Goal: Task Accomplishment & Management: Complete application form

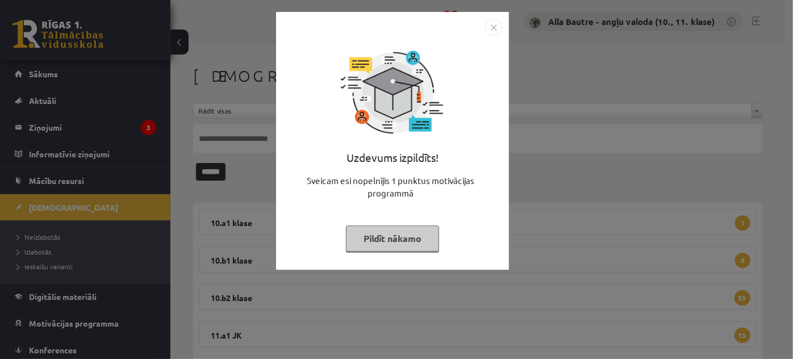
click at [496, 21] on img "Close" at bounding box center [493, 27] width 17 height 17
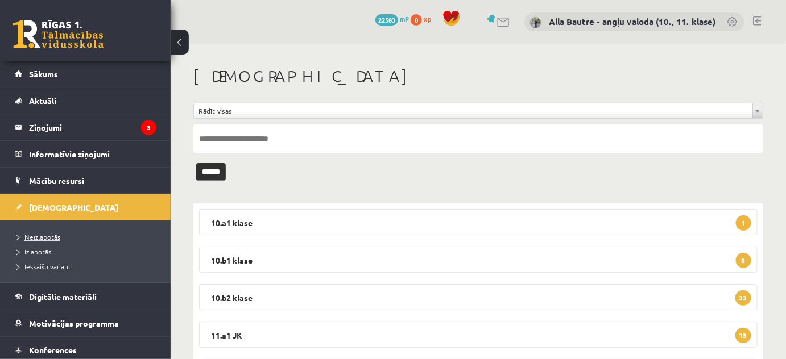
click at [27, 236] on span "Neizlabotās" at bounding box center [38, 236] width 43 height 9
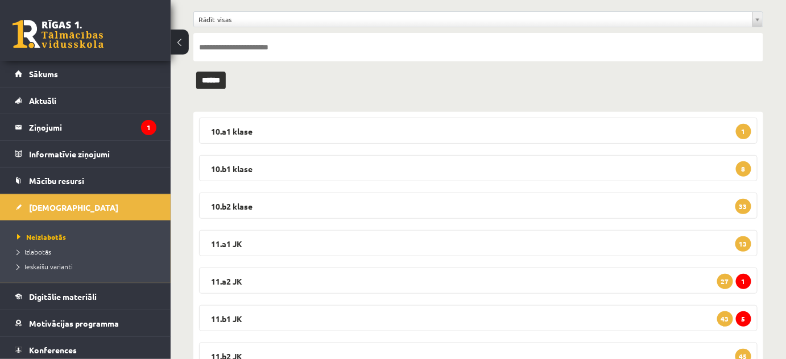
scroll to position [155, 0]
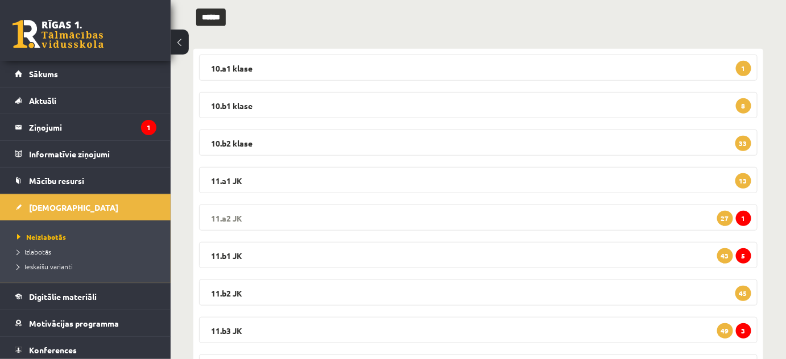
click at [228, 217] on legend "11.a2 JK 1 27" at bounding box center [478, 218] width 558 height 26
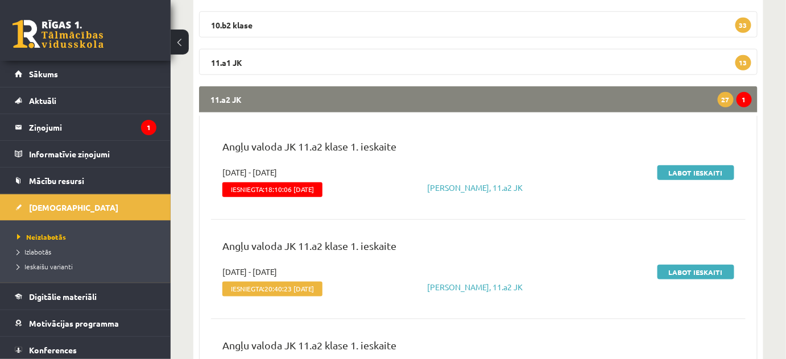
scroll to position [310, 0]
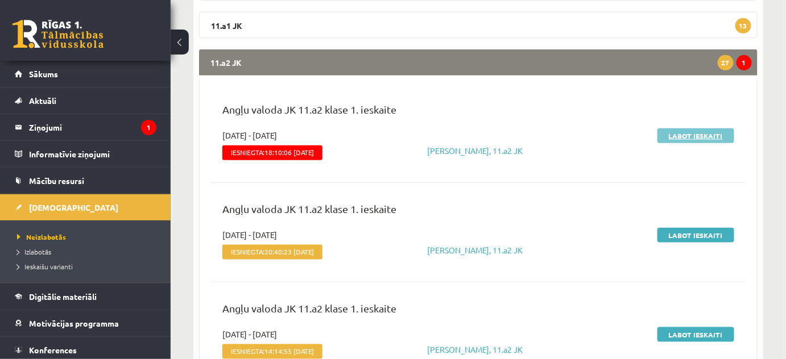
click at [676, 131] on link "Labot ieskaiti" at bounding box center [695, 135] width 77 height 15
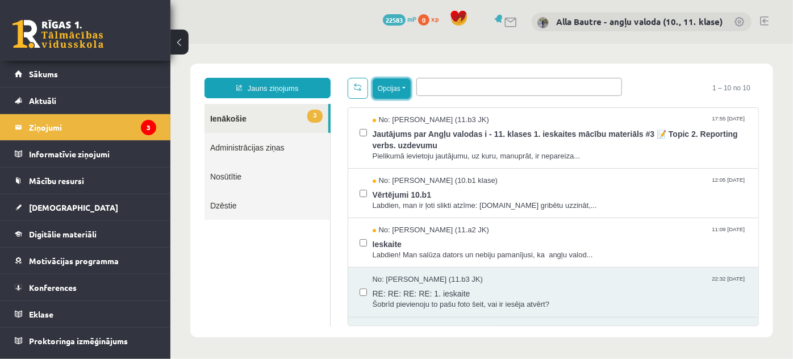
click at [407, 86] on button "Opcijas" at bounding box center [391, 88] width 38 height 20
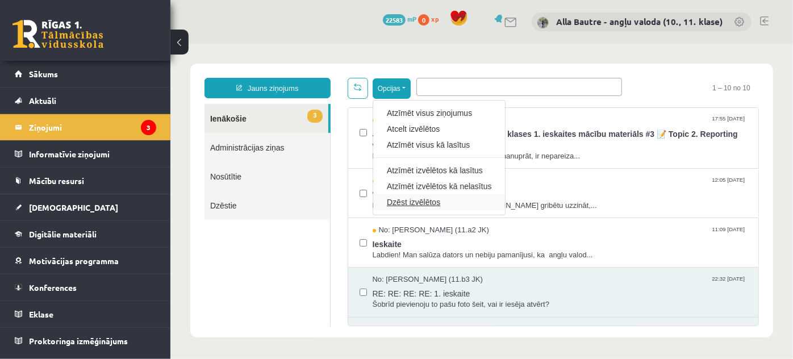
click at [394, 198] on link "Dzēst izvēlētos" at bounding box center [439, 201] width 105 height 11
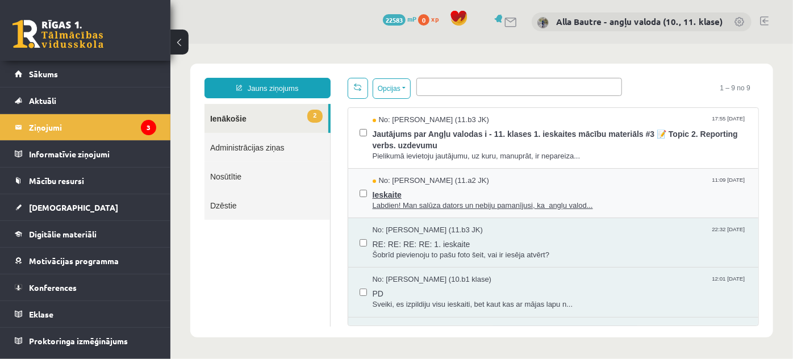
click at [405, 204] on span "Labdien! Man salūza dators un nebiju pamanījusi, ka angļu valod..." at bounding box center [559, 205] width 375 height 11
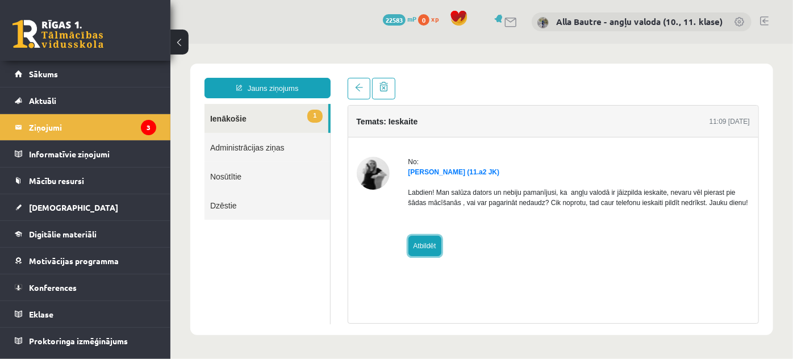
click at [430, 247] on link "Atbildēt" at bounding box center [424, 245] width 33 height 20
type input "**********"
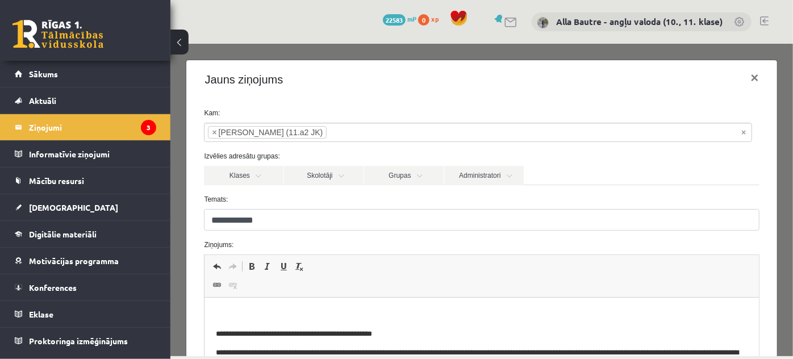
click at [250, 310] on p "Editor, wiswyg-editor-47024894506660-1757780731-199" at bounding box center [481, 315] width 531 height 12
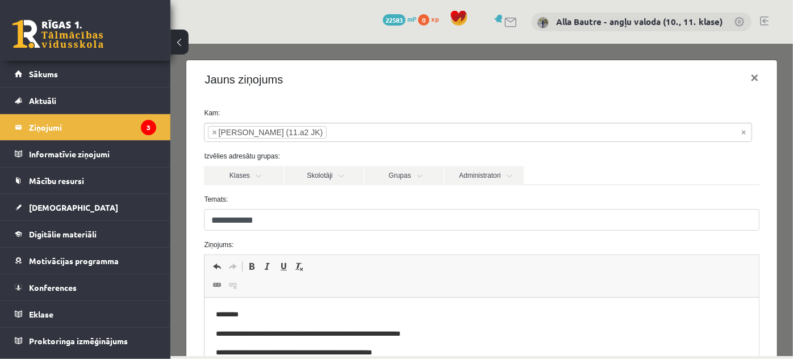
click at [380, 334] on p "**********" at bounding box center [478, 335] width 525 height 12
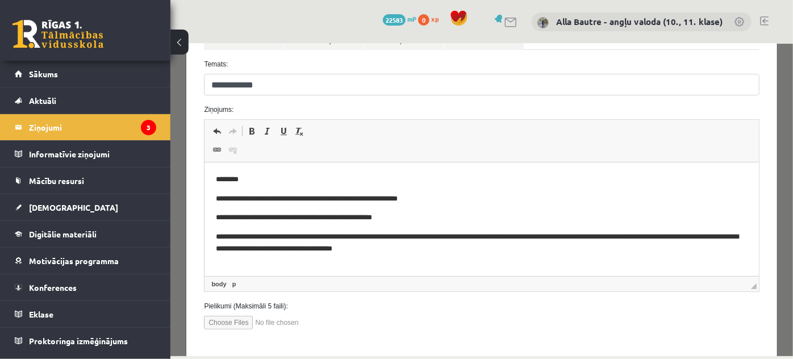
scroll to position [155, 0]
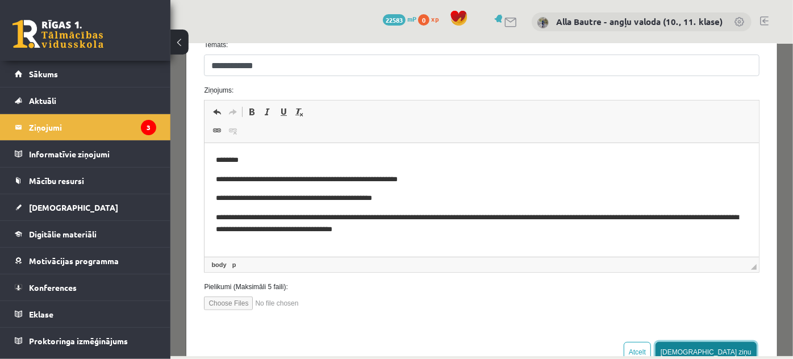
click at [737, 347] on button "[DEMOGRAPHIC_DATA] ziņu" at bounding box center [705, 352] width 101 height 20
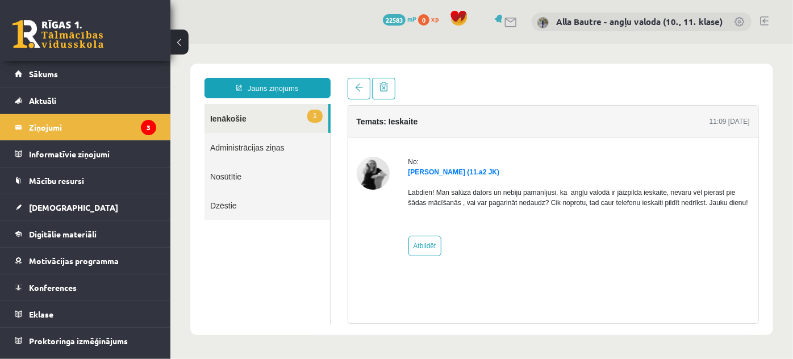
scroll to position [0, 0]
click at [233, 117] on link "1 Ienākošie" at bounding box center [266, 117] width 124 height 29
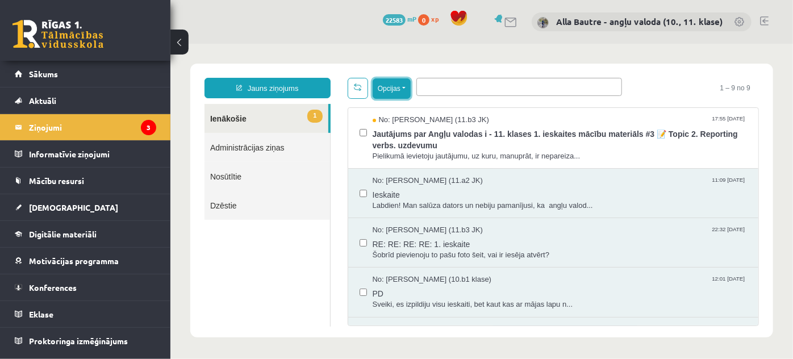
click at [405, 88] on button "Opcijas" at bounding box center [391, 88] width 38 height 20
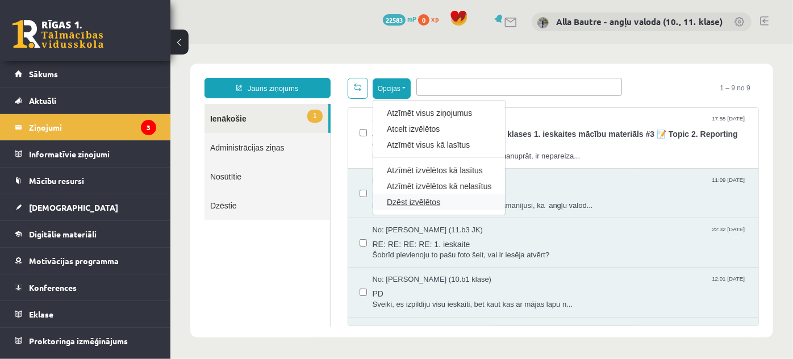
click at [401, 199] on link "Dzēst izvēlētos" at bounding box center [439, 201] width 105 height 11
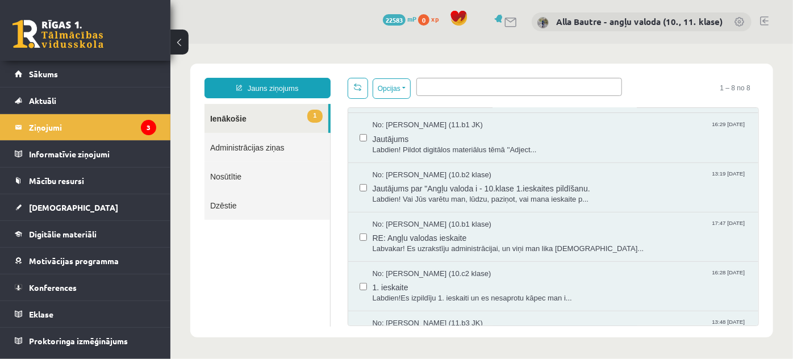
scroll to position [188, 0]
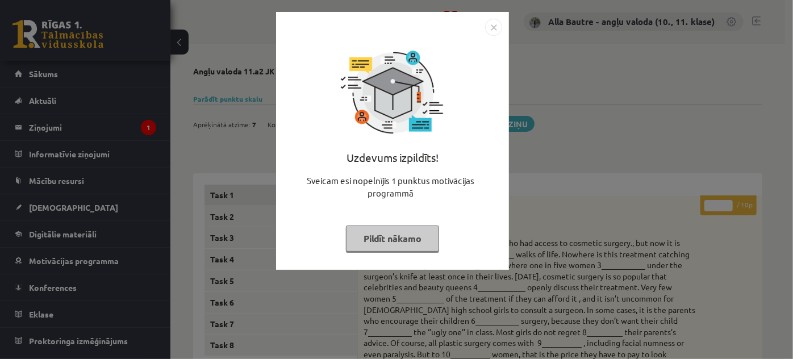
click at [488, 27] on img "Close" at bounding box center [493, 27] width 17 height 17
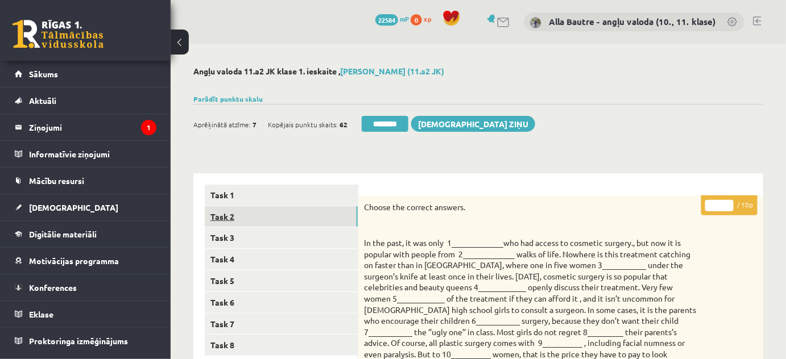
click at [210, 213] on link "Task 2" at bounding box center [281, 216] width 153 height 21
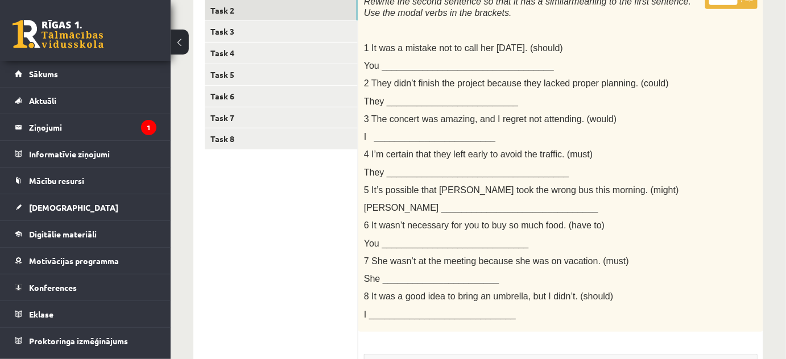
scroll to position [51, 0]
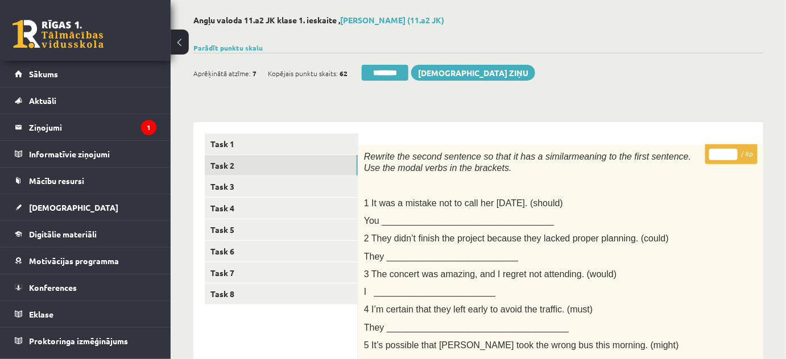
type input "*"
click at [730, 151] on input "*" at bounding box center [723, 154] width 28 height 11
click at [244, 186] on link "Task 3" at bounding box center [281, 186] width 153 height 21
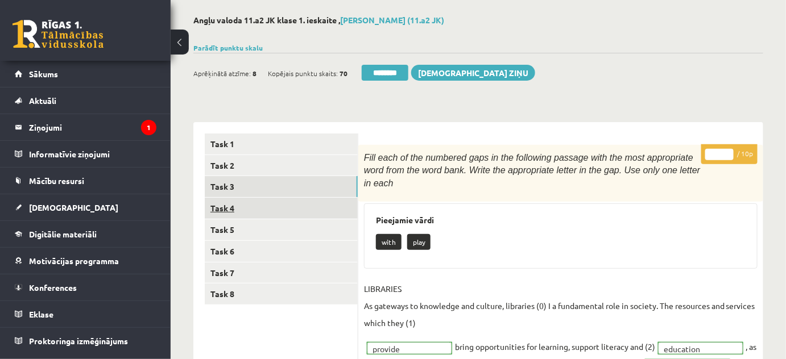
scroll to position [0, 0]
click at [238, 201] on link "Task 4" at bounding box center [281, 208] width 153 height 21
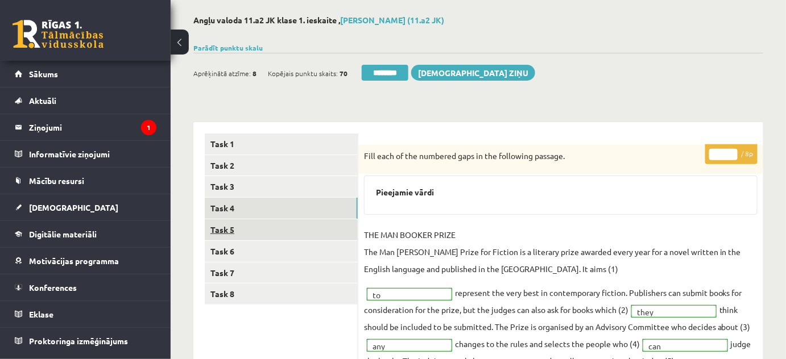
click at [232, 228] on link "Task 5" at bounding box center [281, 229] width 153 height 21
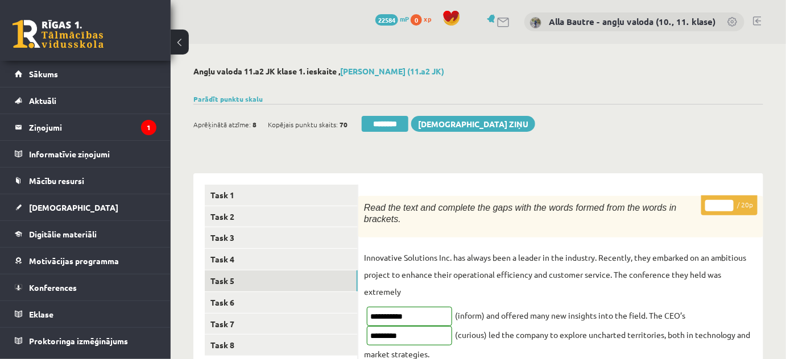
click at [729, 204] on input "**" at bounding box center [719, 205] width 28 height 11
type input "**"
click at [729, 204] on input "**" at bounding box center [719, 205] width 28 height 11
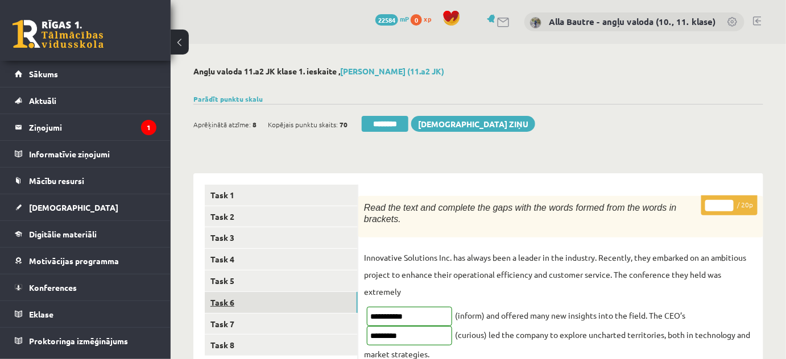
click at [277, 299] on link "Task 6" at bounding box center [281, 302] width 153 height 21
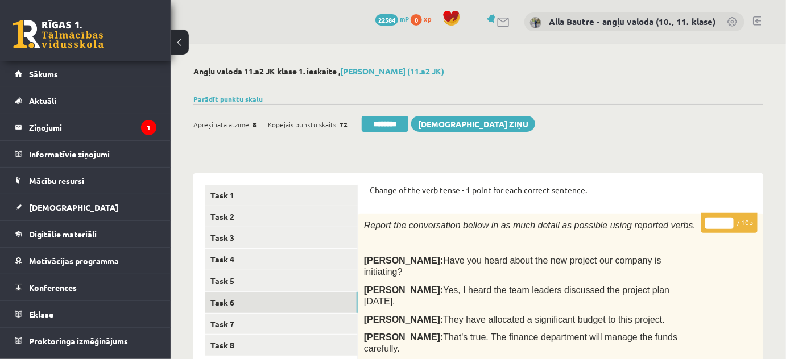
type input "**"
click at [729, 220] on input "**" at bounding box center [719, 223] width 28 height 11
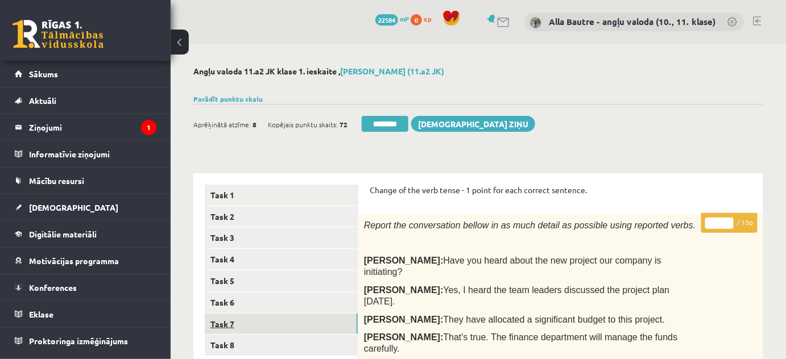
click at [228, 329] on link "Task 7" at bounding box center [281, 324] width 153 height 21
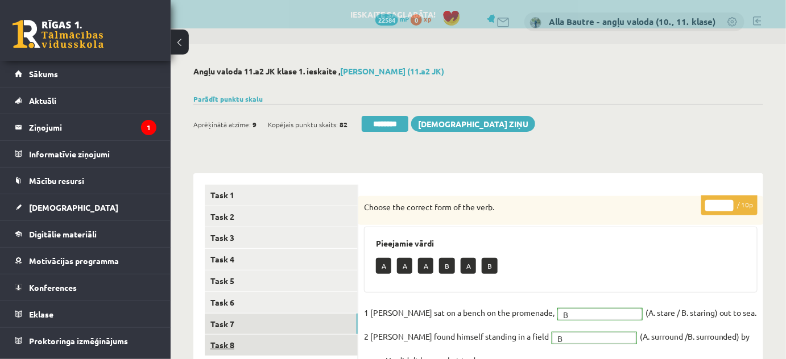
click at [210, 349] on link "Task 8" at bounding box center [281, 345] width 153 height 21
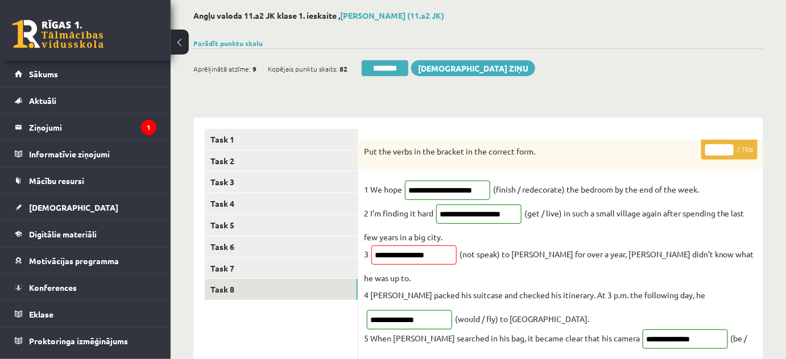
scroll to position [51, 0]
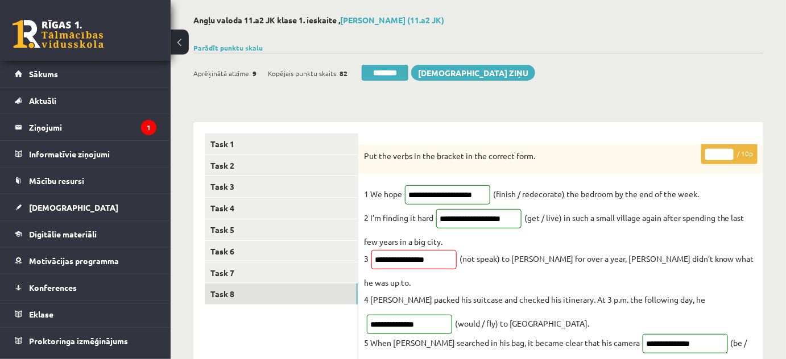
click at [728, 149] on input "*" at bounding box center [719, 154] width 28 height 11
type input "**"
click at [728, 149] on input "**" at bounding box center [719, 154] width 28 height 11
click at [234, 271] on link "Task 7" at bounding box center [281, 273] width 153 height 21
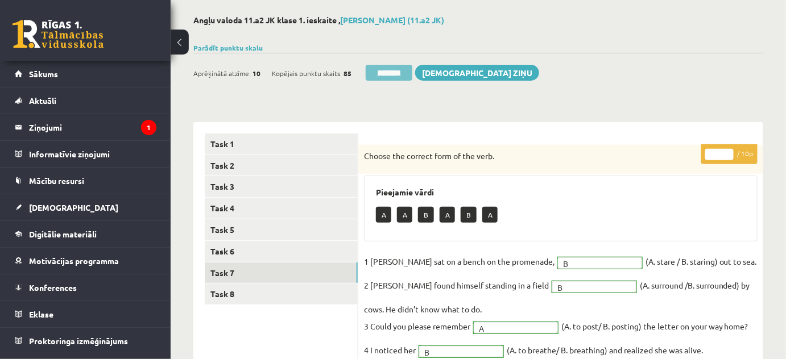
click at [407, 68] on input "********" at bounding box center [388, 73] width 47 height 16
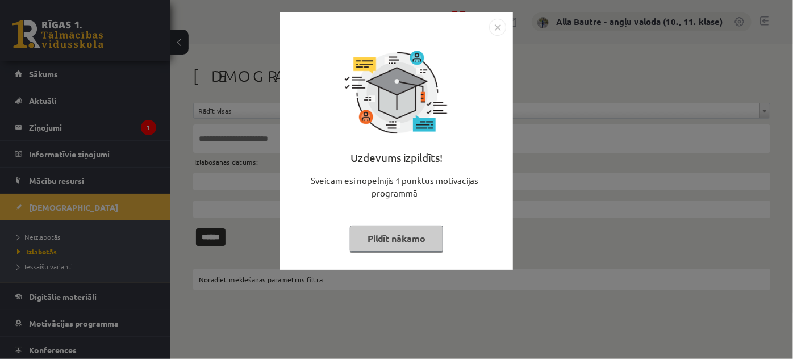
click at [494, 28] on img "Close" at bounding box center [497, 27] width 17 height 17
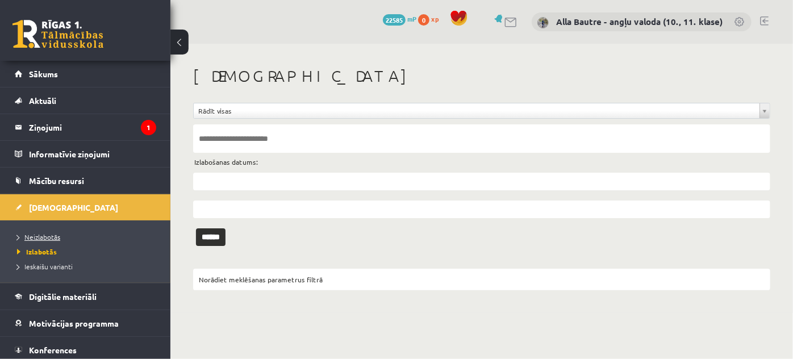
click at [41, 239] on span "Neizlabotās" at bounding box center [38, 236] width 43 height 9
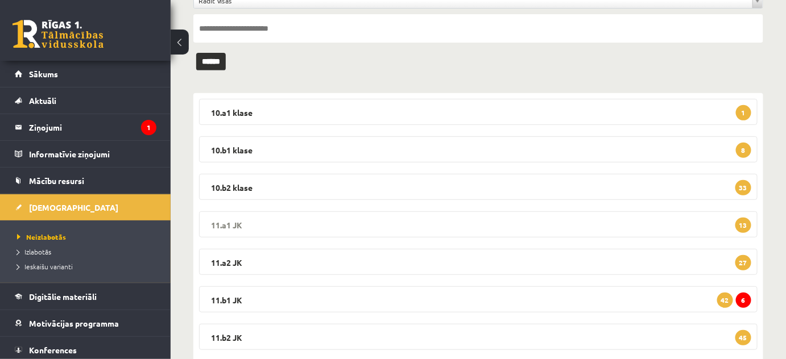
scroll to position [206, 0]
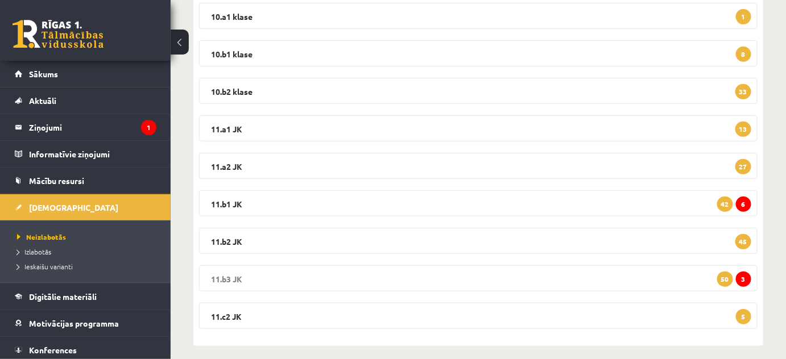
click at [227, 277] on legend "11.b3 JK 3 50" at bounding box center [478, 278] width 558 height 26
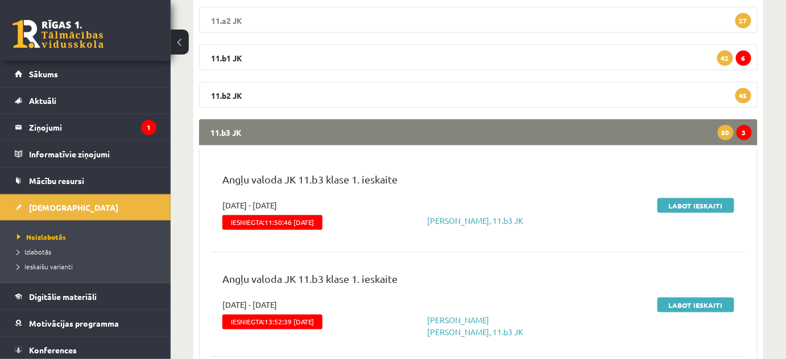
scroll to position [361, 0]
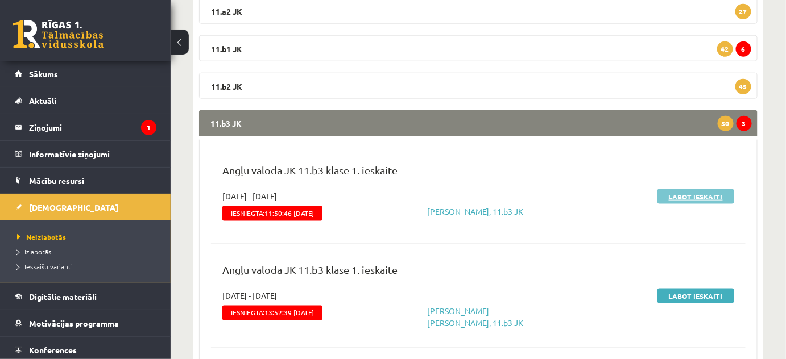
click at [672, 195] on link "Labot ieskaiti" at bounding box center [695, 196] width 77 height 15
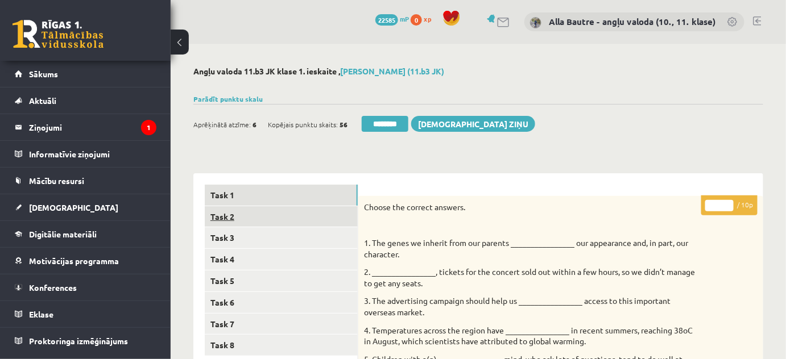
click at [228, 216] on link "Task 2" at bounding box center [281, 216] width 153 height 21
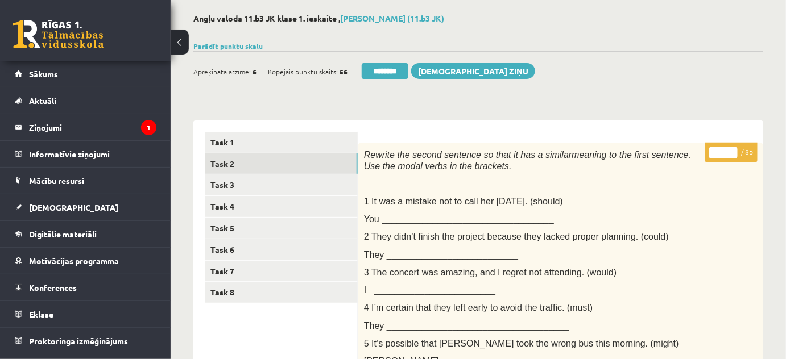
scroll to position [29, 0]
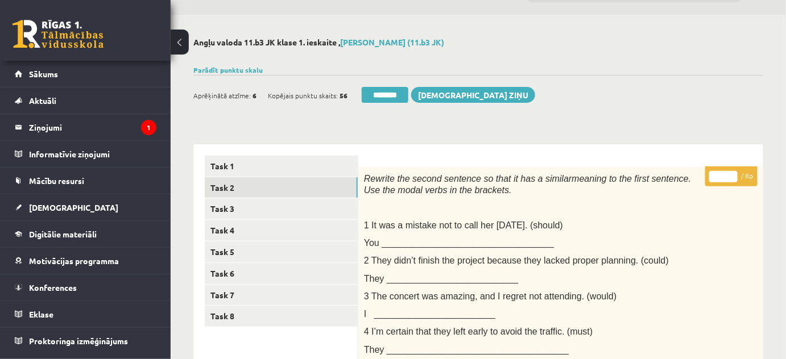
type input "*"
click at [730, 174] on input "*" at bounding box center [723, 176] width 28 height 11
click at [247, 198] on link "Task 3" at bounding box center [281, 208] width 153 height 21
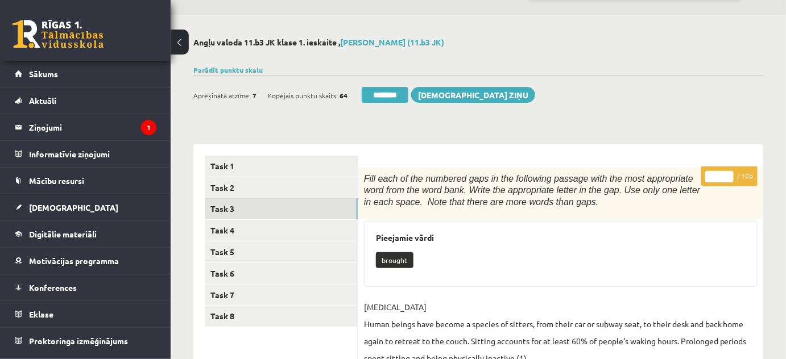
scroll to position [0, 0]
type input "**"
click at [731, 171] on input "**" at bounding box center [719, 176] width 28 height 11
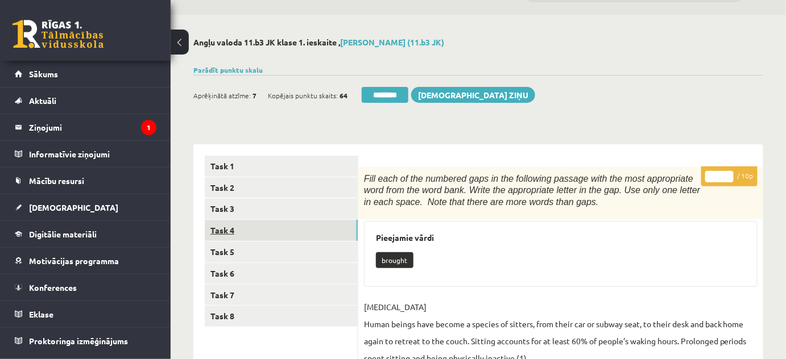
click at [232, 231] on link "Task 4" at bounding box center [281, 230] width 153 height 21
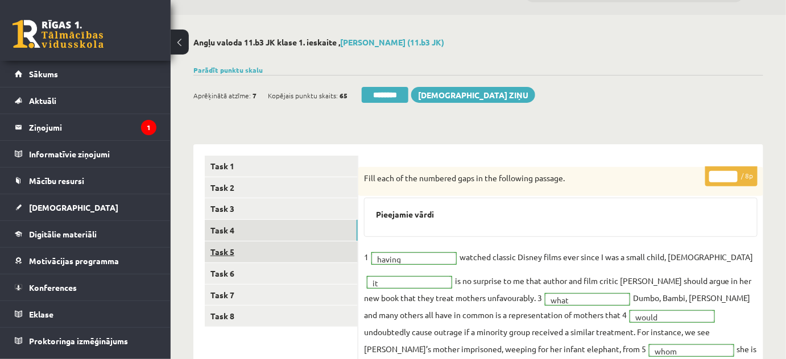
click at [228, 251] on link "Task 5" at bounding box center [281, 252] width 153 height 21
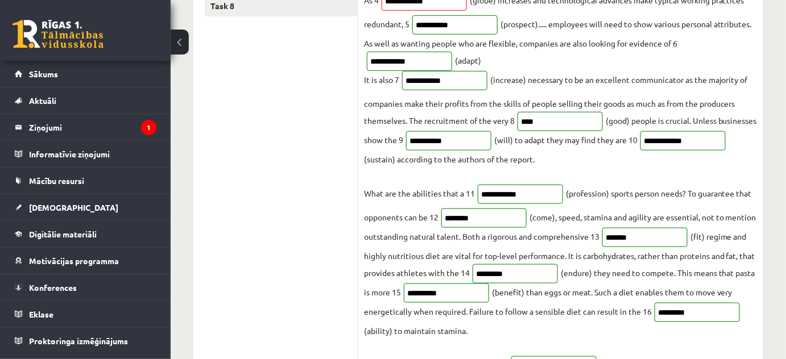
scroll to position [81, 0]
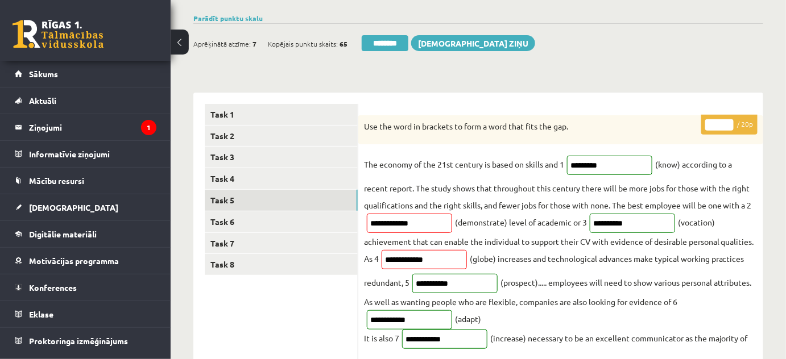
type input "**"
click at [728, 122] on input "**" at bounding box center [719, 124] width 28 height 11
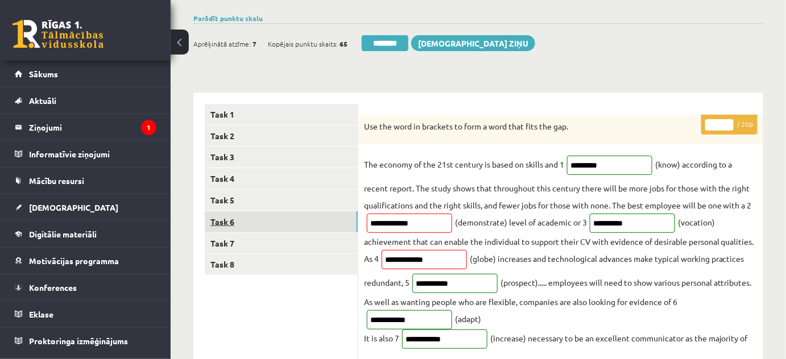
click at [247, 224] on link "Task 6" at bounding box center [281, 221] width 153 height 21
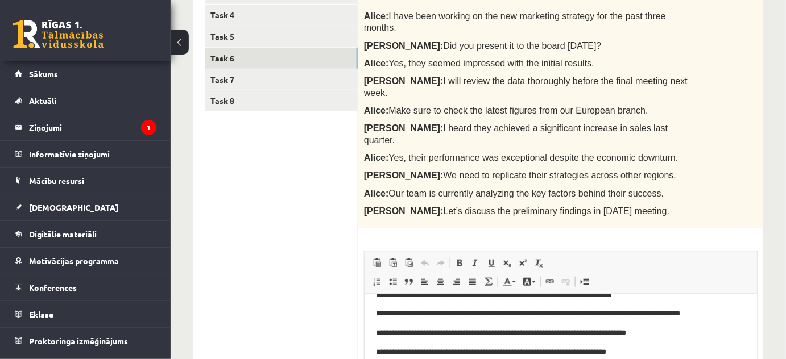
scroll to position [0, 0]
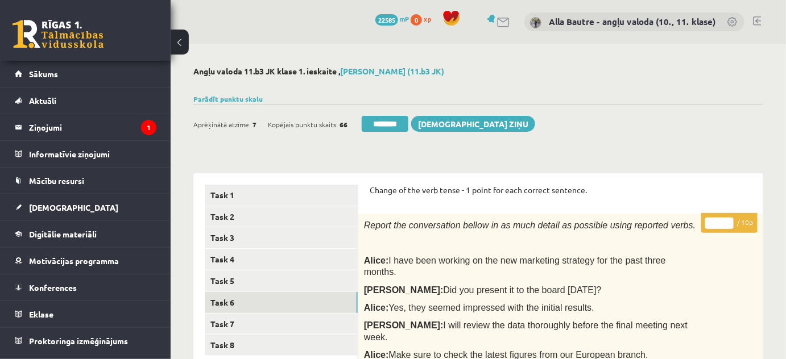
type input "**"
click at [730, 221] on input "**" at bounding box center [719, 223] width 28 height 11
click at [257, 327] on link "Task 7" at bounding box center [281, 324] width 153 height 21
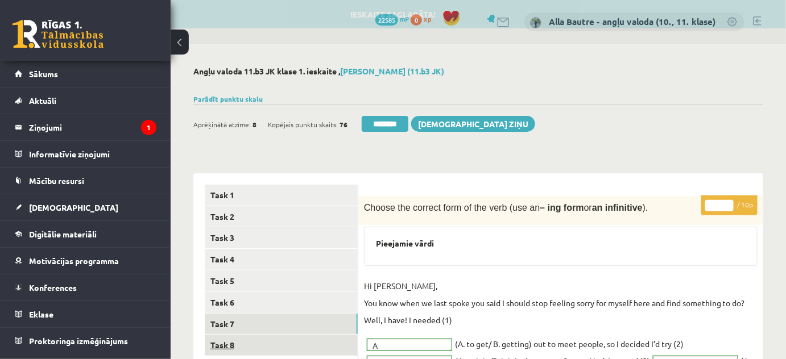
click at [227, 344] on link "Task 8" at bounding box center [281, 345] width 153 height 21
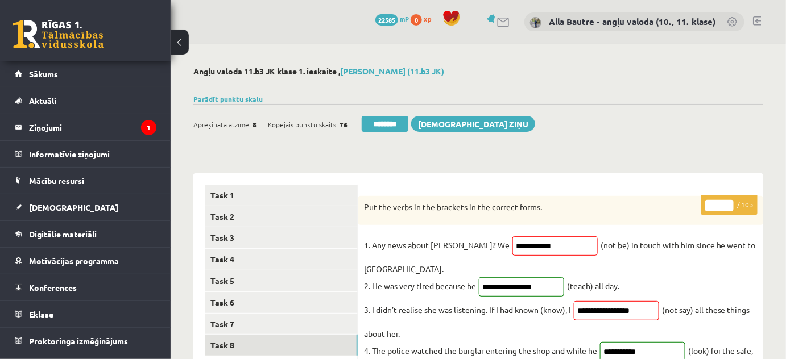
click at [728, 202] on input "*" at bounding box center [719, 205] width 28 height 11
type input "*"
click at [728, 202] on input "*" at bounding box center [719, 205] width 28 height 11
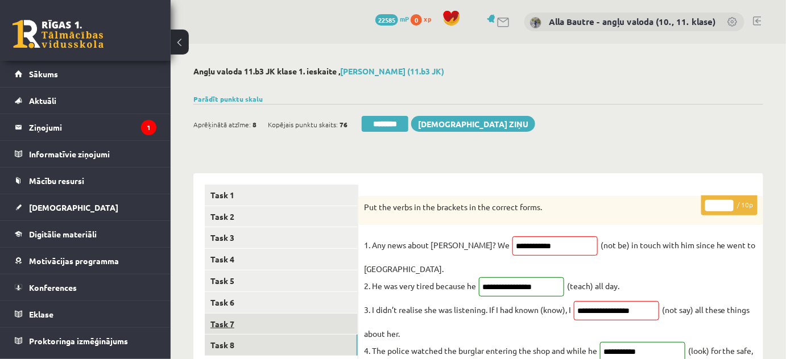
click at [224, 321] on link "Task 7" at bounding box center [281, 324] width 153 height 21
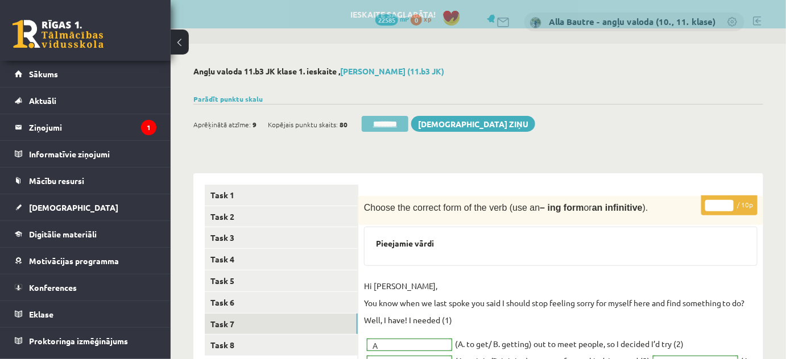
click at [381, 124] on input "********" at bounding box center [384, 124] width 47 height 16
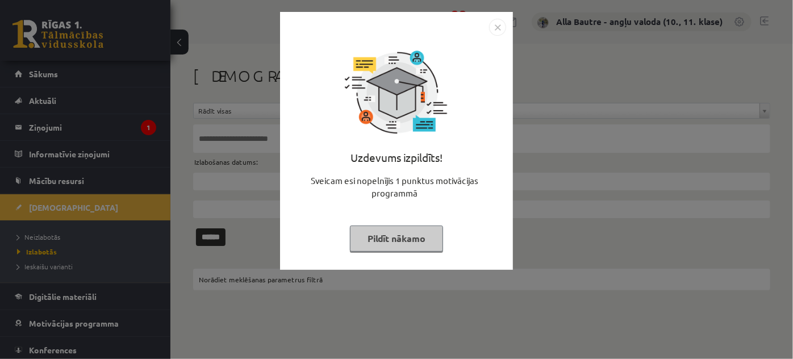
click at [501, 23] on img "Close" at bounding box center [497, 27] width 17 height 17
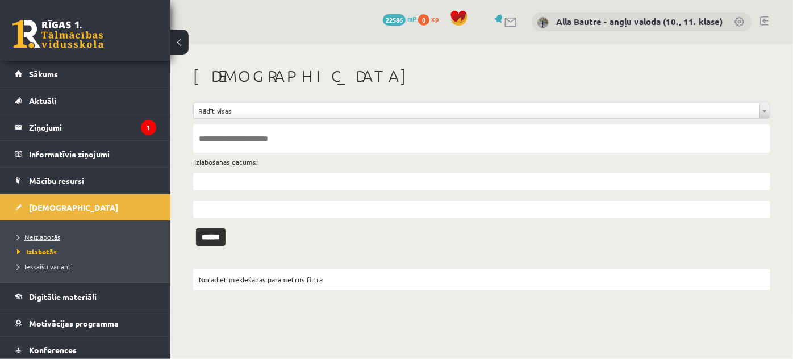
click at [45, 234] on span "Neizlabotās" at bounding box center [38, 236] width 43 height 9
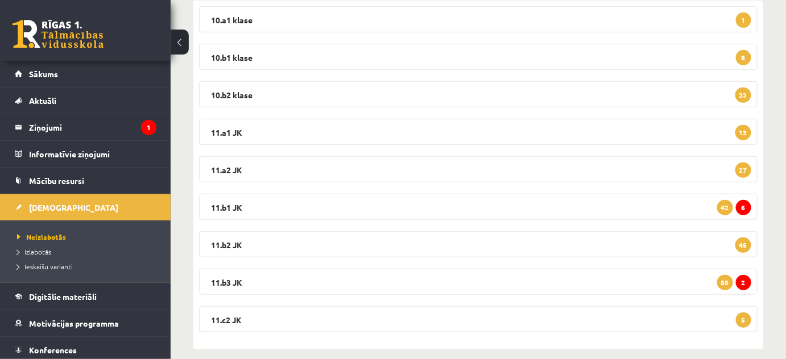
scroll to position [206, 0]
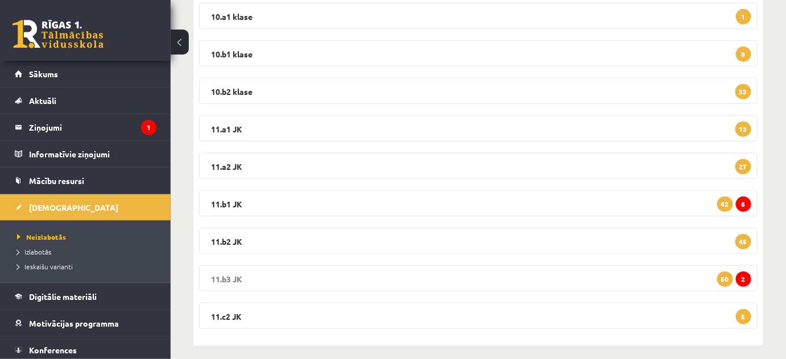
click at [228, 275] on legend "11.b3 JK 2 50" at bounding box center [478, 278] width 558 height 26
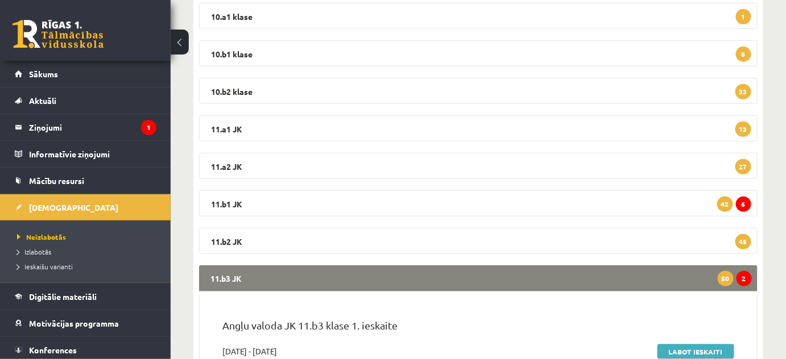
scroll to position [310, 0]
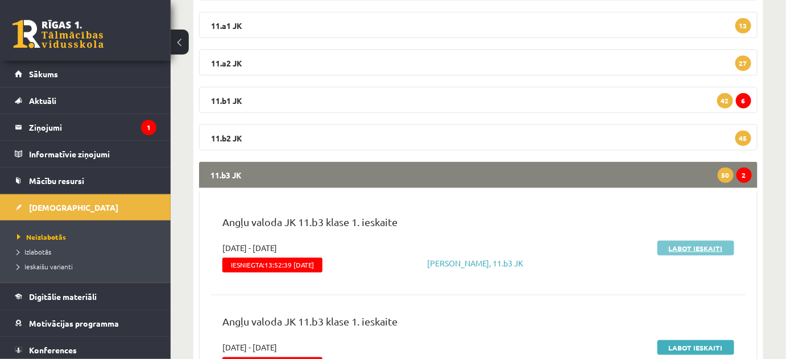
click at [679, 248] on link "Labot ieskaiti" at bounding box center [695, 248] width 77 height 15
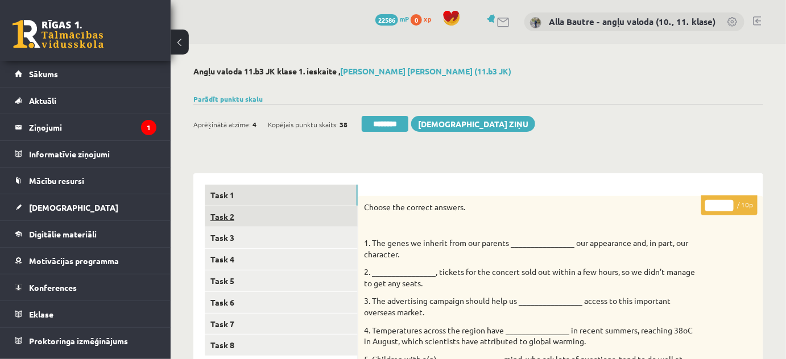
click at [226, 213] on link "Task 2" at bounding box center [281, 216] width 153 height 21
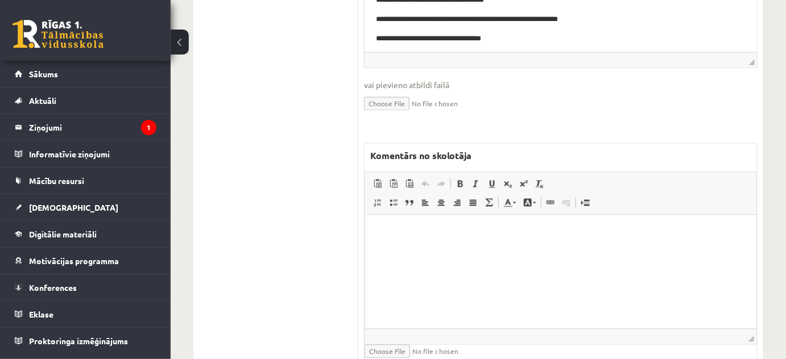
scroll to position [671, 0]
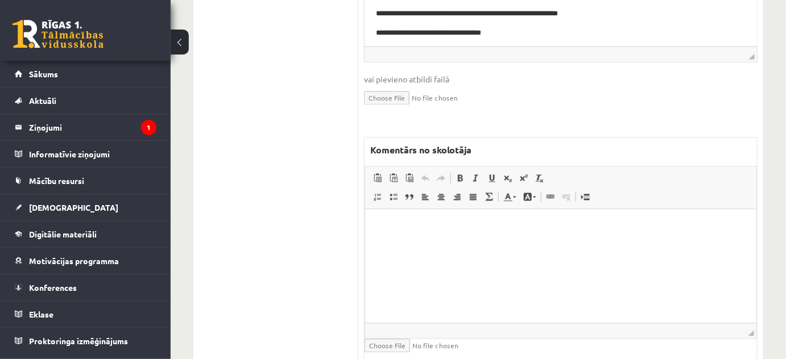
click at [376, 239] on html at bounding box center [559, 226] width 391 height 35
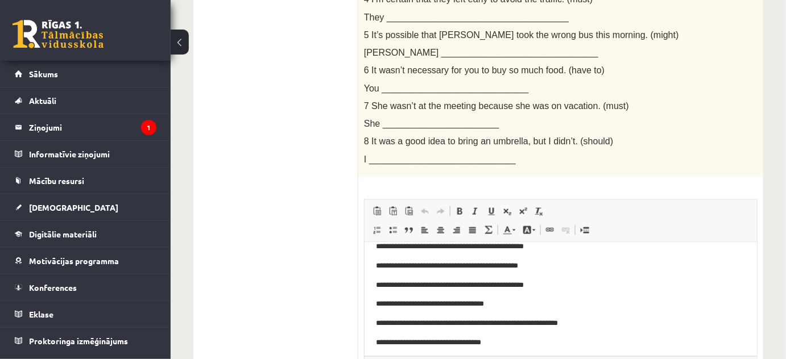
scroll to position [0, 0]
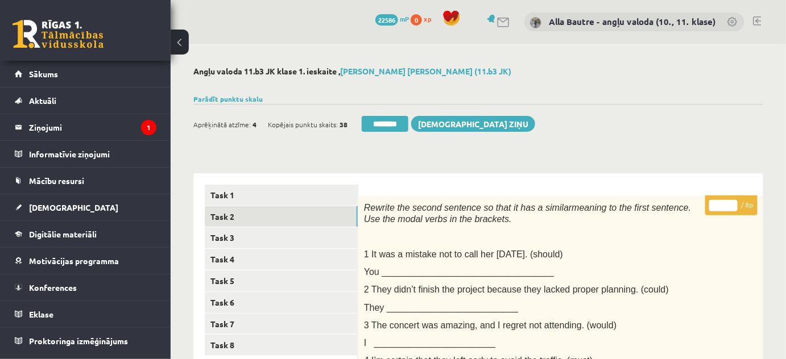
click at [732, 202] on input "*" at bounding box center [723, 205] width 28 height 11
type input "*"
click at [732, 202] on input "*" at bounding box center [723, 205] width 28 height 11
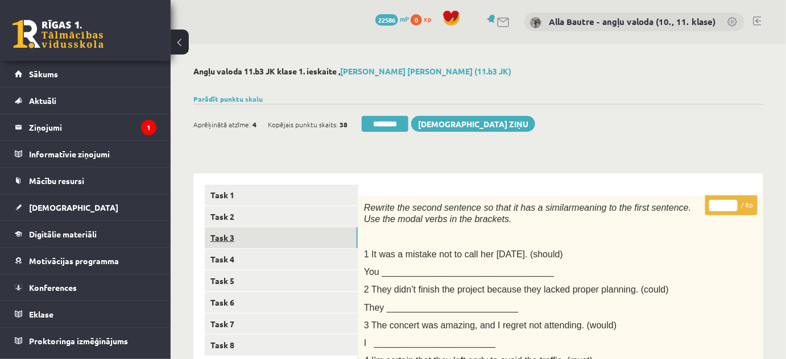
click at [231, 236] on link "Task 3" at bounding box center [281, 237] width 153 height 21
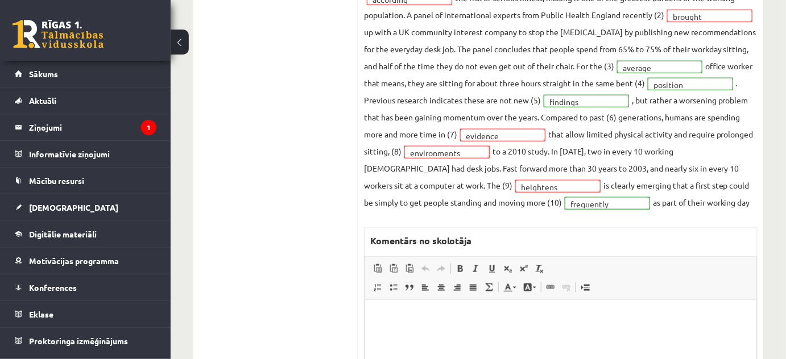
scroll to position [155, 0]
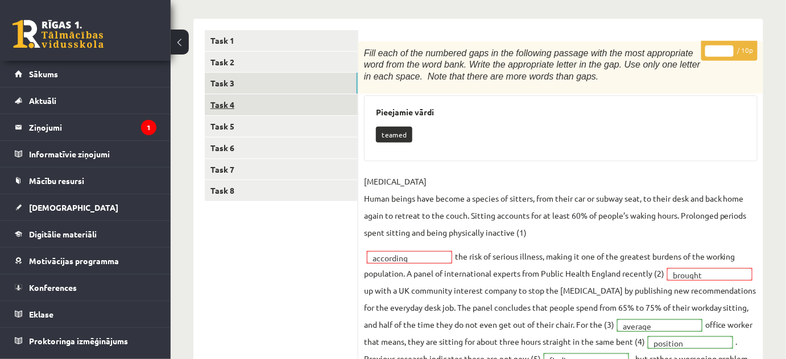
click at [253, 101] on link "Task 4" at bounding box center [281, 104] width 153 height 21
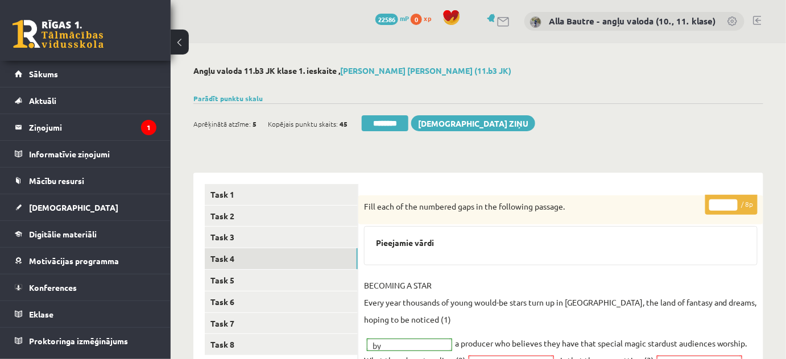
scroll to position [0, 0]
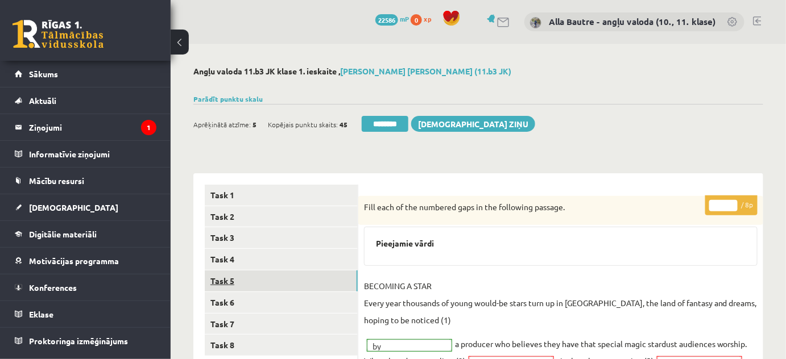
click at [227, 276] on link "Task 5" at bounding box center [281, 281] width 153 height 21
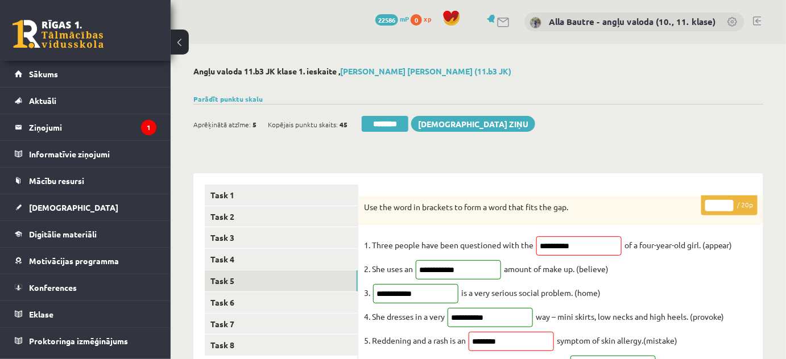
click at [726, 202] on input "**" at bounding box center [719, 205] width 28 height 11
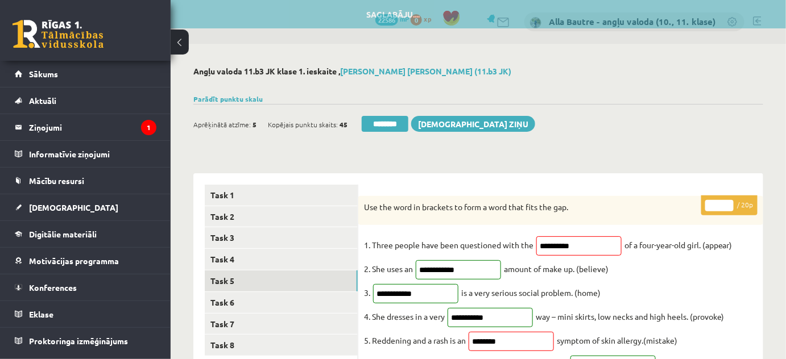
click at [726, 202] on input "**" at bounding box center [719, 205] width 28 height 11
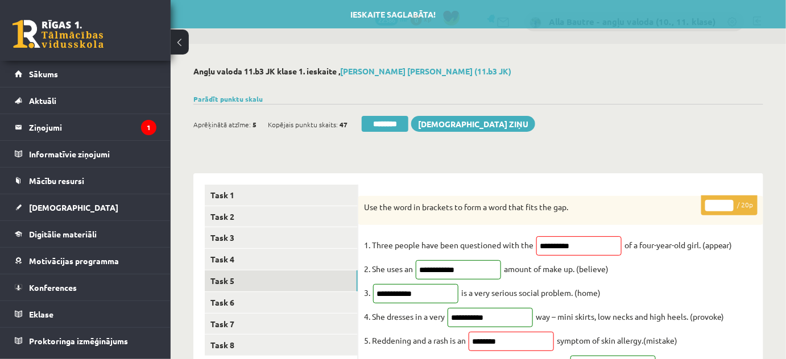
type input "**"
click at [726, 202] on input "**" at bounding box center [719, 205] width 28 height 11
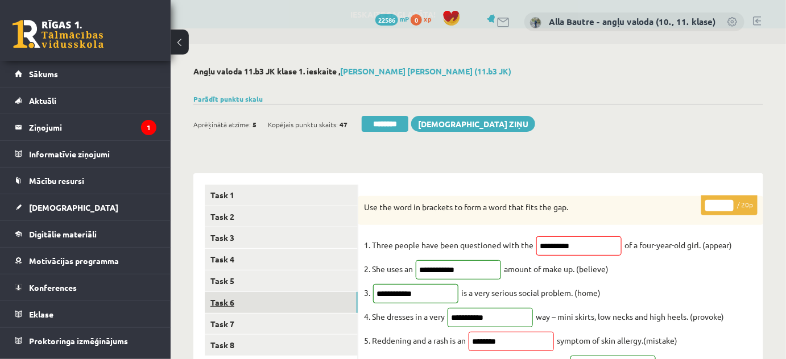
click at [248, 304] on link "Task 6" at bounding box center [281, 302] width 153 height 21
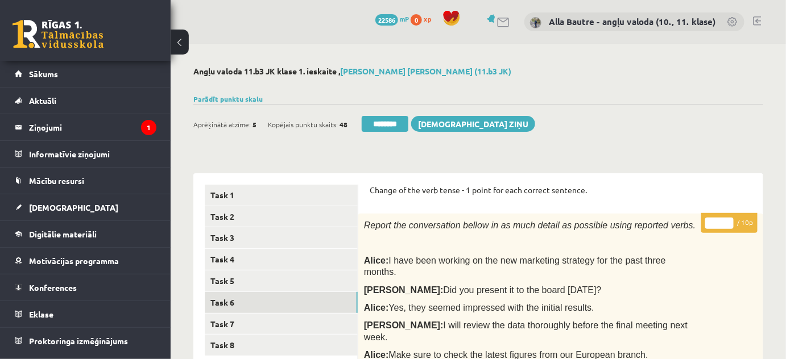
type input "**"
click at [729, 221] on input "**" at bounding box center [719, 223] width 28 height 11
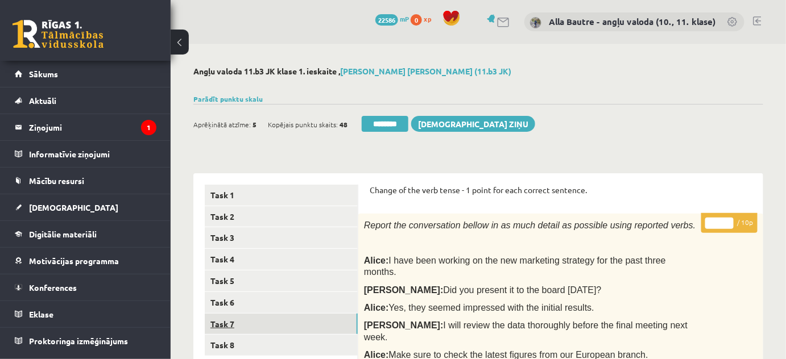
click at [276, 319] on link "Task 7" at bounding box center [281, 324] width 153 height 21
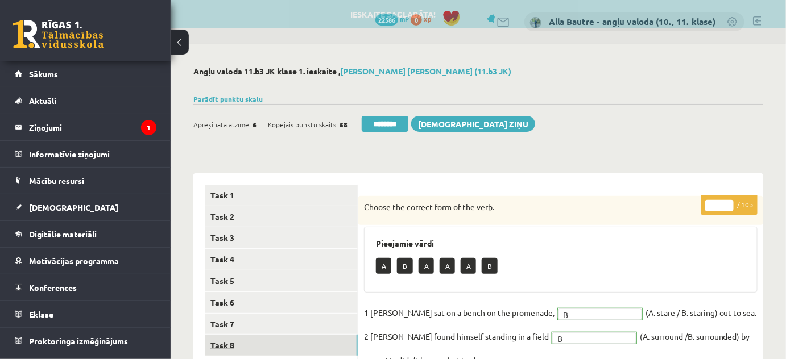
click at [236, 342] on link "Task 8" at bounding box center [281, 345] width 153 height 21
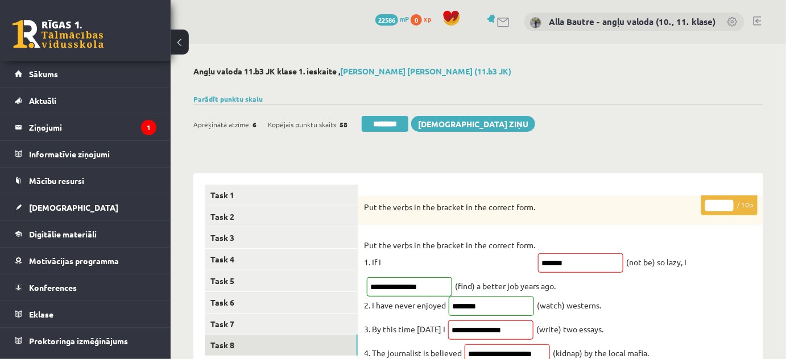
click at [730, 203] on input "*" at bounding box center [719, 205] width 28 height 11
type input "*"
click at [730, 203] on input "*" at bounding box center [719, 205] width 28 height 11
click at [271, 305] on link "Task 6" at bounding box center [281, 302] width 153 height 21
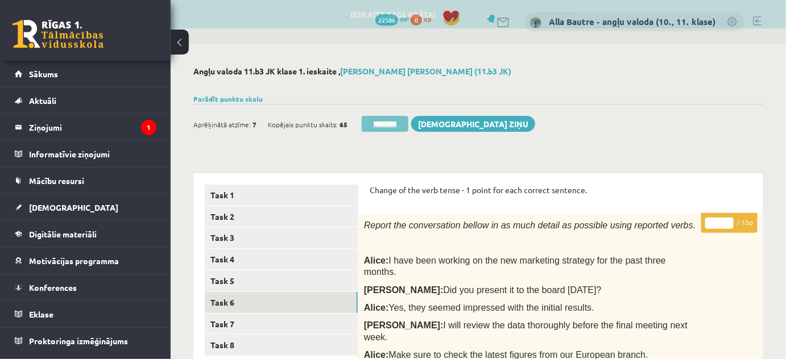
click at [371, 118] on input "********" at bounding box center [384, 124] width 47 height 16
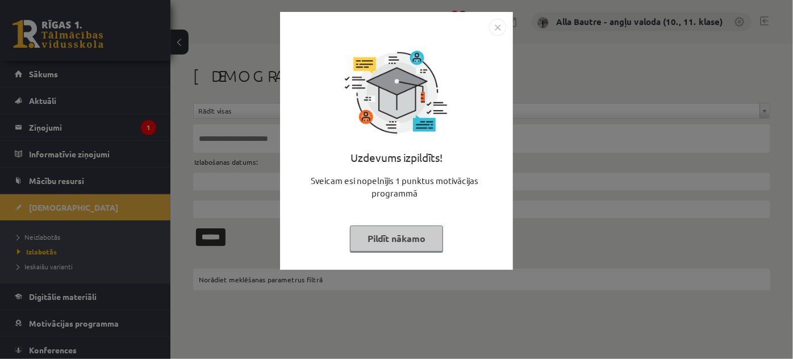
click at [499, 23] on img "Close" at bounding box center [497, 27] width 17 height 17
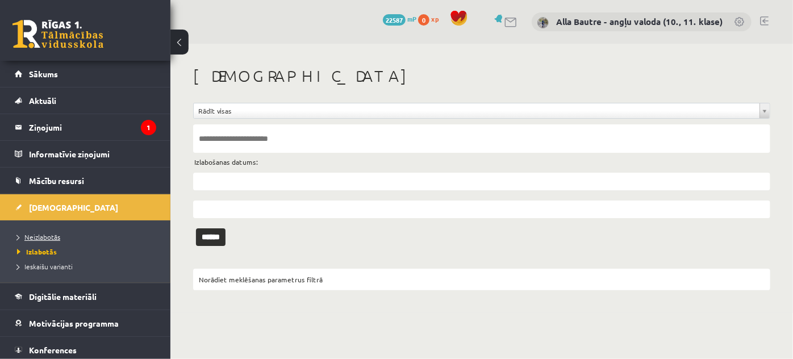
click at [48, 236] on span "Neizlabotās" at bounding box center [38, 236] width 43 height 9
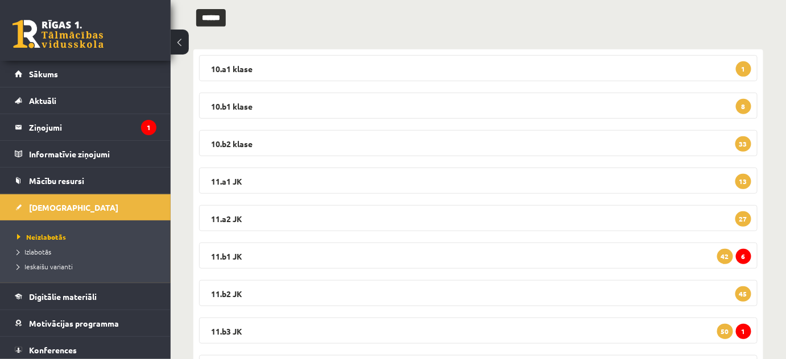
scroll to position [155, 0]
click at [228, 327] on legend "11.b3 JK 1 50" at bounding box center [478, 330] width 558 height 26
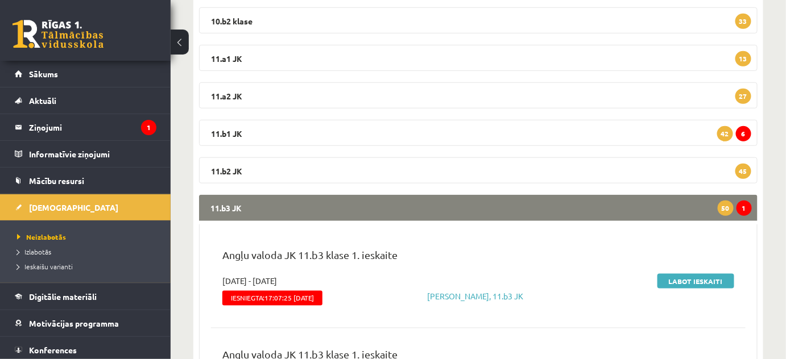
scroll to position [258, 0]
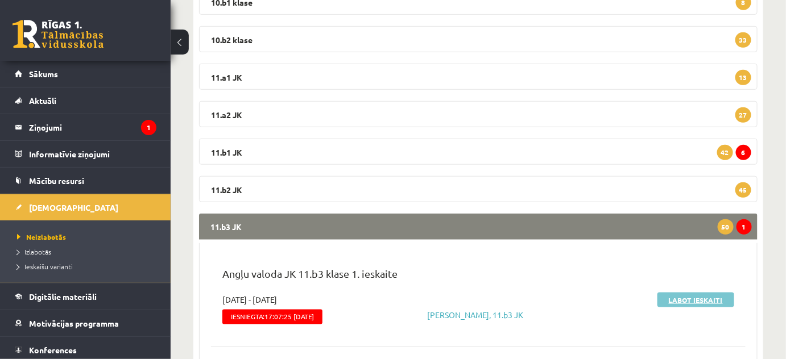
click at [689, 297] on link "Labot ieskaiti" at bounding box center [695, 300] width 77 height 15
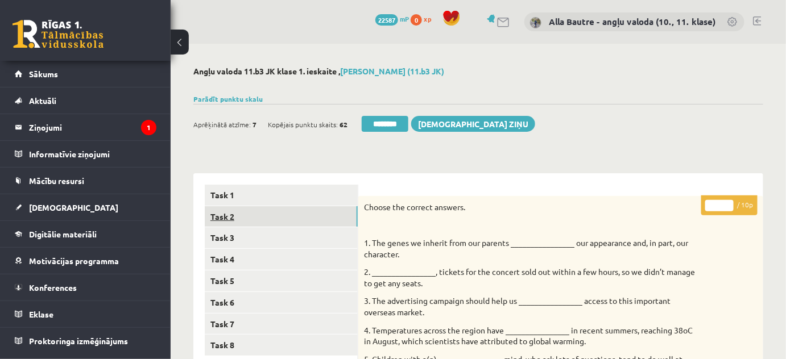
click at [221, 215] on link "Task 2" at bounding box center [281, 216] width 153 height 21
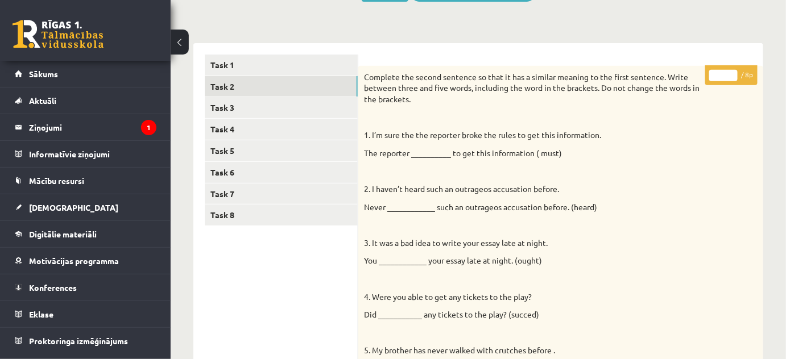
scroll to position [78, 0]
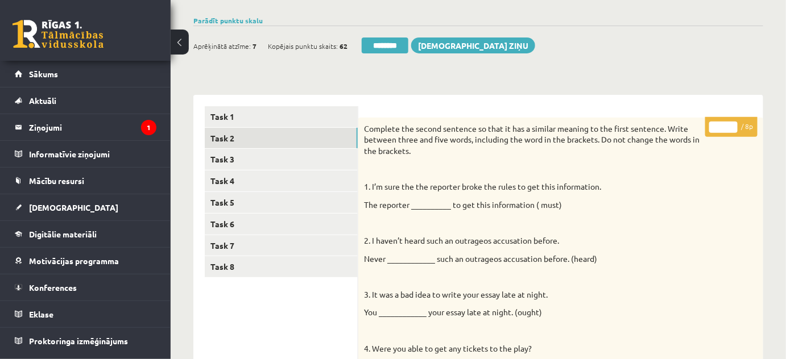
click at [731, 124] on input "*" at bounding box center [723, 127] width 28 height 11
type input "*"
click at [731, 124] on input "*" at bounding box center [723, 127] width 28 height 11
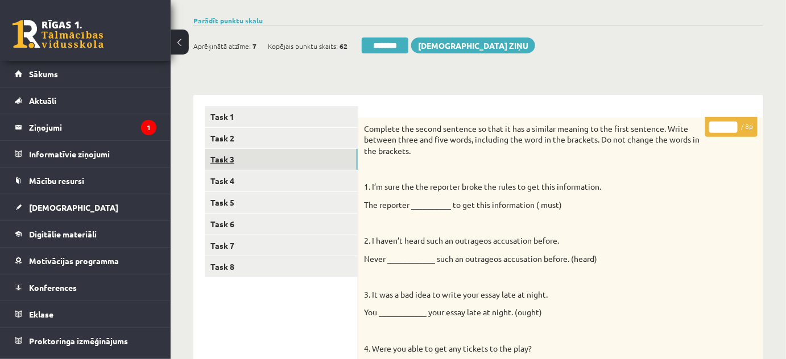
click at [269, 156] on link "Task 3" at bounding box center [281, 159] width 153 height 21
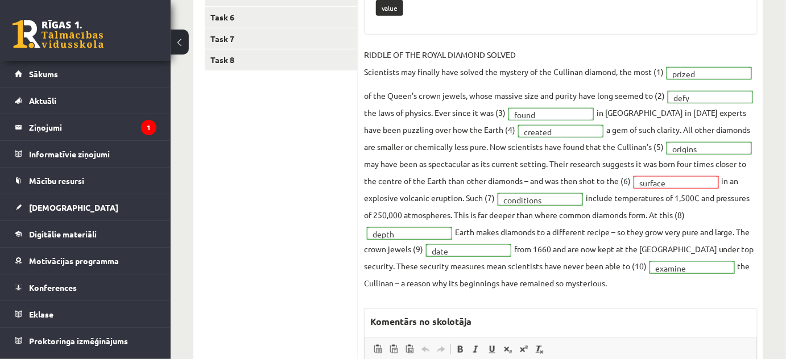
scroll to position [0, 0]
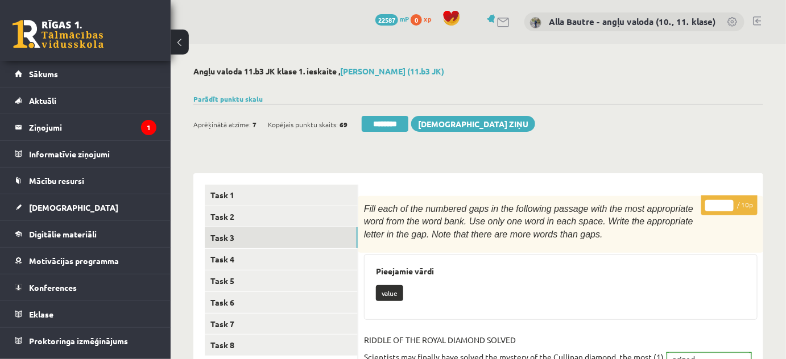
type input "**"
click at [726, 203] on input "**" at bounding box center [719, 205] width 28 height 11
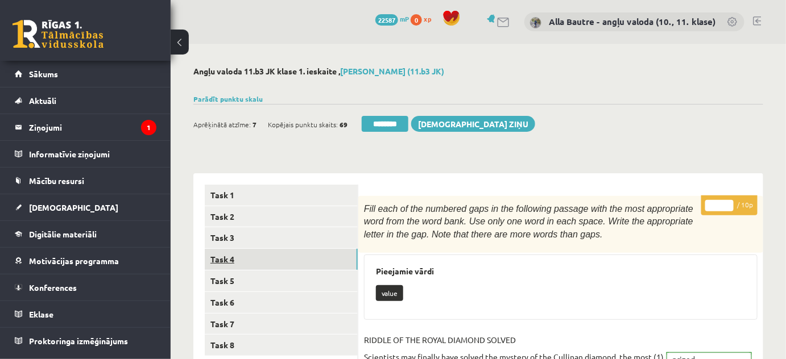
click at [256, 255] on link "Task 4" at bounding box center [281, 259] width 153 height 21
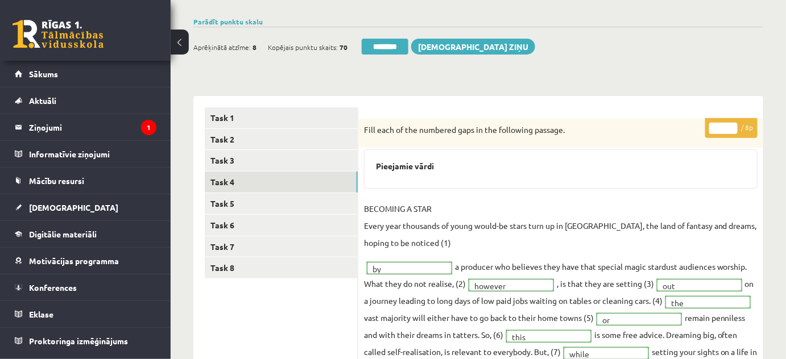
scroll to position [103, 0]
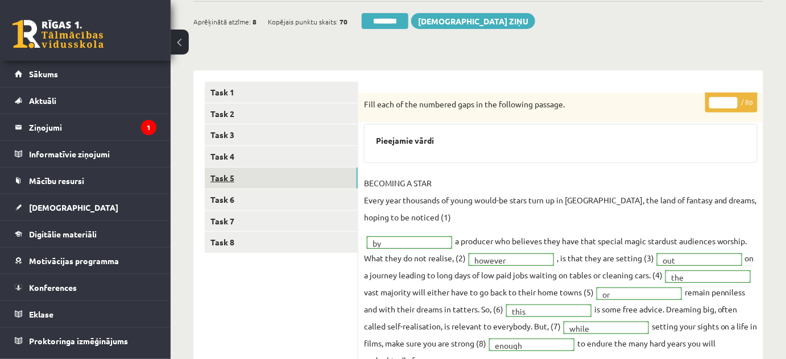
click at [221, 179] on link "Task 5" at bounding box center [281, 178] width 153 height 21
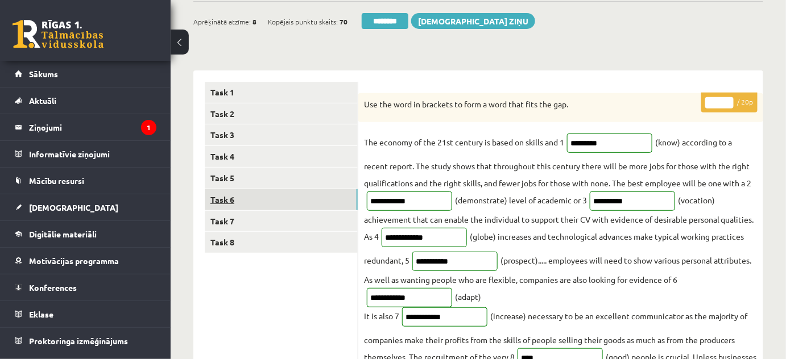
click at [246, 205] on link "Task 6" at bounding box center [281, 199] width 153 height 21
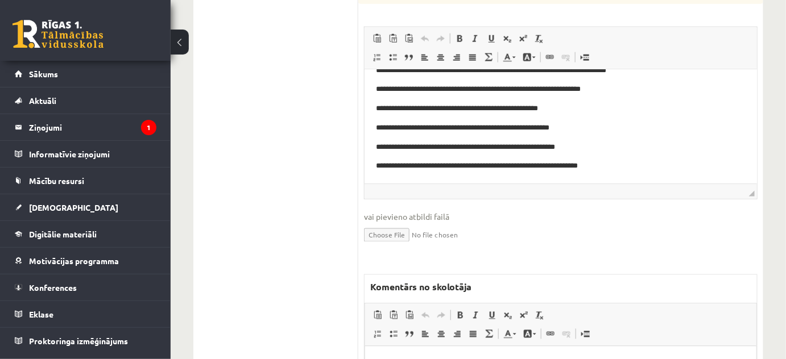
scroll to position [517, 0]
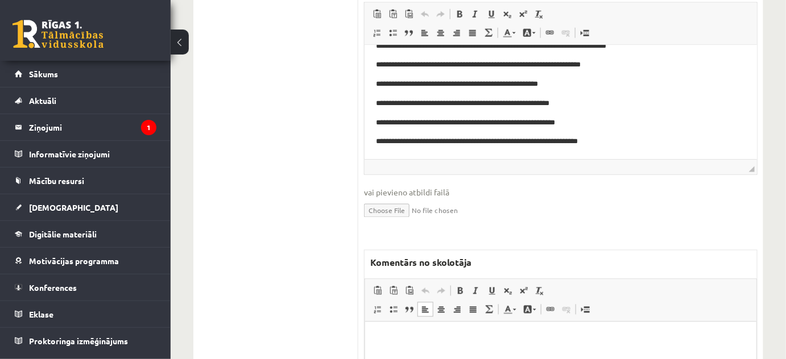
click at [384, 344] on p "Editor, wiswyg-editor-47024870938400-1757782394-482" at bounding box center [560, 340] width 368 height 12
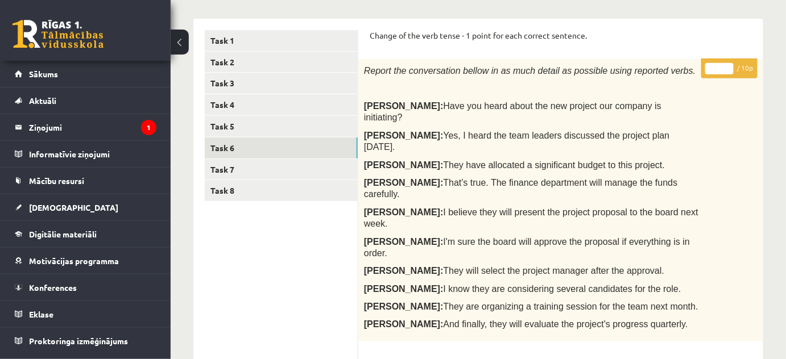
scroll to position [0, 0]
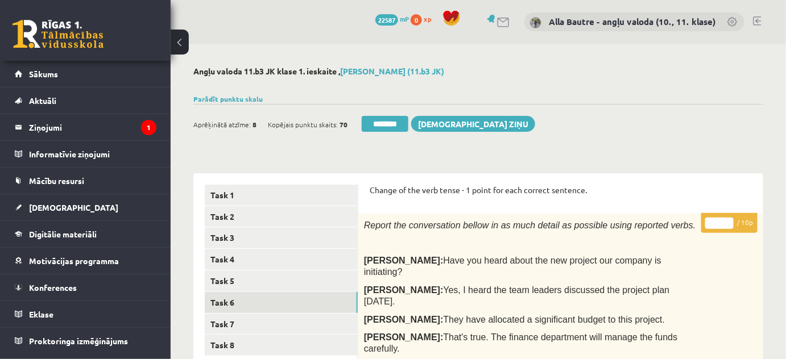
click at [725, 220] on input "**" at bounding box center [719, 223] width 28 height 11
type input "*"
click at [728, 228] on input "*" at bounding box center [719, 223] width 28 height 11
click at [238, 320] on link "Task 7" at bounding box center [281, 324] width 153 height 21
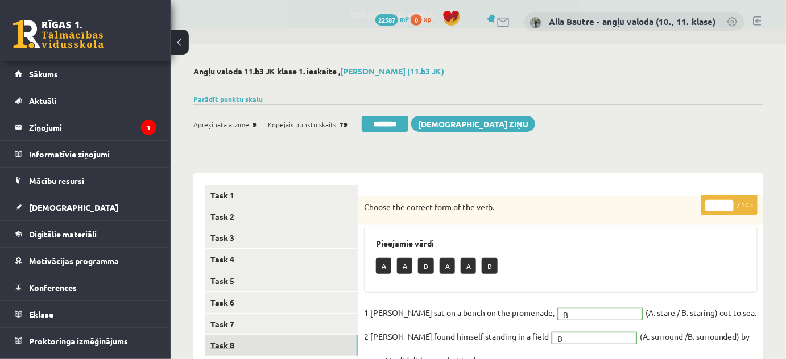
click at [231, 348] on link "Task 8" at bounding box center [281, 345] width 153 height 21
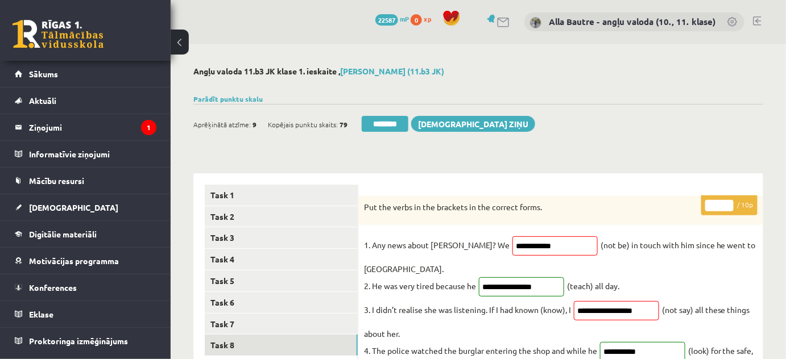
type input "**"
click at [726, 204] on input "**" at bounding box center [719, 205] width 28 height 11
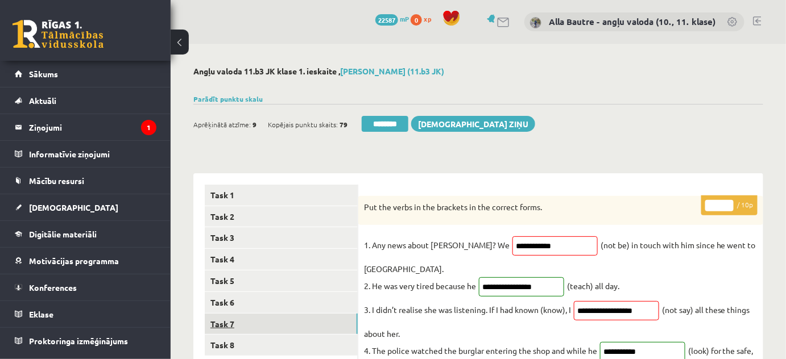
click at [234, 323] on link "Task 7" at bounding box center [281, 324] width 153 height 21
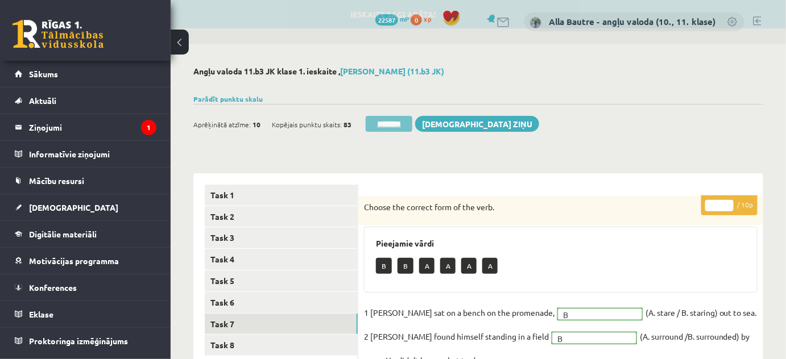
click at [376, 121] on input "********" at bounding box center [388, 124] width 47 height 16
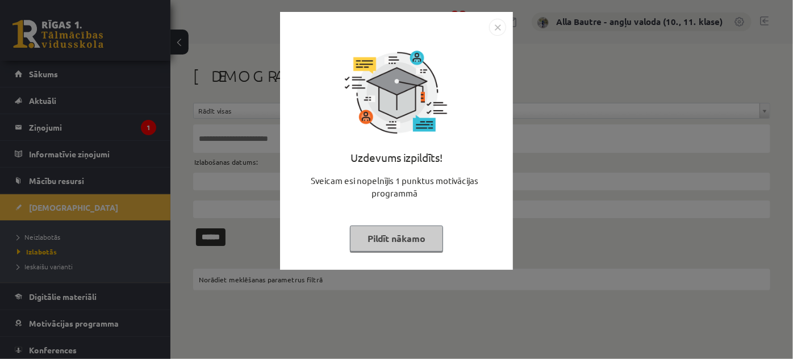
click at [495, 25] on img "Close" at bounding box center [497, 27] width 17 height 17
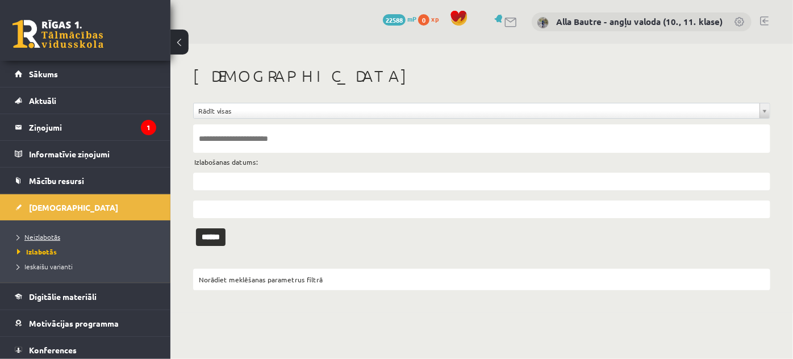
click at [24, 234] on span "Neizlabotās" at bounding box center [38, 236] width 43 height 9
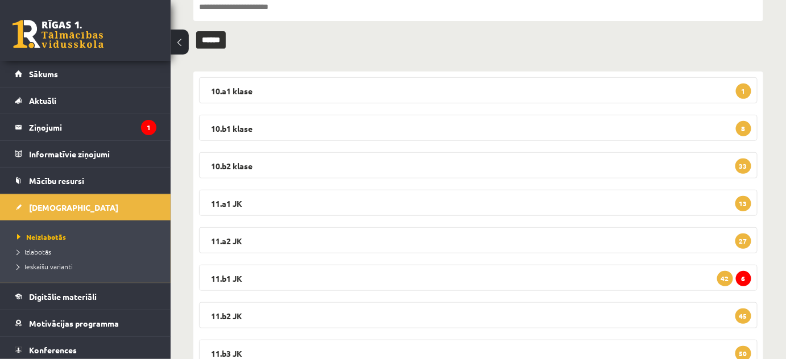
scroll to position [155, 0]
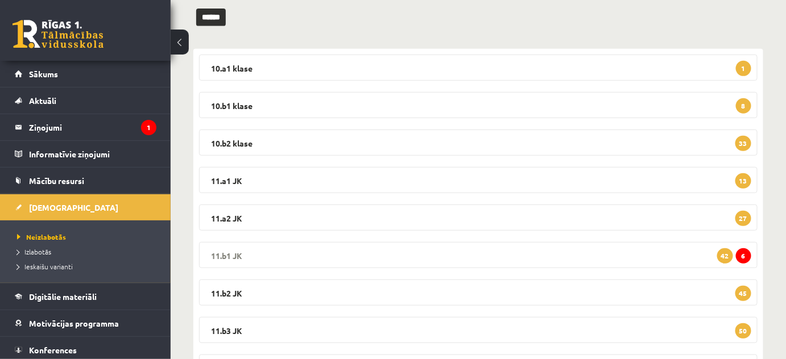
click at [233, 252] on legend "11.b1 JK 6 42" at bounding box center [478, 255] width 558 height 26
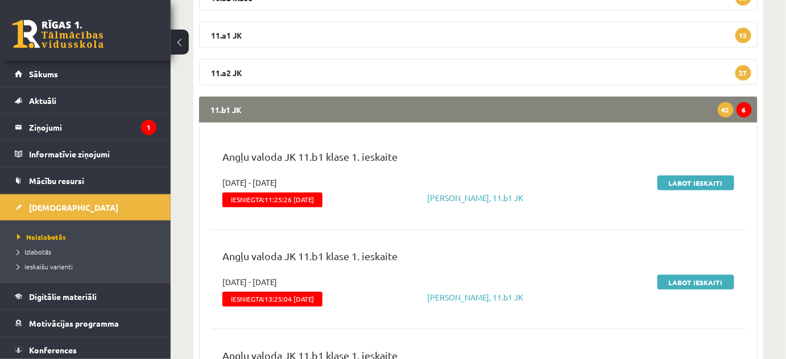
scroll to position [310, 0]
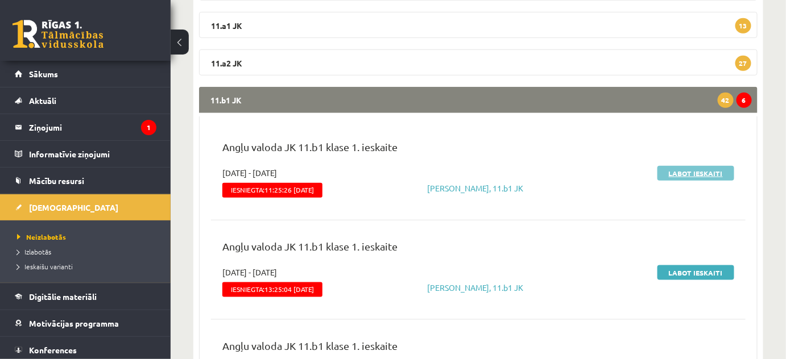
click at [703, 168] on link "Labot ieskaiti" at bounding box center [695, 173] width 77 height 15
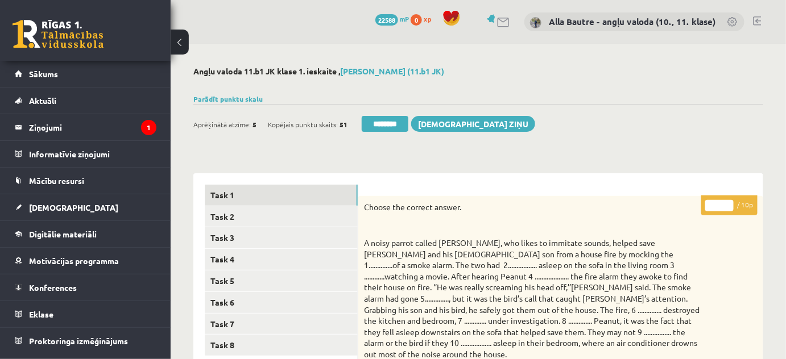
click at [726, 202] on input "*" at bounding box center [719, 205] width 28 height 11
type input "*"
click at [726, 202] on input "*" at bounding box center [719, 205] width 28 height 11
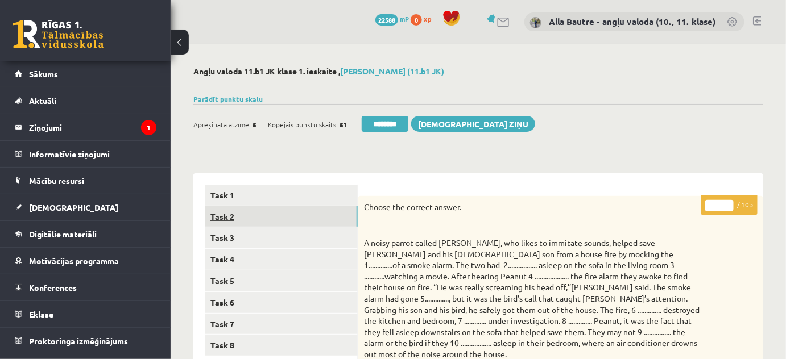
click at [217, 213] on link "Task 2" at bounding box center [281, 216] width 153 height 21
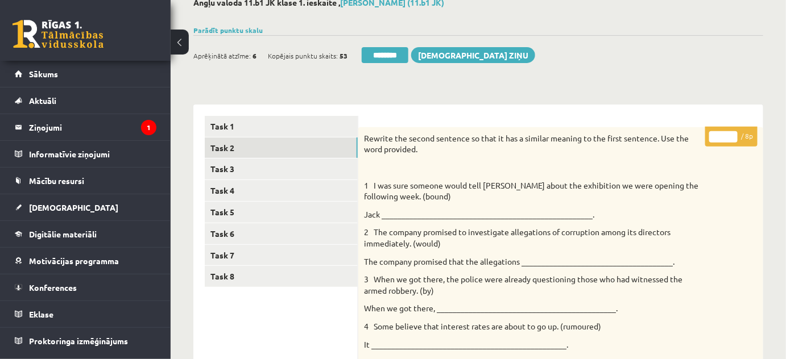
scroll to position [24, 0]
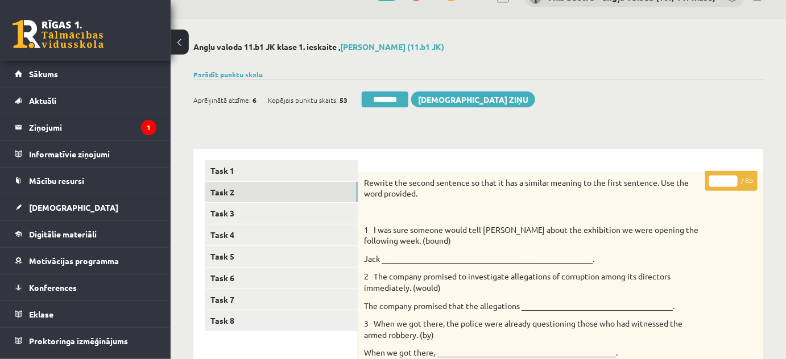
type input "*"
click at [730, 176] on input "*" at bounding box center [723, 181] width 28 height 11
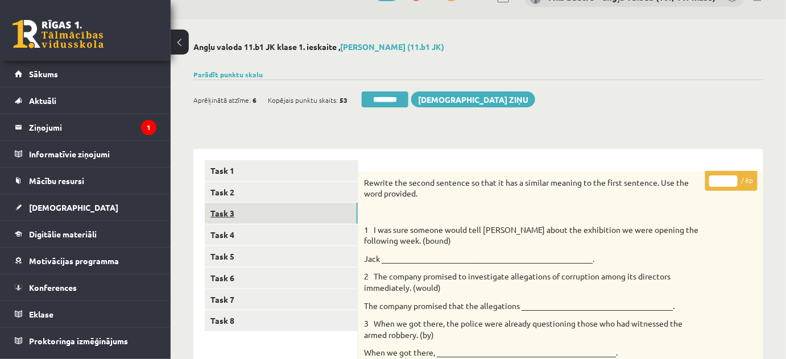
click at [262, 216] on link "Task 3" at bounding box center [281, 213] width 153 height 21
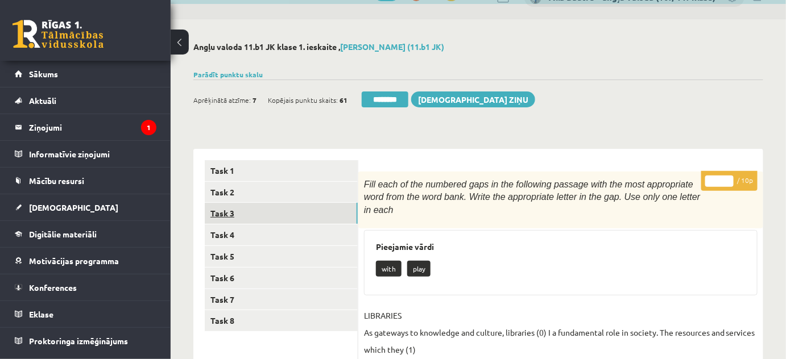
scroll to position [0, 0]
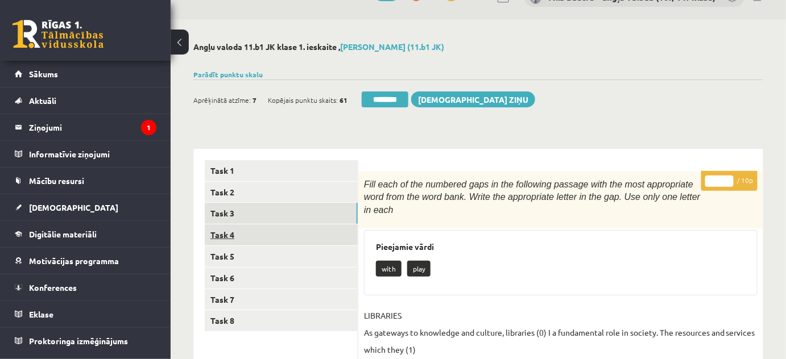
click at [250, 234] on link "Task 4" at bounding box center [281, 235] width 153 height 21
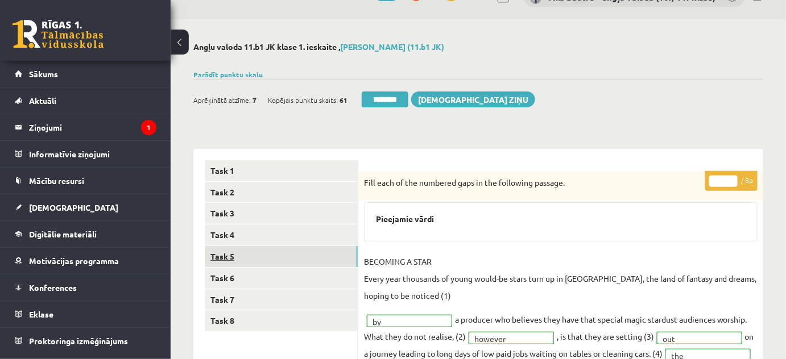
click at [247, 256] on link "Task 5" at bounding box center [281, 256] width 153 height 21
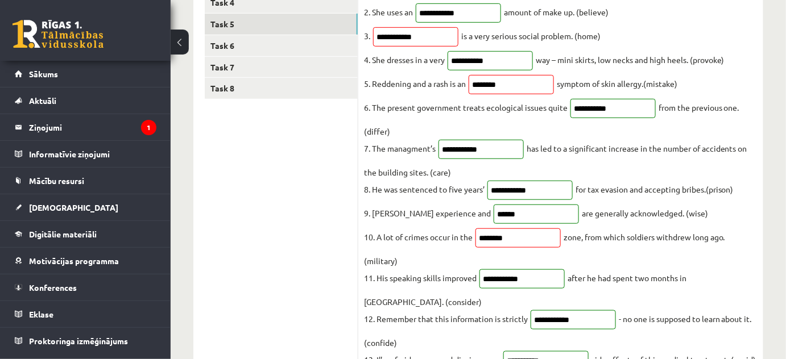
scroll to position [76, 0]
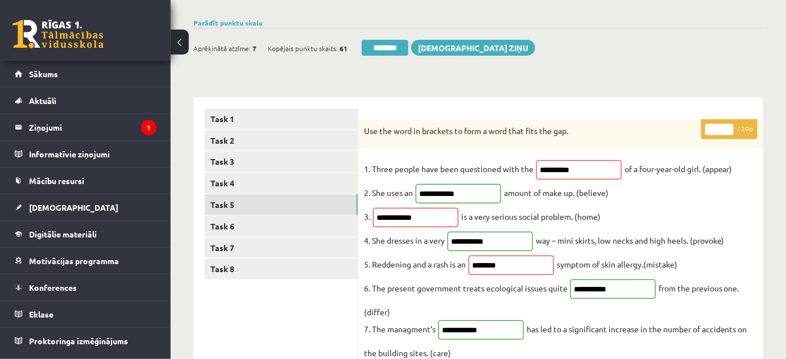
click at [728, 127] on input "**" at bounding box center [719, 129] width 28 height 11
type input "**"
click at [728, 127] on input "**" at bounding box center [719, 129] width 28 height 11
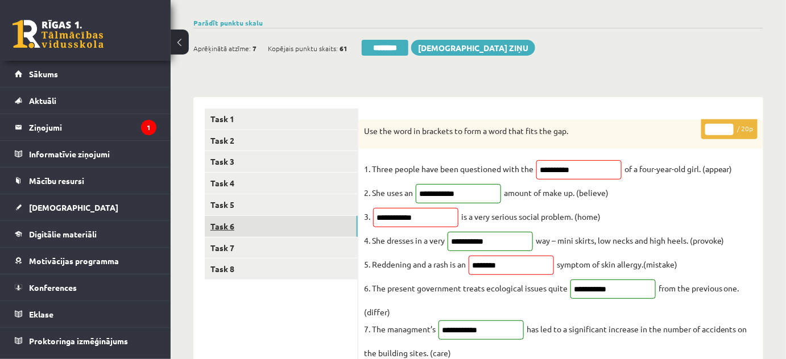
click at [267, 225] on link "Task 6" at bounding box center [281, 226] width 153 height 21
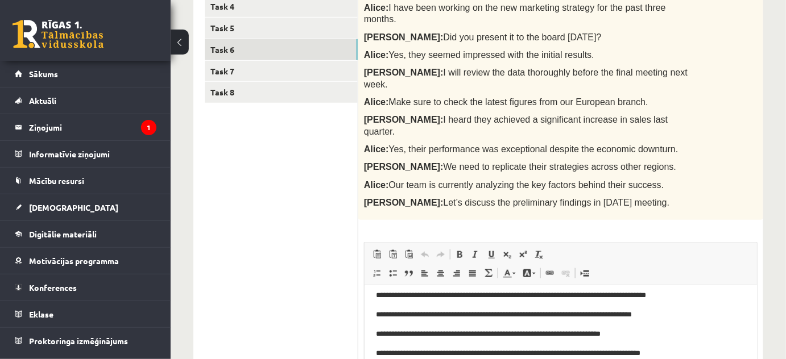
scroll to position [0, 0]
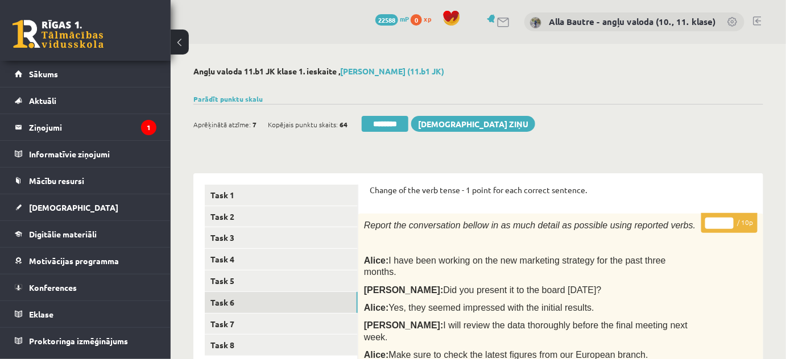
type input "**"
click at [727, 221] on input "**" at bounding box center [719, 223] width 28 height 11
click at [259, 318] on link "Task 7" at bounding box center [281, 324] width 153 height 21
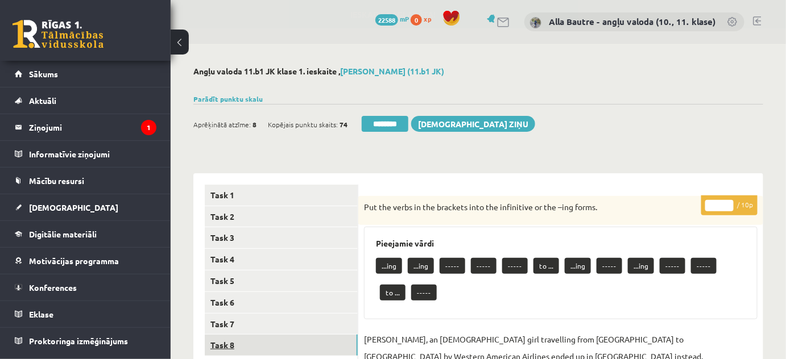
click at [253, 342] on link "Task 8" at bounding box center [281, 345] width 153 height 21
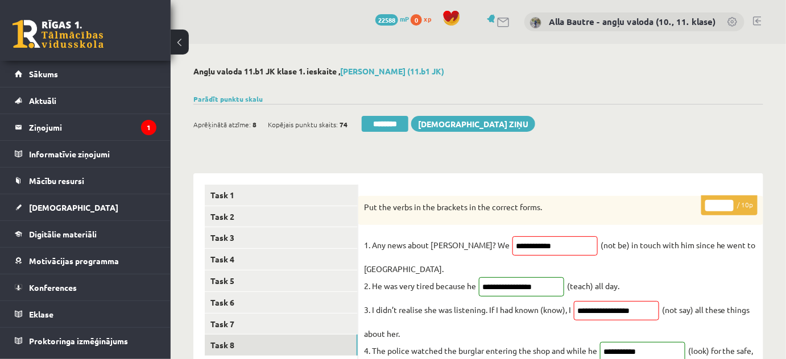
type input "**"
click at [729, 201] on input "**" at bounding box center [719, 205] width 28 height 11
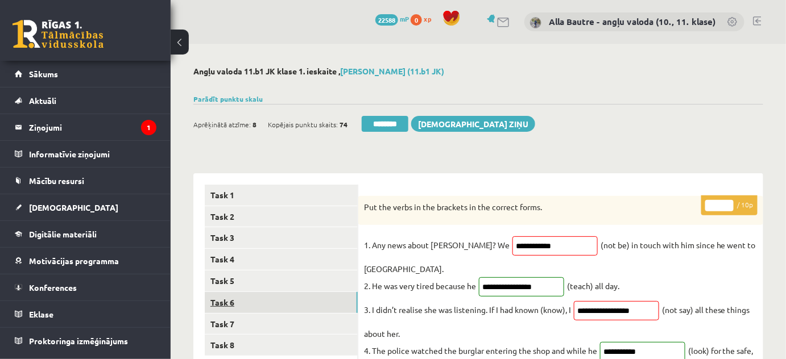
click at [238, 297] on link "Task 6" at bounding box center [281, 302] width 153 height 21
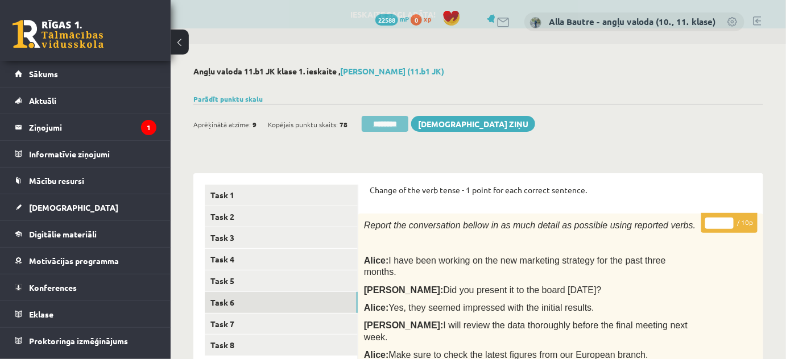
click at [382, 124] on input "********" at bounding box center [384, 124] width 47 height 16
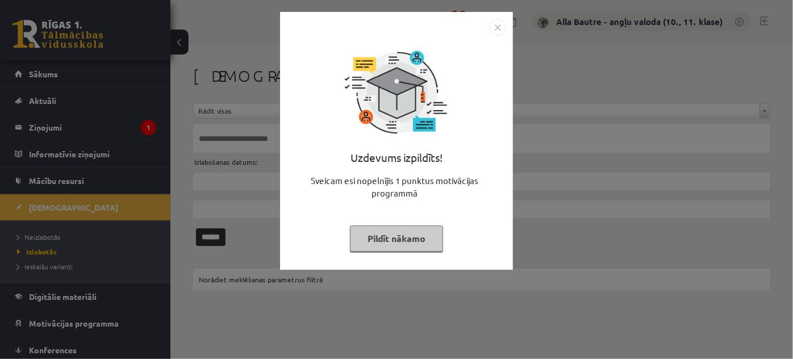
click at [501, 27] on img "Close" at bounding box center [497, 27] width 17 height 17
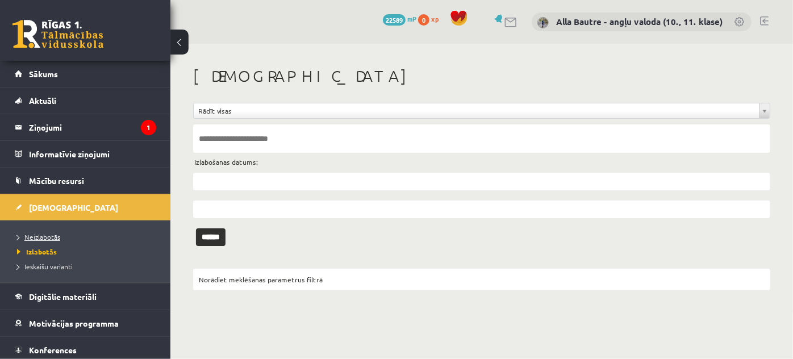
click at [28, 233] on span "Neizlabotās" at bounding box center [38, 236] width 43 height 9
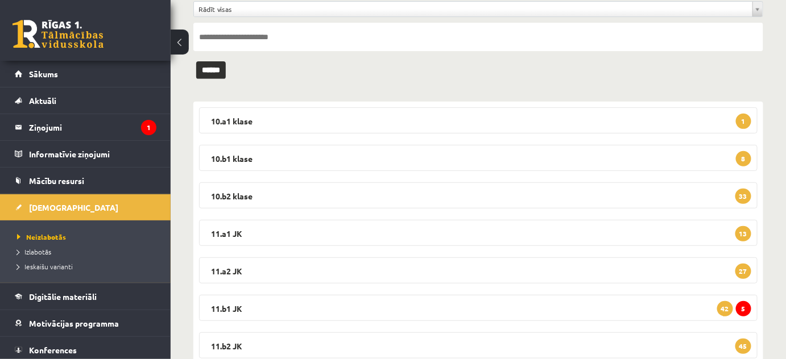
scroll to position [103, 0]
click at [230, 300] on legend "11.b1 JK 5 42" at bounding box center [478, 307] width 558 height 26
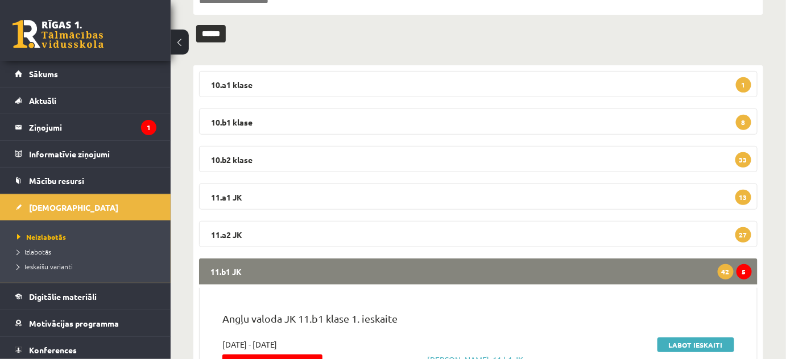
scroll to position [258, 0]
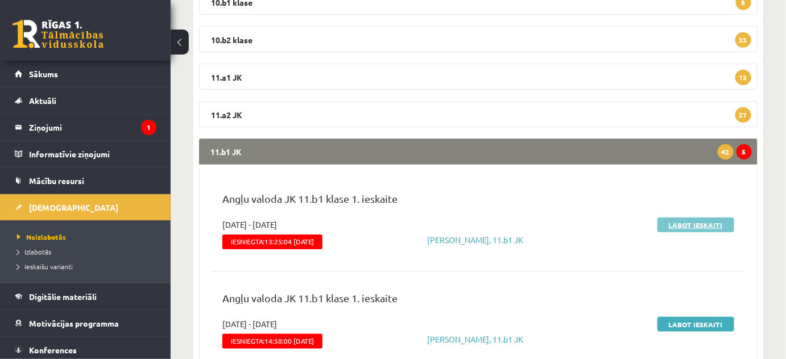
click at [689, 224] on link "Labot ieskaiti" at bounding box center [695, 225] width 77 height 15
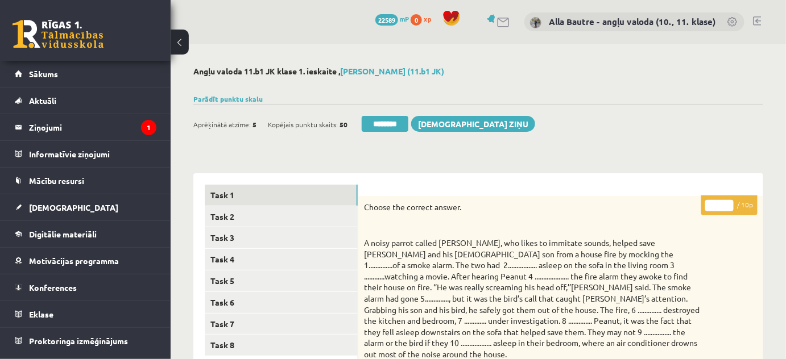
click at [728, 202] on input "*" at bounding box center [719, 205] width 28 height 11
type input "*"
click at [728, 202] on input "*" at bounding box center [719, 205] width 28 height 11
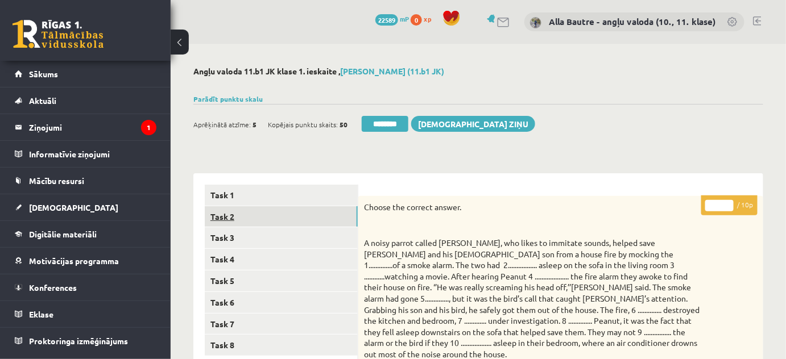
click at [259, 210] on link "Task 2" at bounding box center [281, 216] width 153 height 21
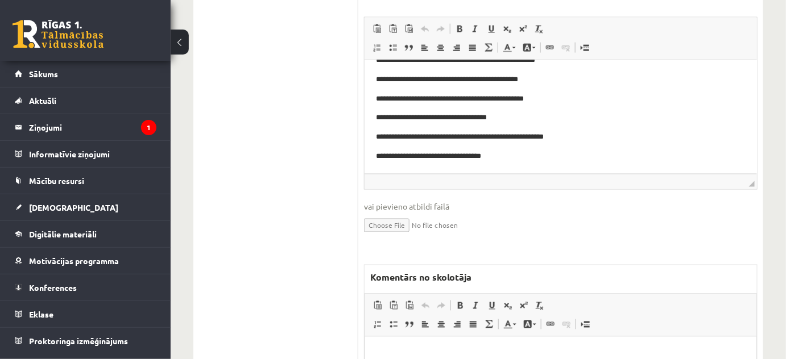
scroll to position [568, 0]
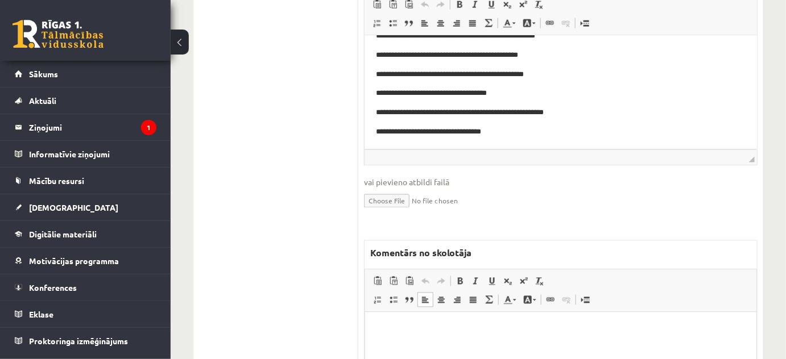
click at [384, 330] on p "Editor, wiswyg-editor-47024929265880-1757782647-400" at bounding box center [560, 329] width 368 height 12
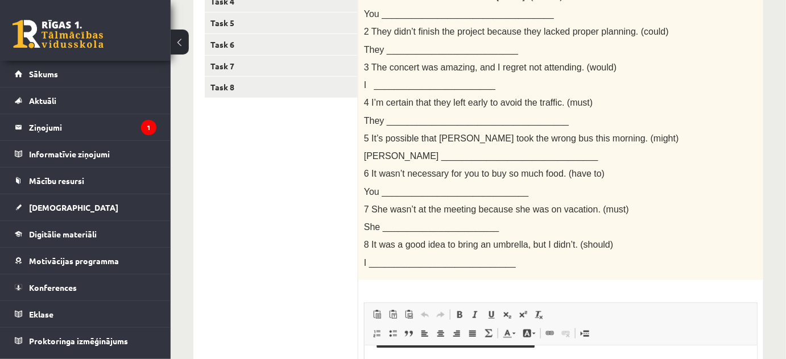
scroll to position [0, 0]
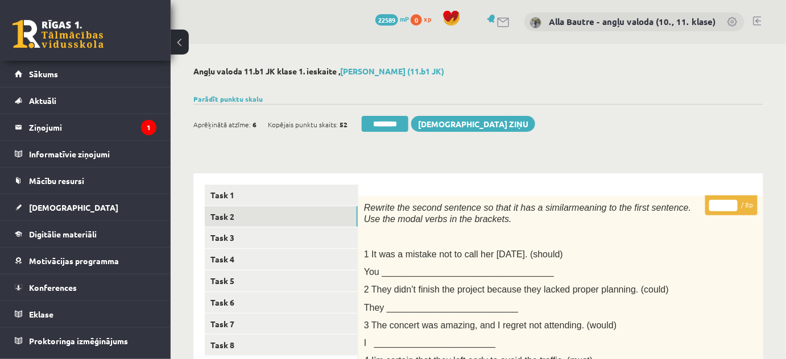
click at [729, 202] on input "*" at bounding box center [723, 205] width 28 height 11
type input "*"
click at [729, 202] on input "*" at bounding box center [723, 205] width 28 height 11
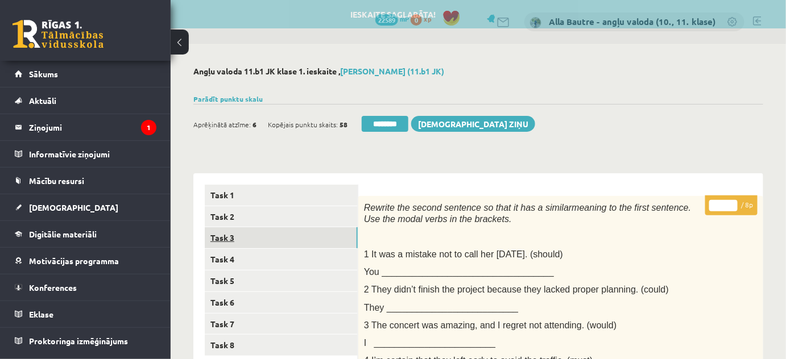
click at [230, 237] on link "Task 3" at bounding box center [281, 237] width 153 height 21
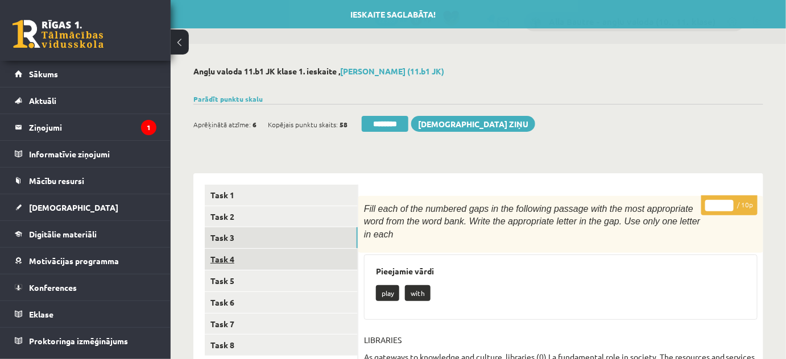
click at [232, 254] on link "Task 4" at bounding box center [281, 259] width 153 height 21
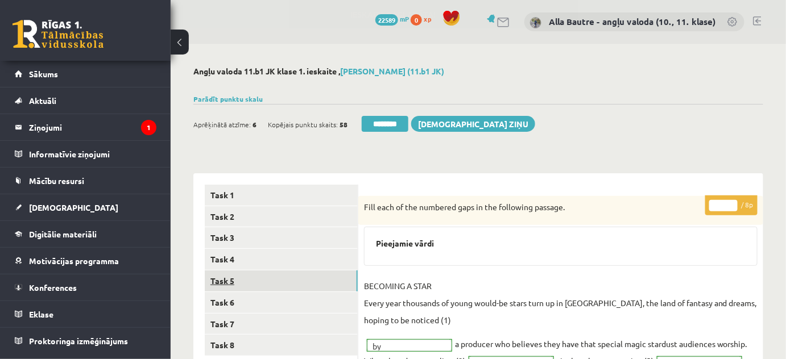
click at [233, 282] on link "Task 5" at bounding box center [281, 281] width 153 height 21
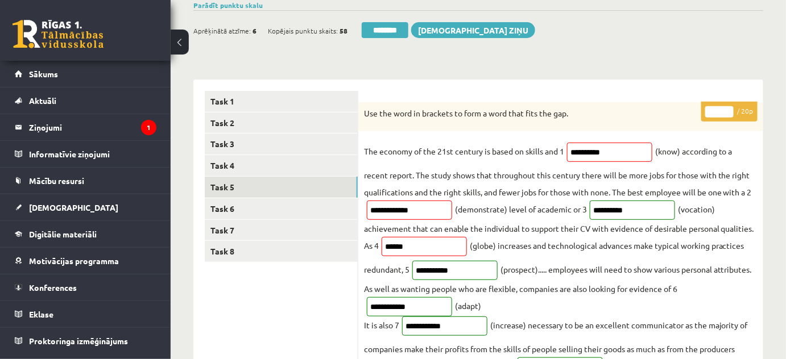
scroll to position [51, 0]
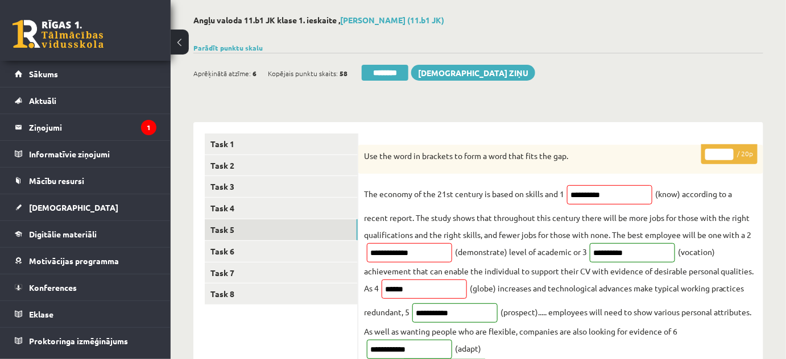
type input "**"
click at [728, 149] on input "**" at bounding box center [719, 154] width 28 height 11
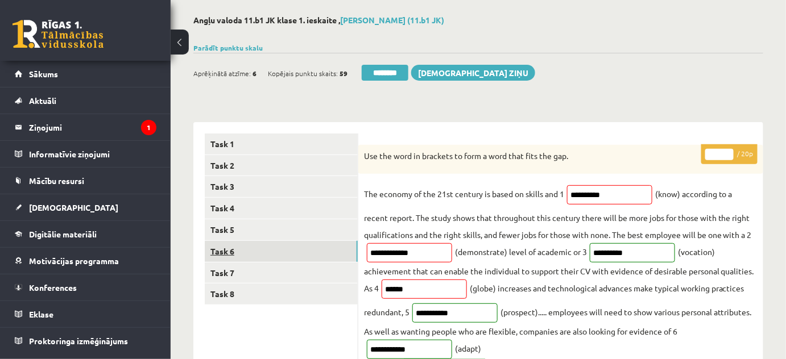
click at [214, 254] on link "Task 6" at bounding box center [281, 251] width 153 height 21
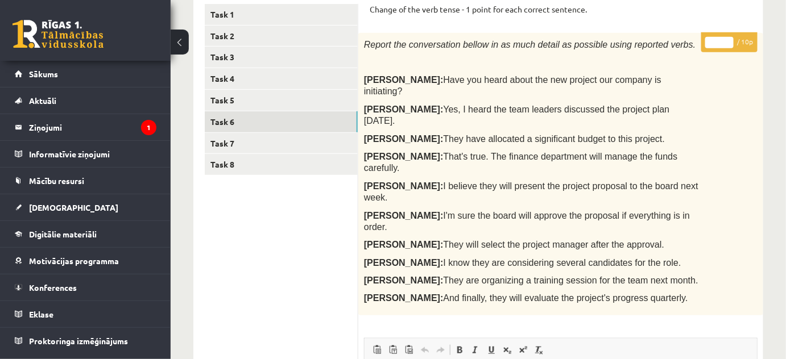
scroll to position [0, 0]
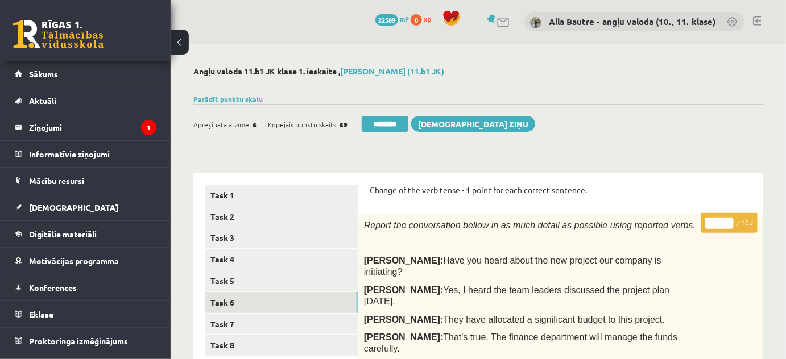
type input "**"
click at [730, 221] on input "**" at bounding box center [719, 223] width 28 height 11
click at [230, 327] on link "Task 7" at bounding box center [281, 324] width 153 height 21
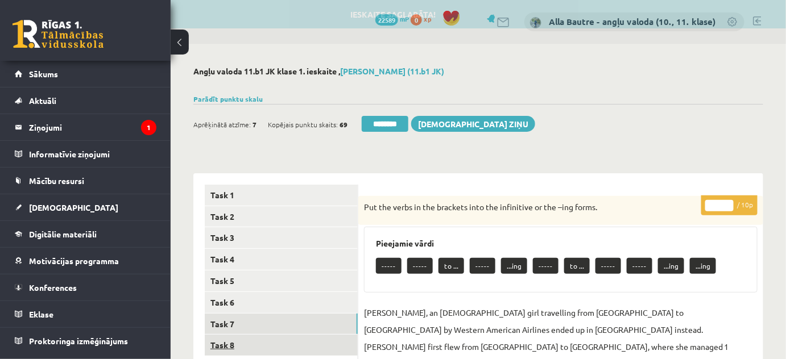
click at [227, 345] on link "Task 8" at bounding box center [281, 345] width 153 height 21
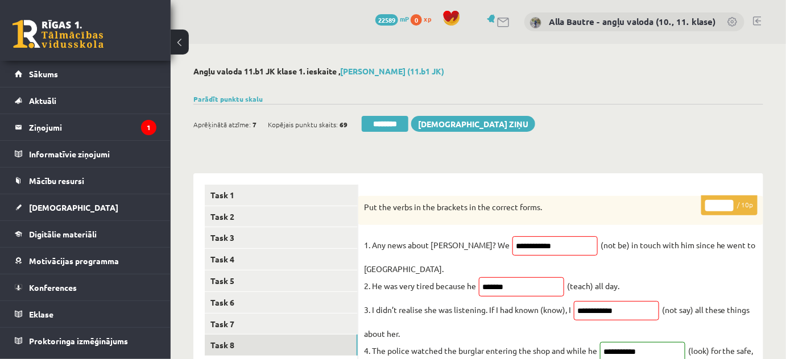
click at [726, 203] on input "*" at bounding box center [719, 205] width 28 height 11
type input "*"
click at [726, 203] on input "*" at bounding box center [719, 205] width 28 height 11
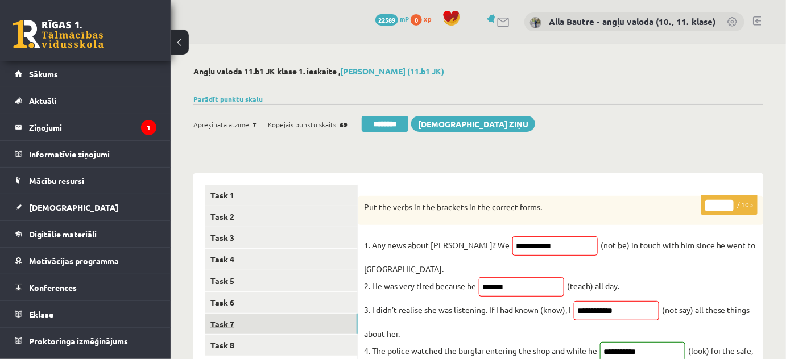
click at [259, 324] on link "Task 7" at bounding box center [281, 324] width 153 height 21
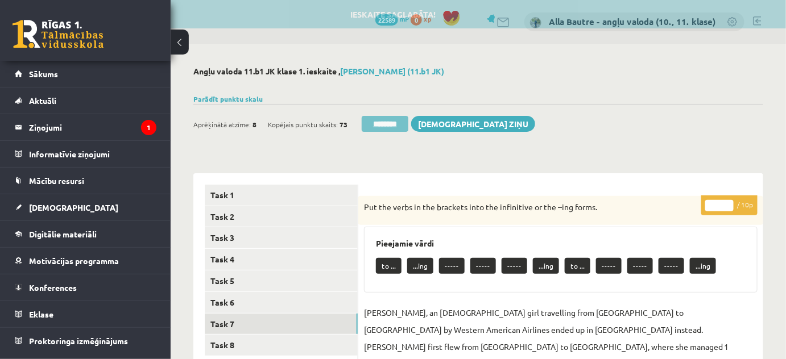
click at [387, 123] on input "********" at bounding box center [384, 124] width 47 height 16
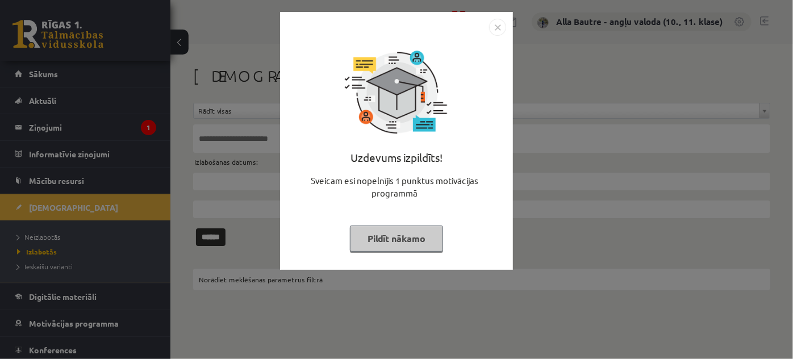
click at [496, 28] on img "Close" at bounding box center [497, 27] width 17 height 17
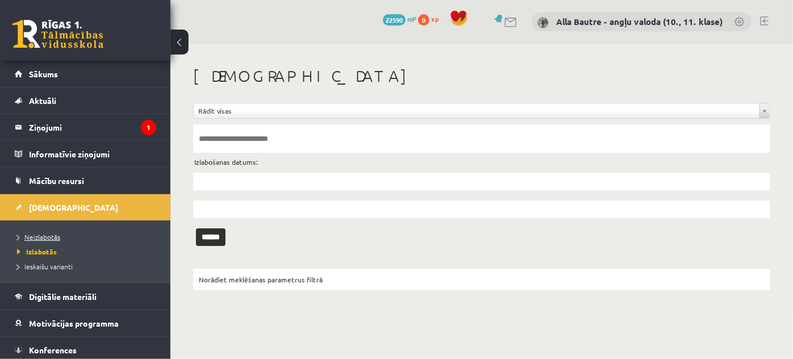
click at [40, 234] on span "Neizlabotās" at bounding box center [38, 236] width 43 height 9
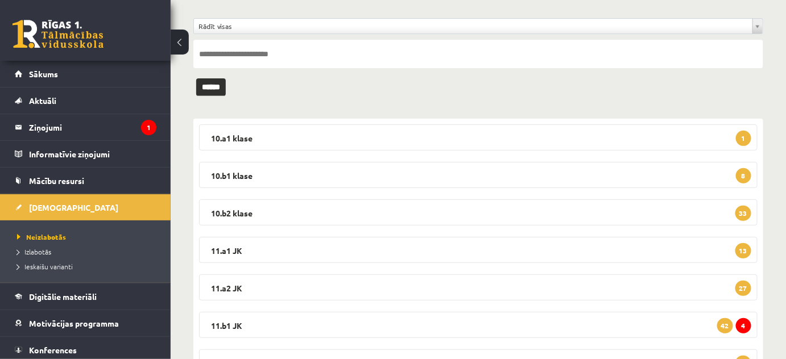
scroll to position [155, 0]
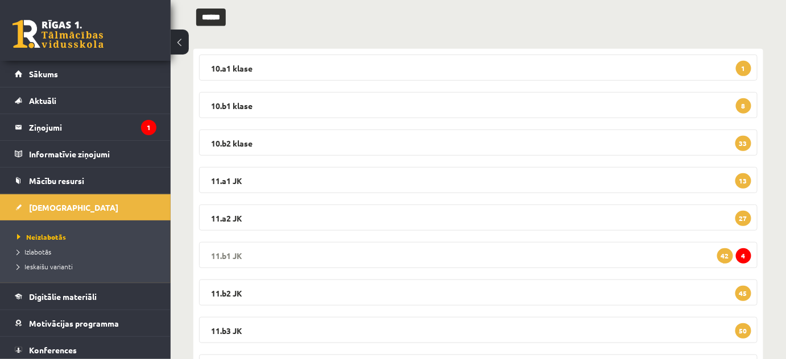
click at [223, 244] on legend "11.b1 JK 4 42" at bounding box center [478, 255] width 558 height 26
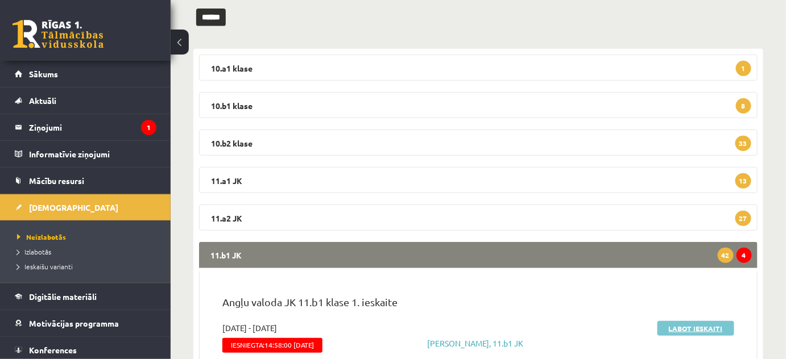
click at [685, 327] on link "Labot ieskaiti" at bounding box center [695, 328] width 77 height 15
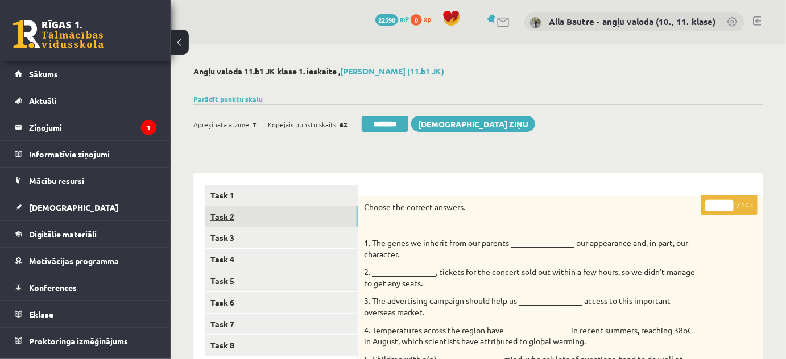
click at [230, 214] on link "Task 2" at bounding box center [281, 216] width 153 height 21
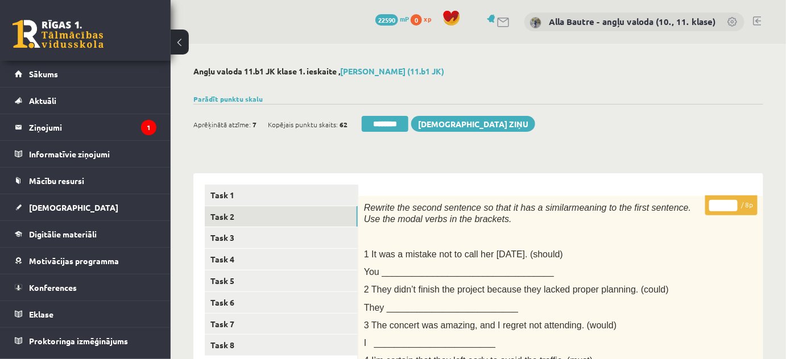
type input "*"
click at [733, 200] on input "*" at bounding box center [723, 205] width 28 height 11
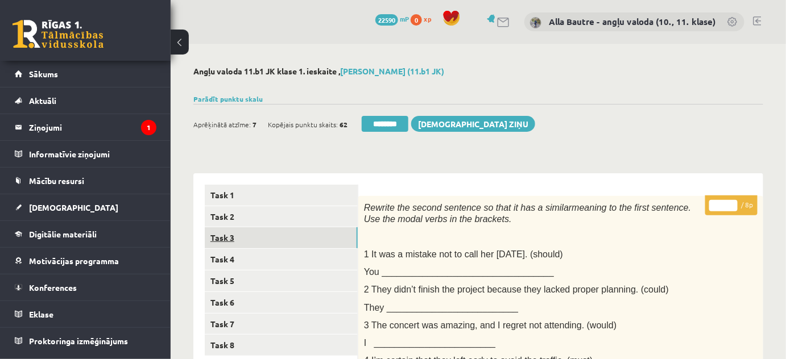
click at [219, 236] on link "Task 3" at bounding box center [281, 237] width 153 height 21
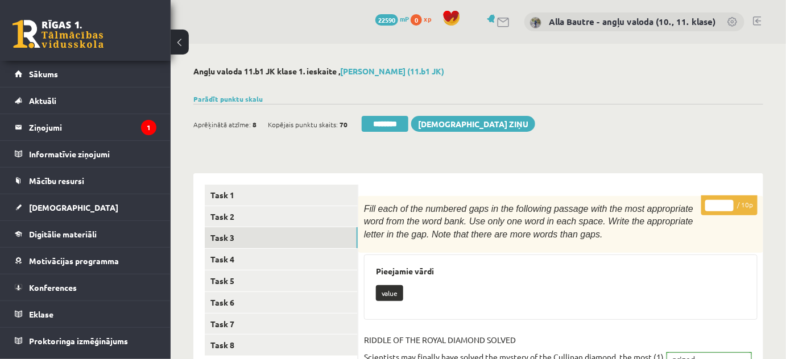
type input "**"
click at [728, 201] on input "**" at bounding box center [719, 205] width 28 height 11
click at [248, 257] on link "Task 4" at bounding box center [281, 259] width 153 height 21
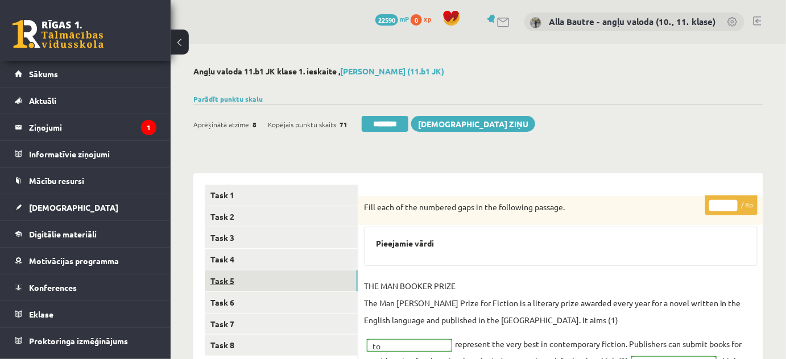
click at [235, 280] on link "Task 5" at bounding box center [281, 281] width 153 height 21
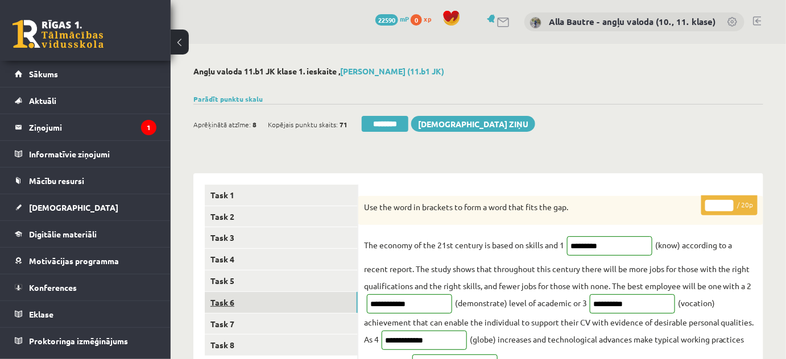
click at [233, 295] on link "Task 6" at bounding box center [281, 302] width 153 height 21
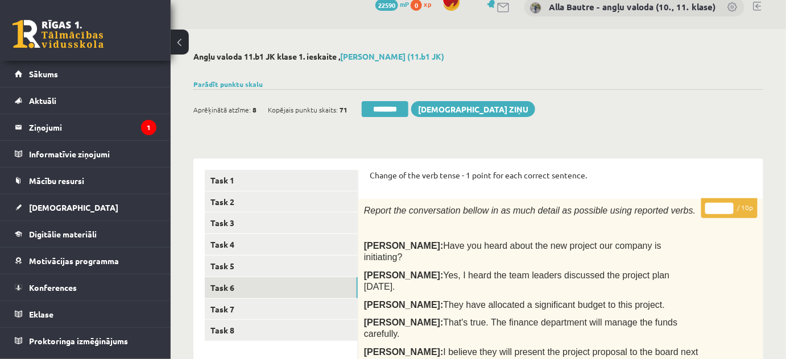
scroll to position [12, 0]
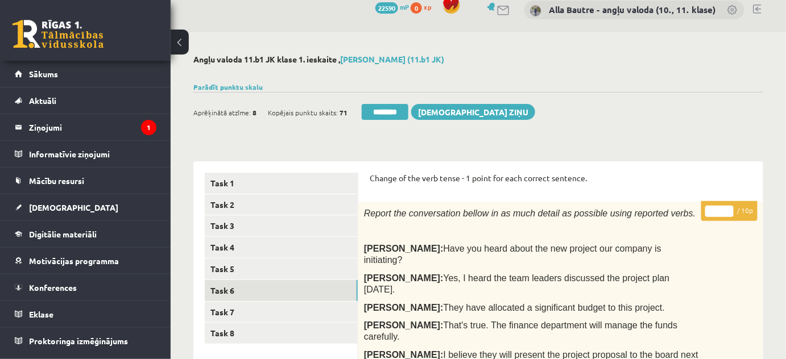
type input "**"
click at [725, 209] on input "**" at bounding box center [719, 211] width 28 height 11
click at [241, 313] on link "Task 7" at bounding box center [281, 312] width 153 height 21
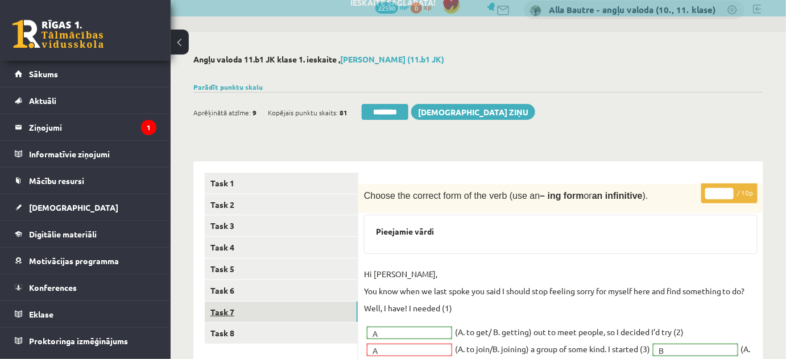
scroll to position [0, 0]
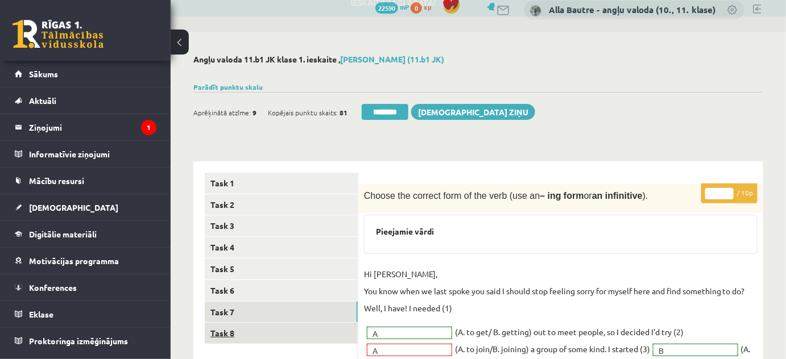
click at [238, 332] on link "Task 8" at bounding box center [281, 333] width 153 height 21
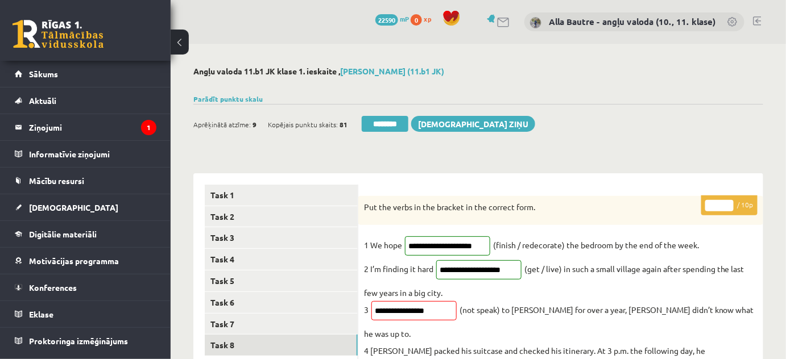
click at [730, 201] on input "*" at bounding box center [719, 205] width 28 height 11
type input "**"
click at [730, 201] on input "**" at bounding box center [719, 205] width 28 height 11
click at [261, 321] on link "Task 7" at bounding box center [281, 324] width 153 height 21
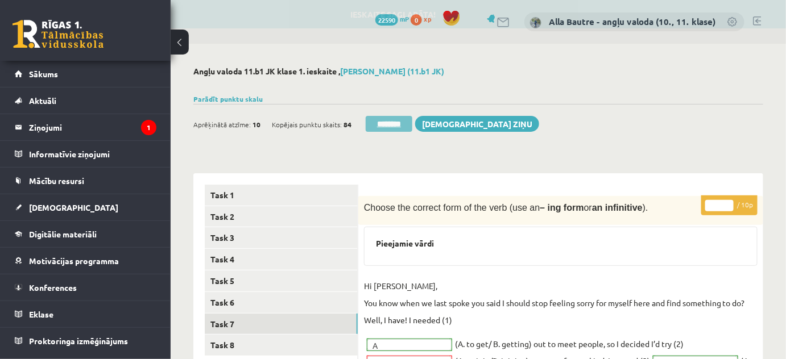
click at [396, 122] on input "********" at bounding box center [388, 124] width 47 height 16
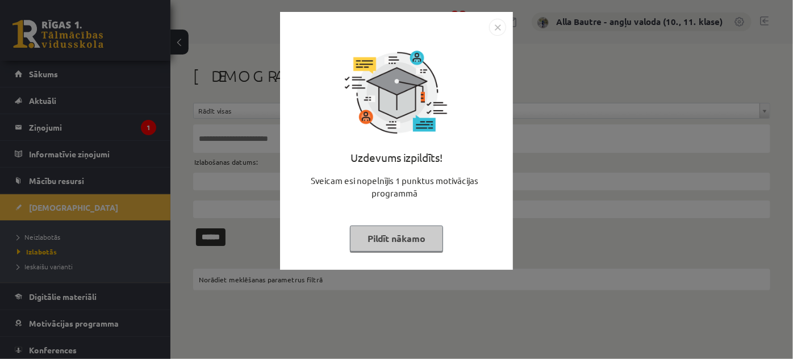
click at [502, 23] on img "Close" at bounding box center [497, 27] width 17 height 17
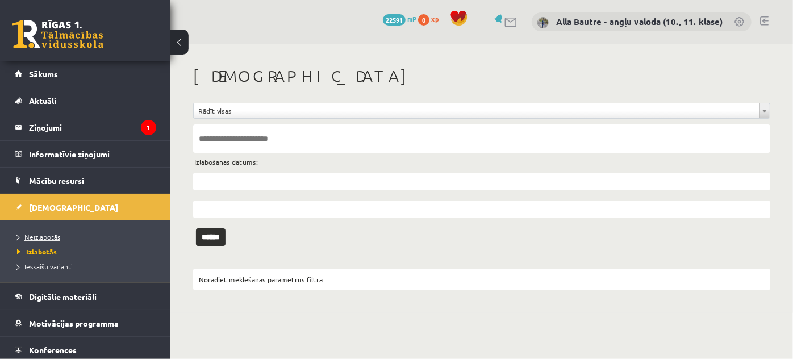
click at [27, 233] on span "Neizlabotās" at bounding box center [38, 236] width 43 height 9
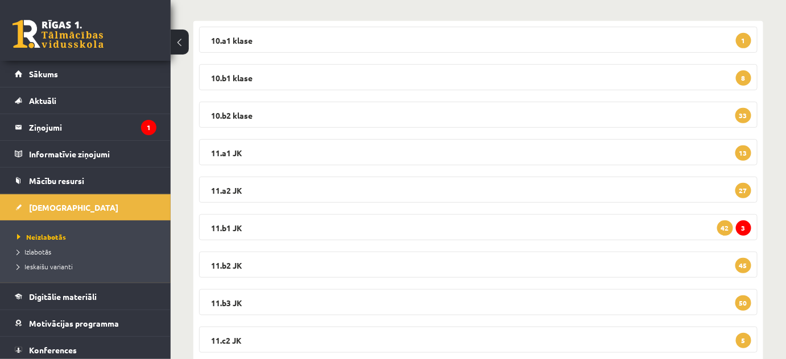
scroll to position [206, 0]
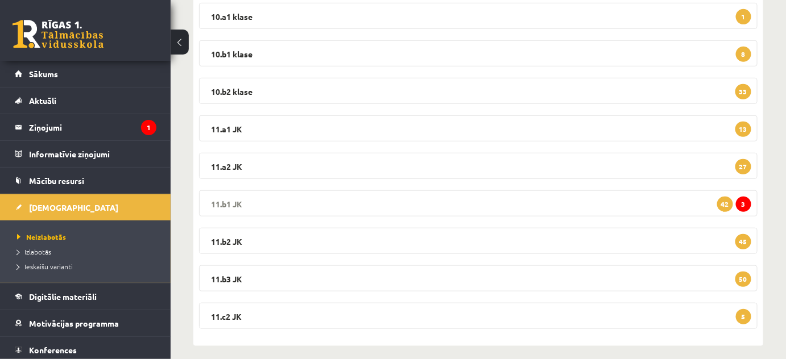
click at [232, 200] on legend "11.b1 JK 3 42" at bounding box center [478, 203] width 558 height 26
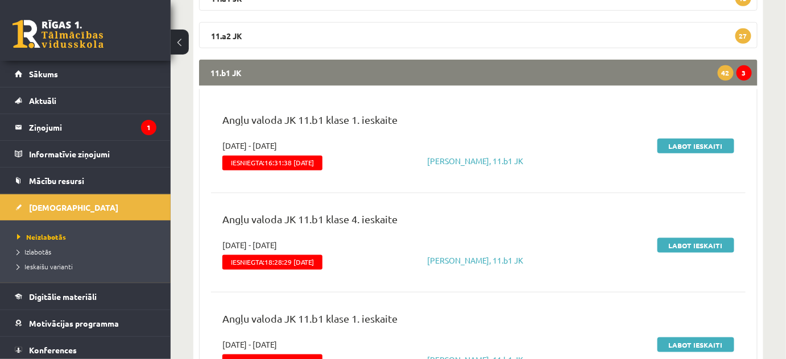
scroll to position [361, 0]
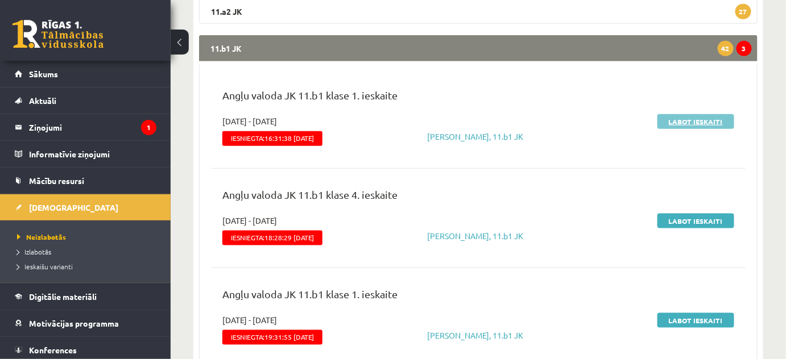
click at [685, 122] on link "Labot ieskaiti" at bounding box center [695, 121] width 77 height 15
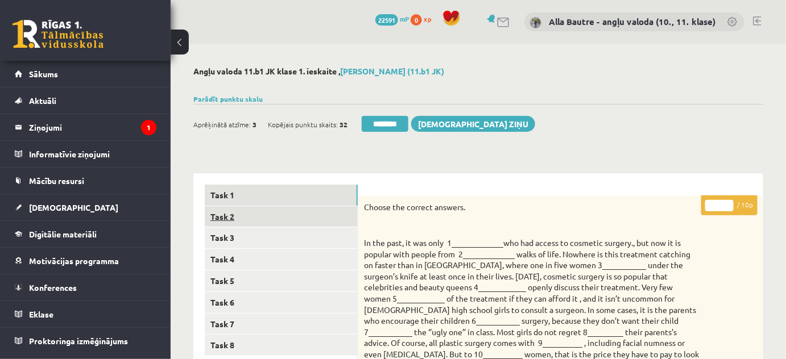
click at [217, 215] on link "Task 2" at bounding box center [281, 216] width 153 height 21
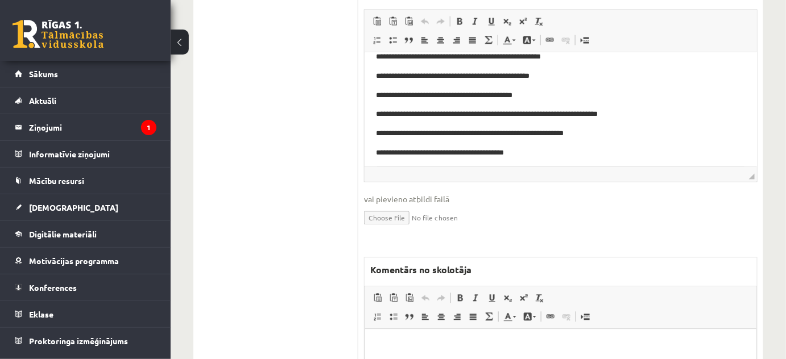
scroll to position [723, 0]
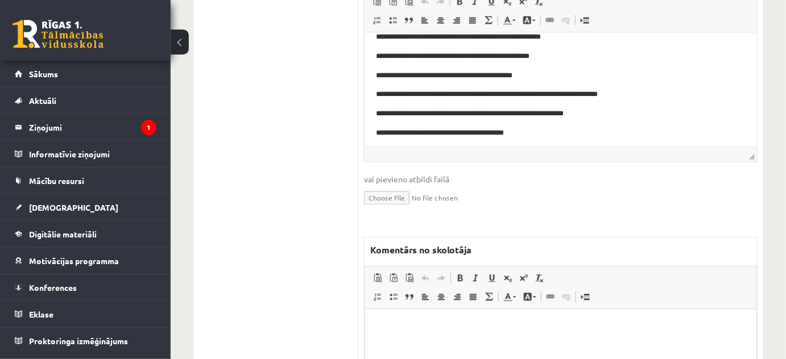
click at [402, 327] on p "Editor, wiswyg-editor-47024859289560-1757782908-189" at bounding box center [560, 327] width 368 height 12
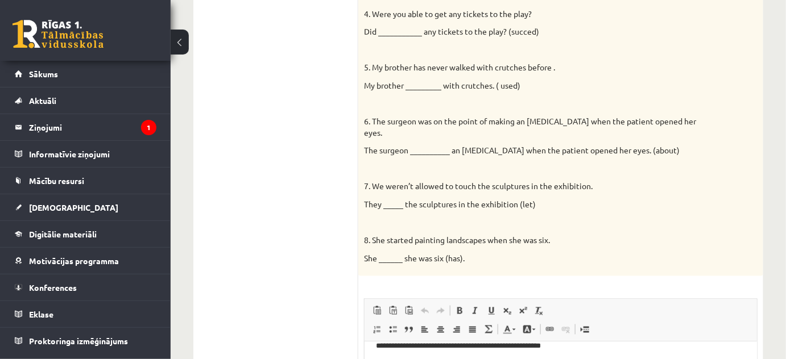
scroll to position [0, 0]
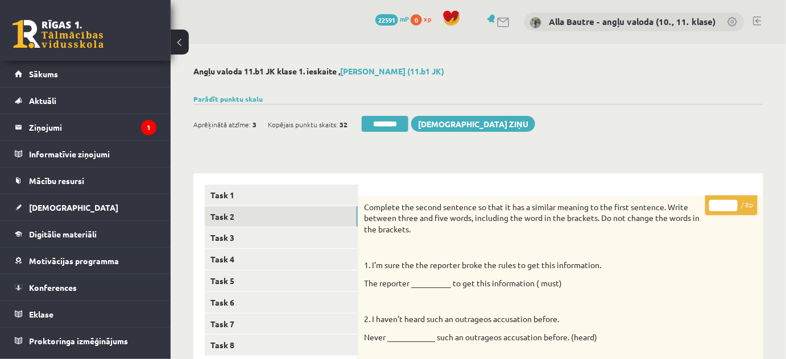
click at [731, 201] on input "*" at bounding box center [723, 205] width 28 height 11
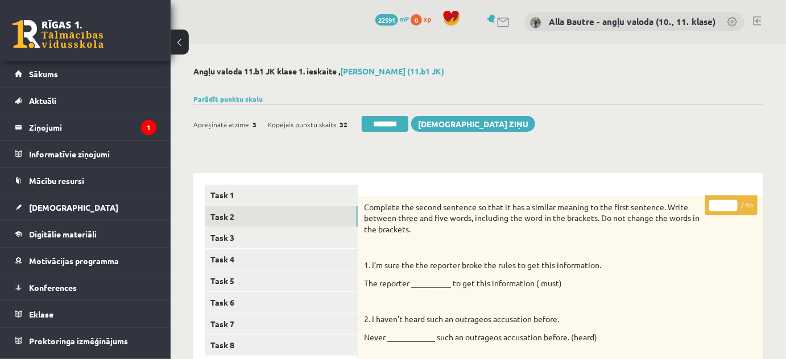
type input "*"
click at [731, 201] on input "*" at bounding box center [723, 205] width 28 height 11
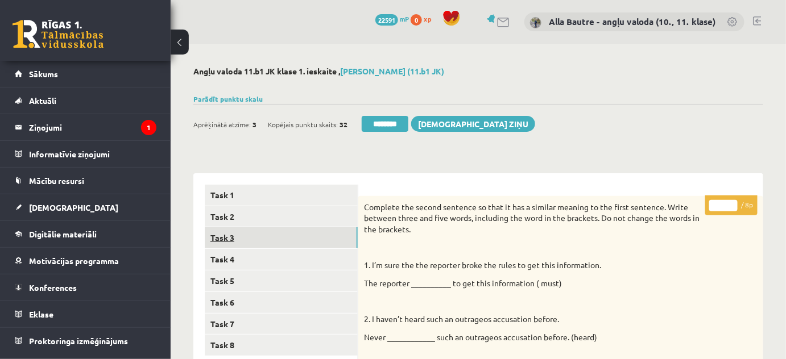
click at [221, 236] on link "Task 3" at bounding box center [281, 237] width 153 height 21
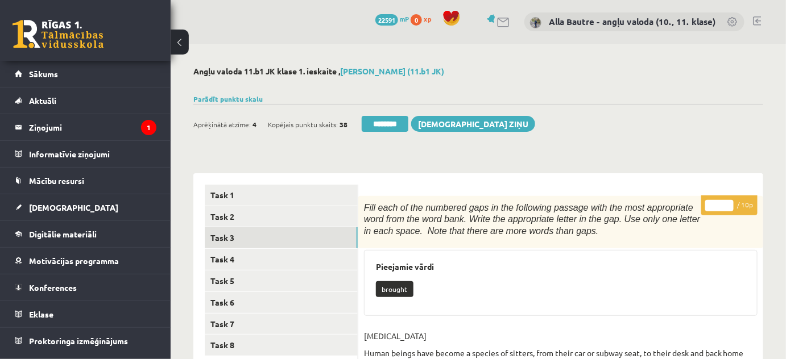
type input "**"
click at [730, 202] on input "**" at bounding box center [719, 205] width 28 height 11
click at [252, 259] on link "Task 4" at bounding box center [281, 259] width 153 height 21
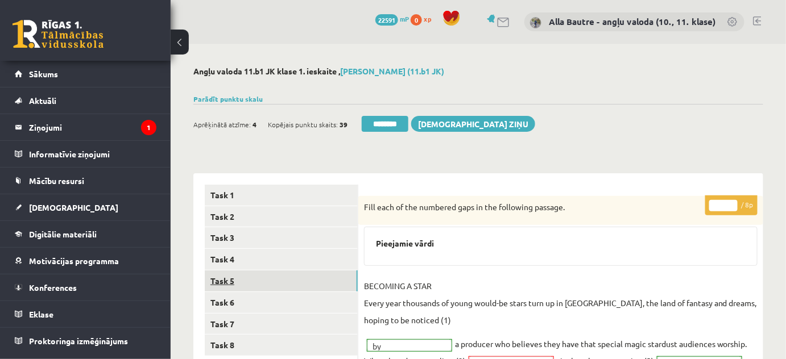
click at [238, 279] on link "Task 5" at bounding box center [281, 281] width 153 height 21
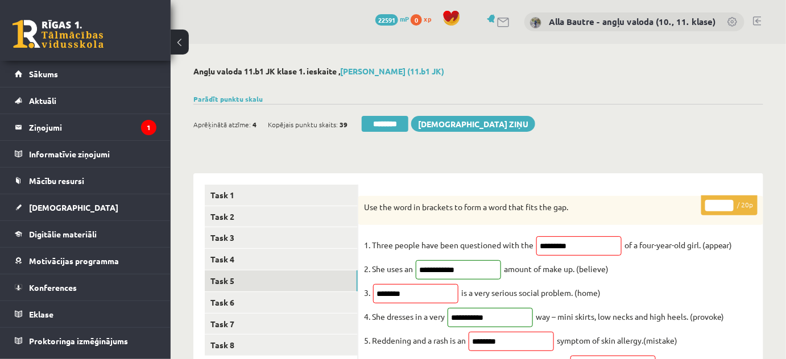
click at [728, 202] on input "*" at bounding box center [719, 205] width 28 height 11
type input "*"
click at [728, 202] on input "*" at bounding box center [719, 205] width 28 height 11
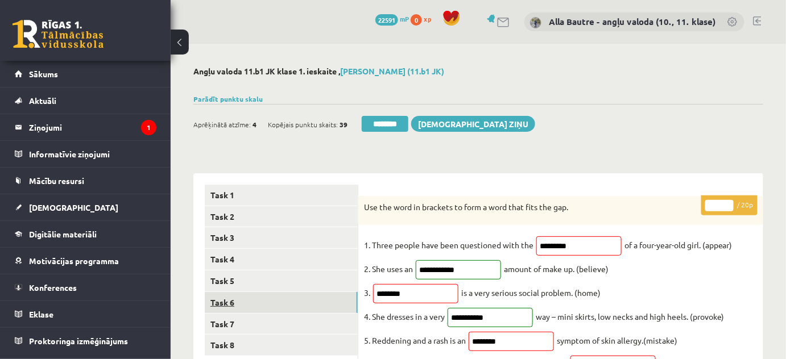
click at [249, 297] on link "Task 6" at bounding box center [281, 302] width 153 height 21
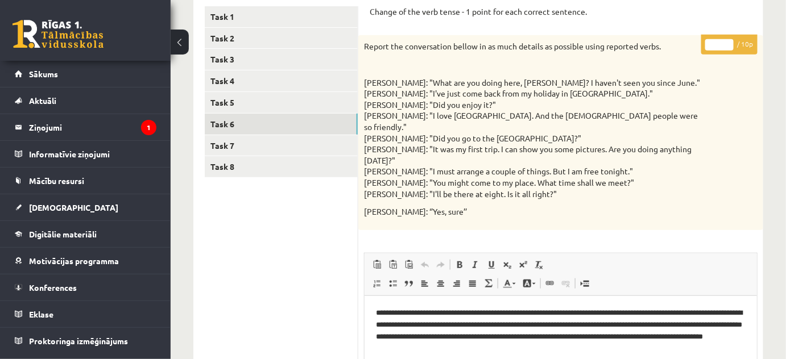
scroll to position [51, 0]
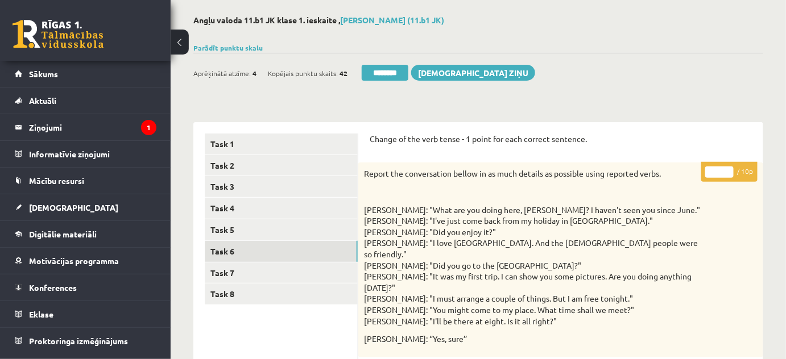
click at [727, 168] on input "*" at bounding box center [719, 172] width 28 height 11
type input "*"
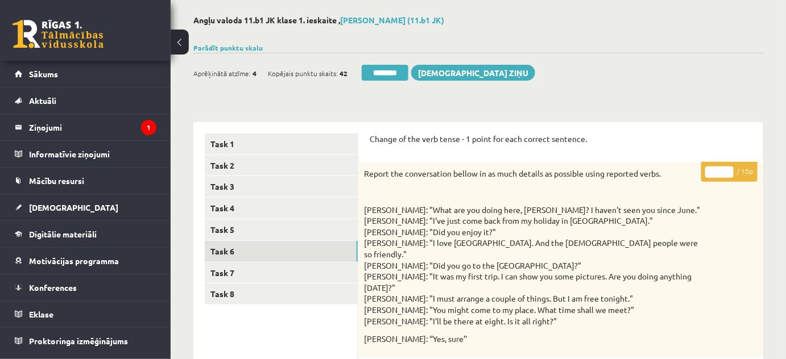
click at [727, 168] on input "*" at bounding box center [719, 172] width 28 height 11
click at [246, 274] on link "Task 7" at bounding box center [281, 273] width 153 height 21
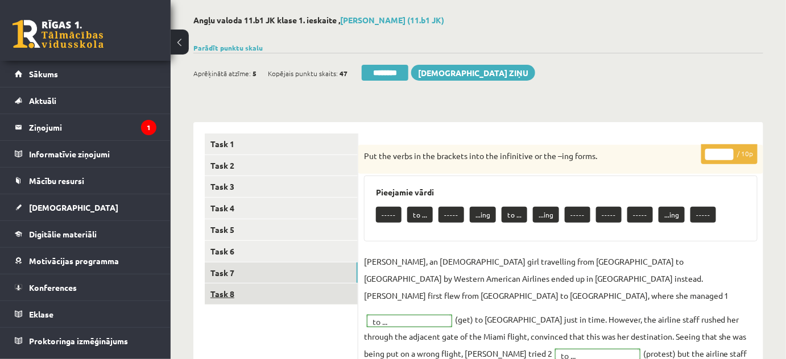
scroll to position [0, 0]
click at [242, 294] on link "Task 8" at bounding box center [281, 294] width 153 height 21
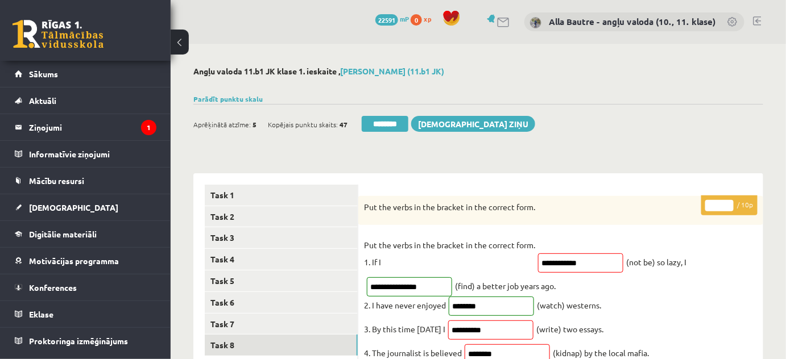
click at [726, 201] on input "*" at bounding box center [719, 205] width 28 height 11
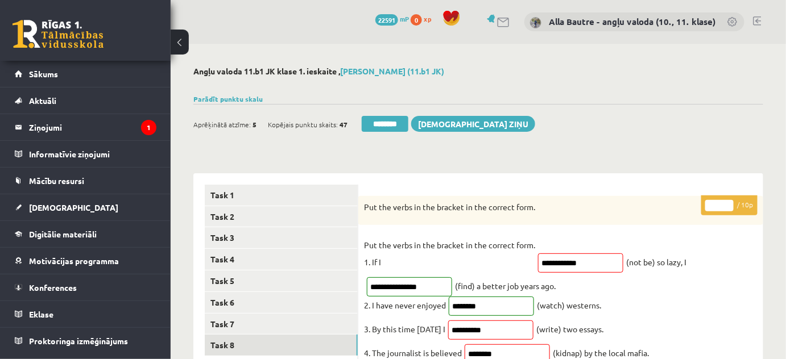
type input "*"
click at [726, 201] on input "*" at bounding box center [719, 205] width 28 height 11
click at [218, 306] on link "Task 6" at bounding box center [281, 302] width 153 height 21
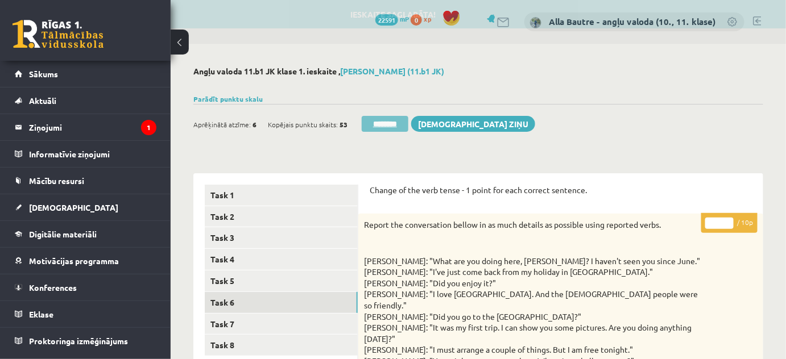
click at [397, 127] on input "********" at bounding box center [384, 124] width 47 height 16
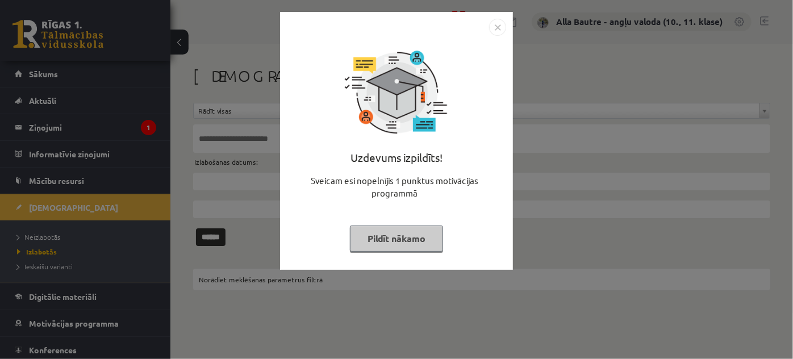
click at [499, 22] on img "Close" at bounding box center [497, 27] width 17 height 17
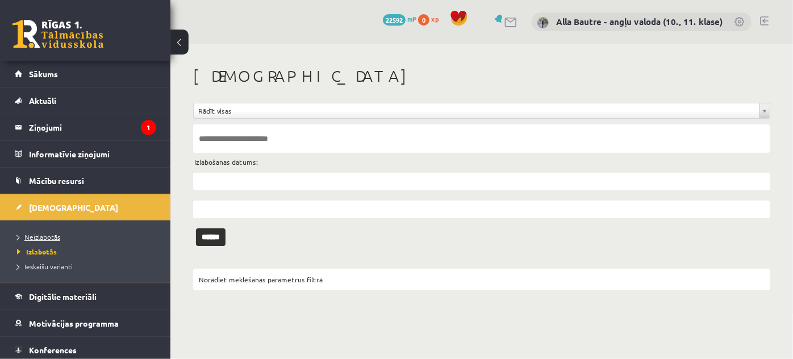
click at [40, 234] on span "Neizlabotās" at bounding box center [38, 236] width 43 height 9
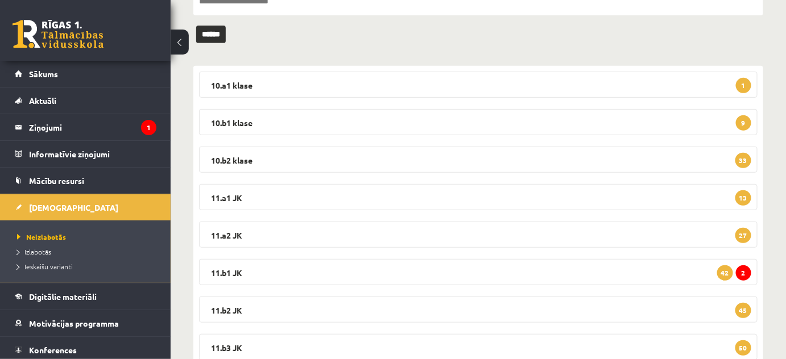
scroll to position [155, 0]
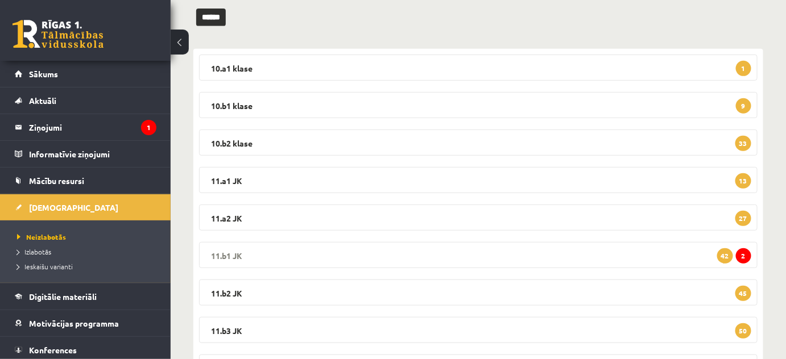
click at [221, 254] on legend "11.b1 JK 2 42" at bounding box center [478, 255] width 558 height 26
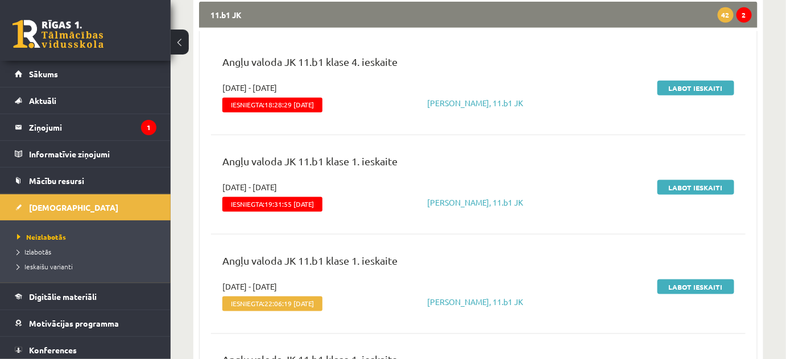
scroll to position [413, 0]
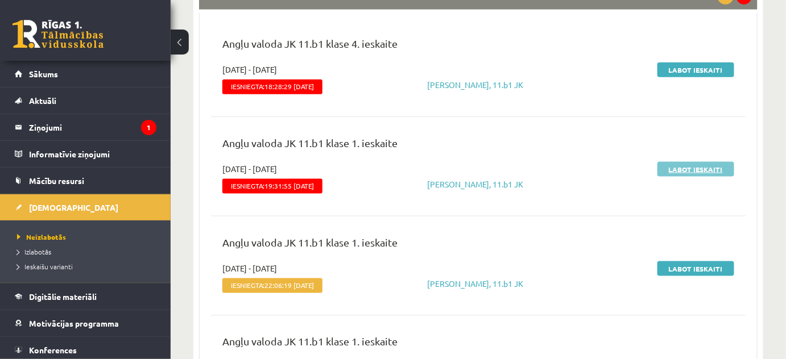
click at [699, 176] on link "Labot ieskaiti" at bounding box center [695, 169] width 77 height 15
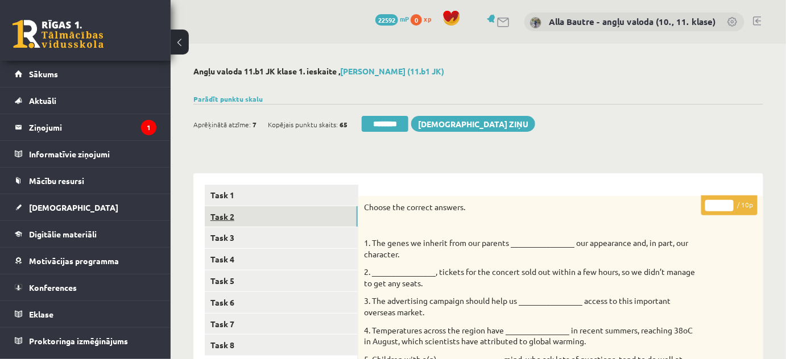
click at [231, 213] on link "Task 2" at bounding box center [281, 216] width 153 height 21
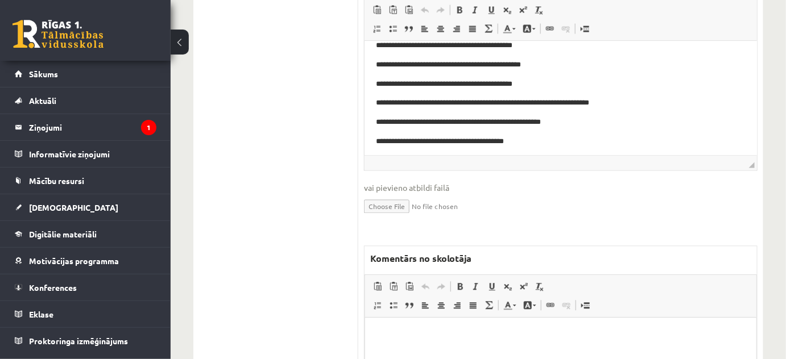
scroll to position [723, 0]
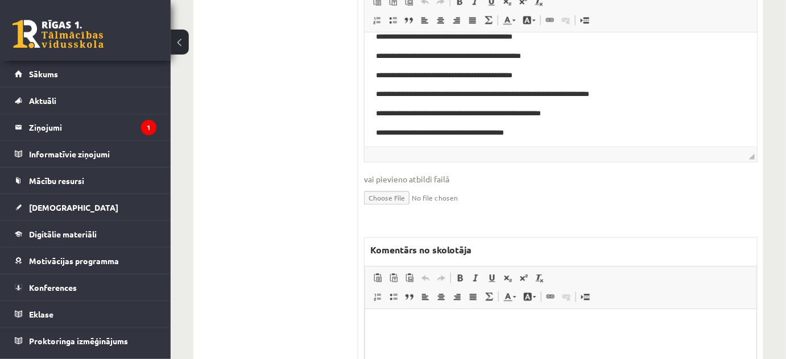
click at [404, 325] on p "Editor, wiswyg-editor-47024822204040-1757783061-406" at bounding box center [560, 327] width 368 height 12
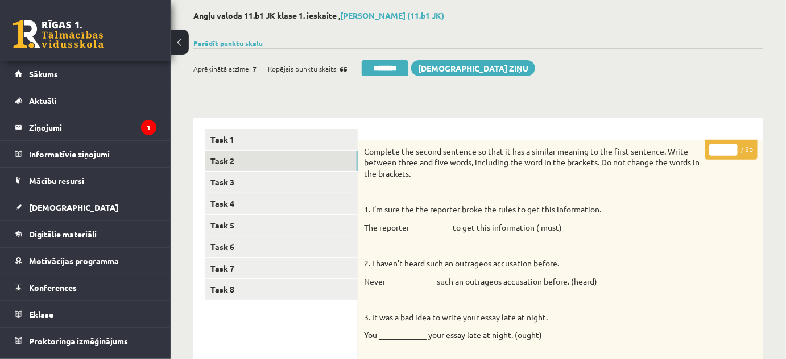
scroll to position [51, 0]
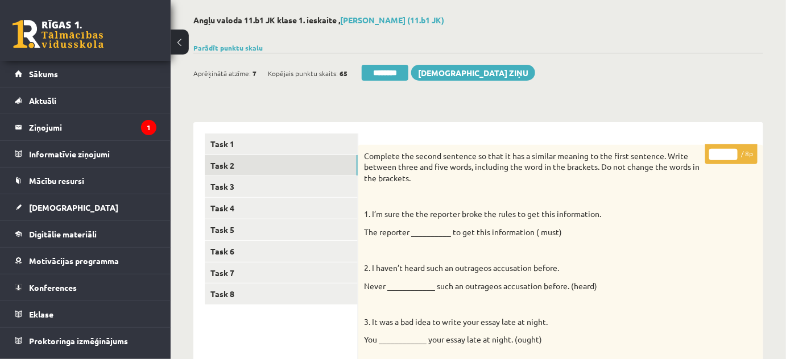
click at [732, 152] on input "*" at bounding box center [723, 154] width 28 height 11
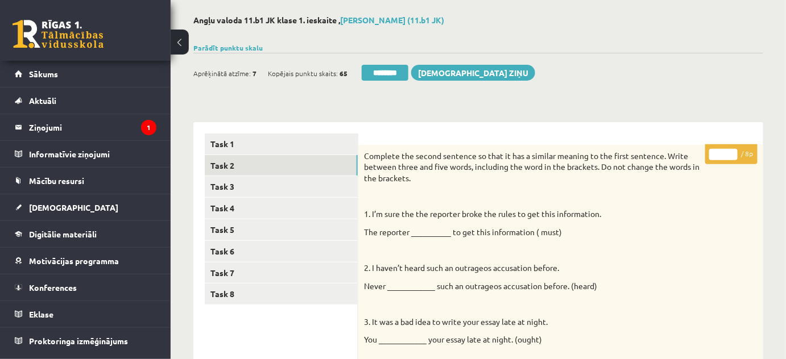
click at [732, 152] on input "*" at bounding box center [723, 154] width 28 height 11
type input "*"
click at [732, 152] on input "*" at bounding box center [723, 154] width 28 height 11
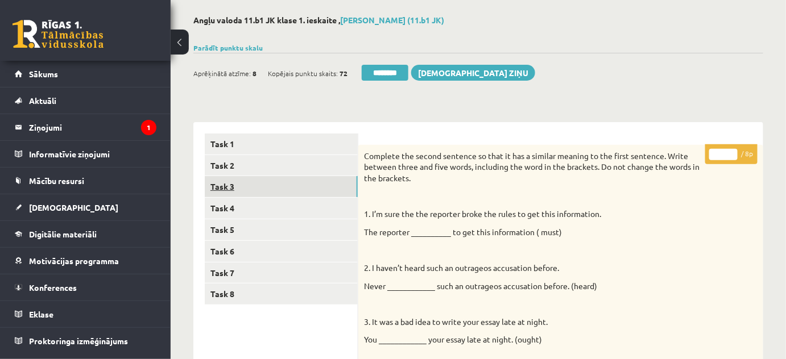
click at [228, 181] on link "Task 3" at bounding box center [281, 186] width 153 height 21
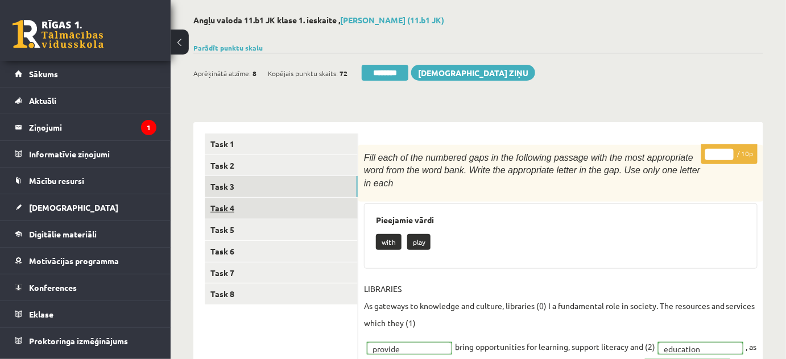
scroll to position [0, 0]
click at [228, 206] on link "Task 4" at bounding box center [281, 208] width 153 height 21
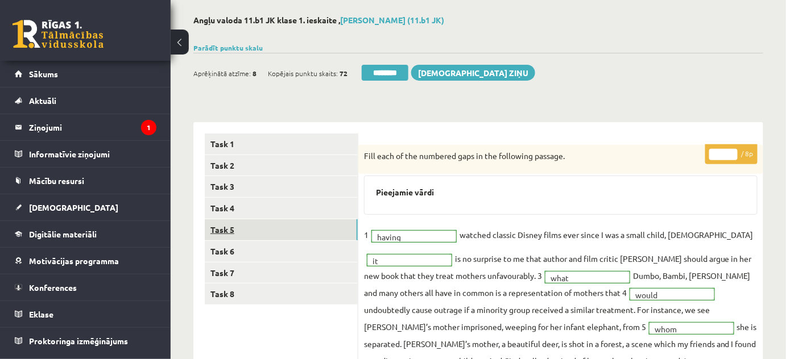
click at [231, 223] on link "Task 5" at bounding box center [281, 229] width 153 height 21
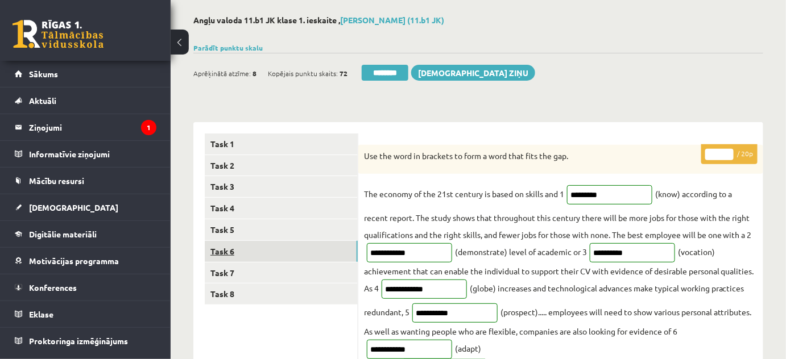
click at [235, 248] on link "Task 6" at bounding box center [281, 251] width 153 height 21
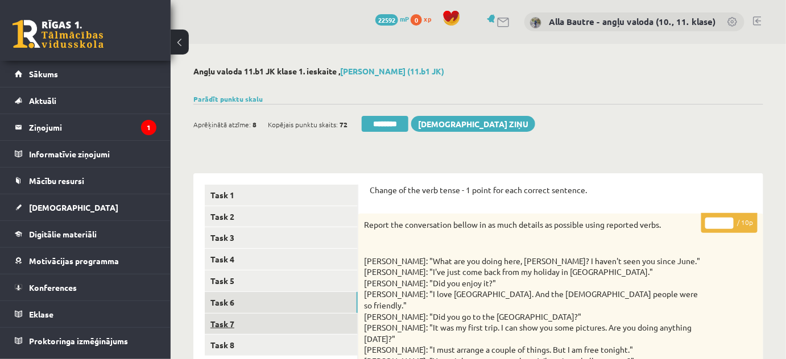
click at [214, 316] on link "Task 7" at bounding box center [281, 324] width 153 height 21
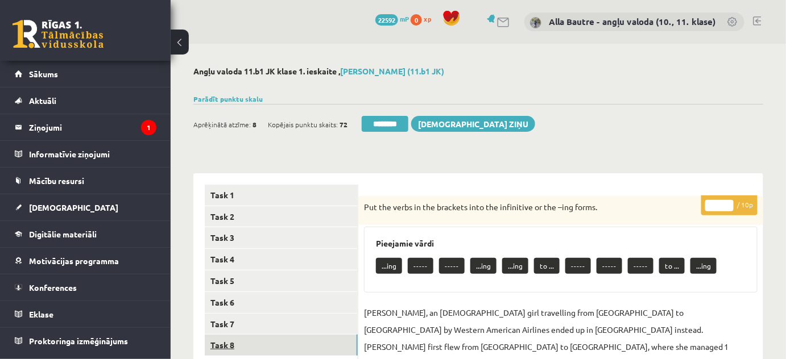
click at [218, 340] on link "Task 8" at bounding box center [281, 345] width 153 height 21
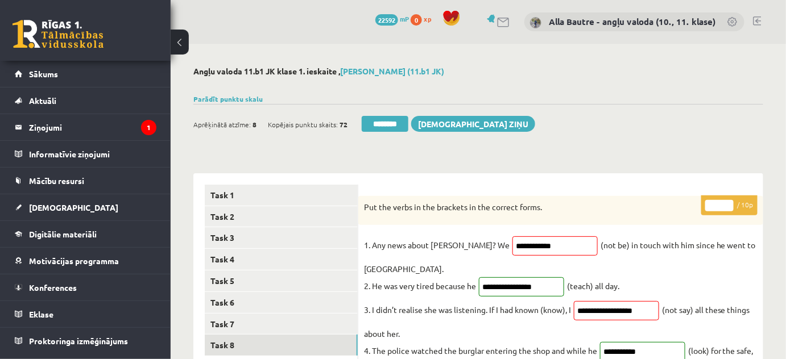
click at [729, 202] on input "*" at bounding box center [719, 205] width 28 height 11
type input "**"
click at [729, 202] on input "**" at bounding box center [719, 205] width 28 height 11
click at [250, 324] on link "Task 7" at bounding box center [281, 324] width 153 height 21
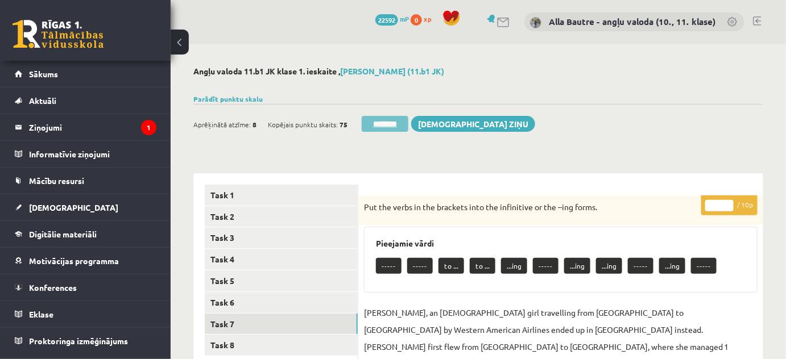
click at [372, 122] on input "********" at bounding box center [384, 124] width 47 height 16
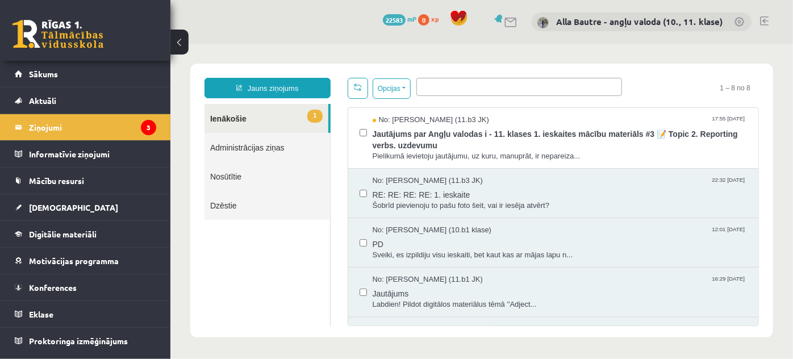
click at [762, 19] on link at bounding box center [765, 20] width 9 height 9
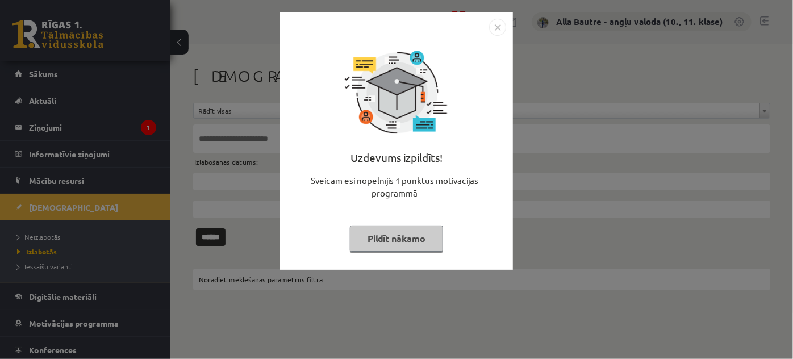
click at [495, 27] on img "Close" at bounding box center [497, 27] width 17 height 17
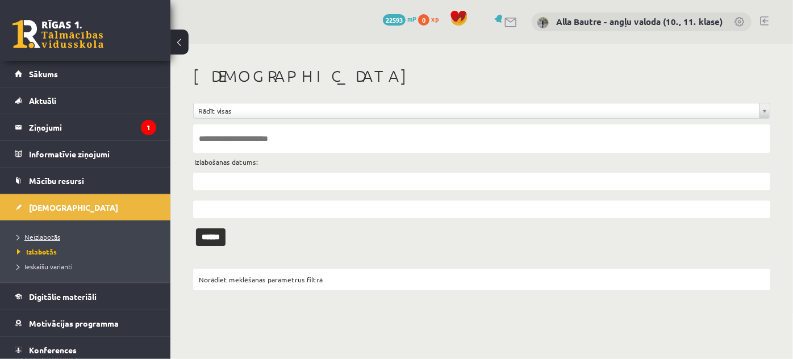
click at [42, 234] on span "Neizlabotās" at bounding box center [38, 236] width 43 height 9
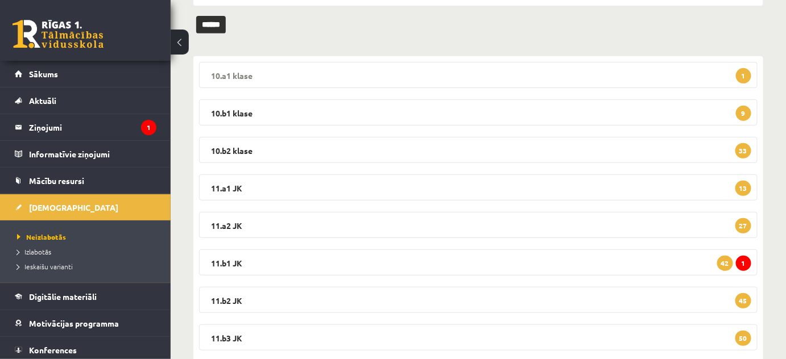
scroll to position [155, 0]
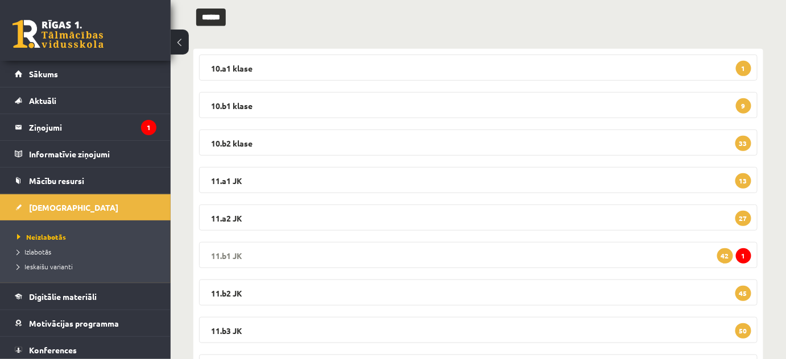
click at [228, 254] on legend "11.b1 JK 1 42" at bounding box center [478, 255] width 558 height 26
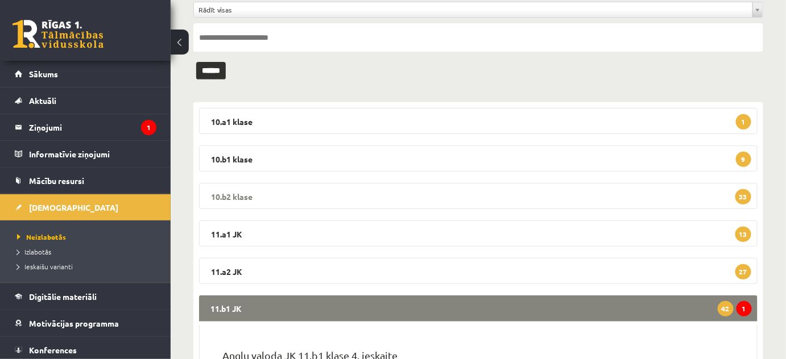
scroll to position [103, 0]
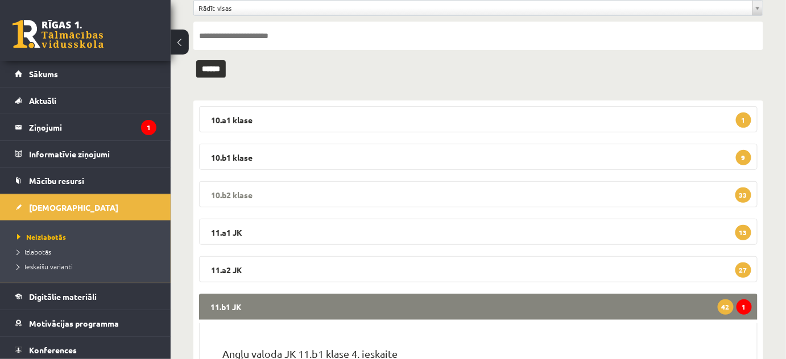
click at [240, 192] on legend "10.b2 klase 33" at bounding box center [478, 194] width 558 height 26
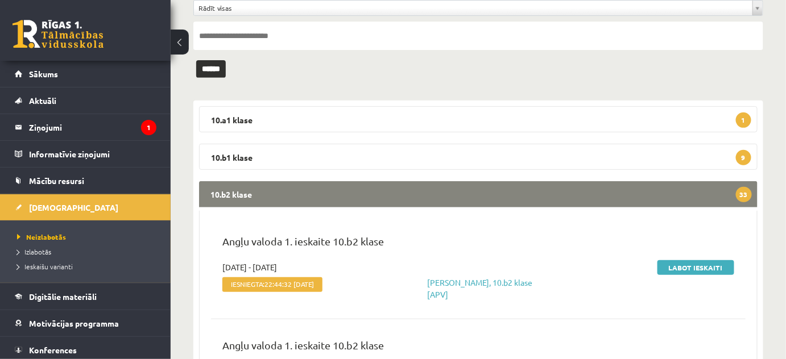
scroll to position [155, 0]
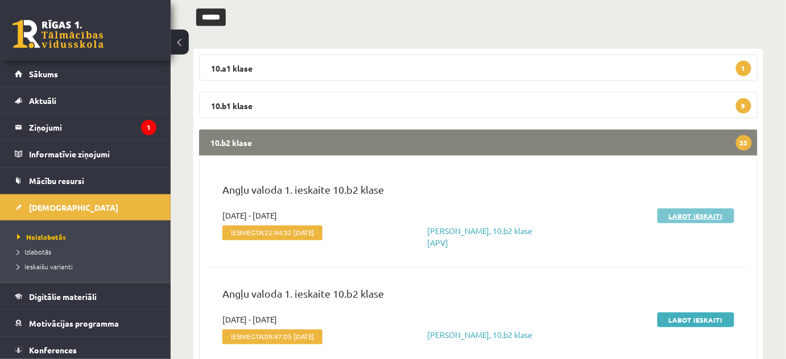
click at [691, 209] on link "Labot ieskaiti" at bounding box center [695, 216] width 77 height 15
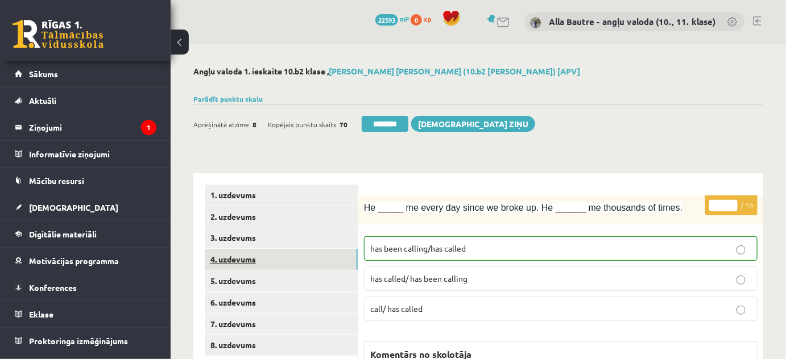
click at [254, 258] on link "4. uzdevums" at bounding box center [281, 259] width 153 height 21
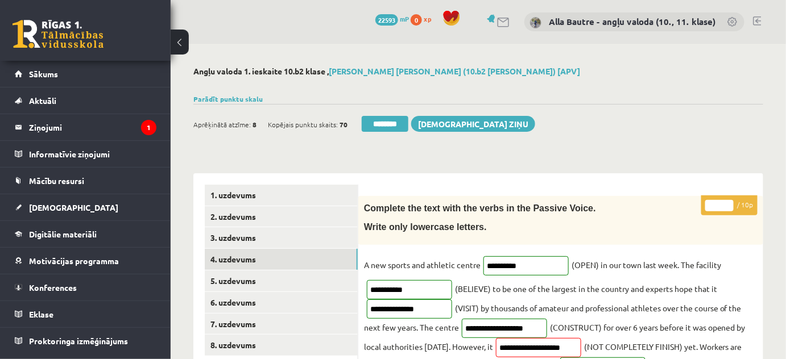
click at [729, 202] on input "*" at bounding box center [719, 205] width 28 height 11
type input "*"
click at [729, 202] on input "*" at bounding box center [719, 205] width 28 height 11
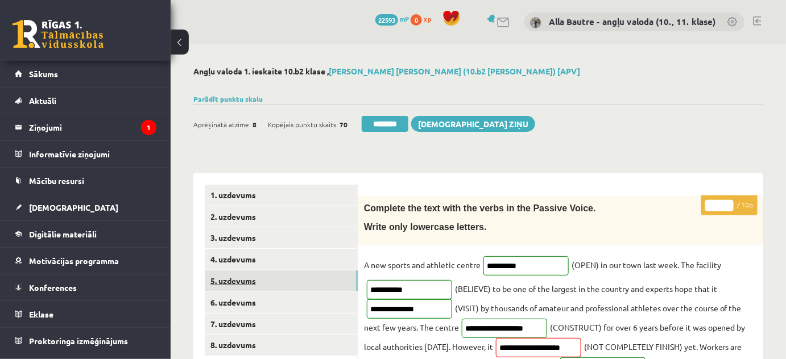
click at [285, 272] on link "5. uzdevums" at bounding box center [281, 281] width 153 height 21
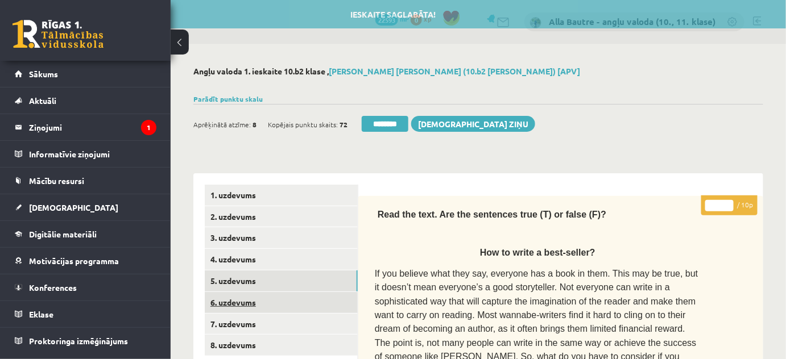
click at [281, 298] on link "6. uzdevums" at bounding box center [281, 302] width 153 height 21
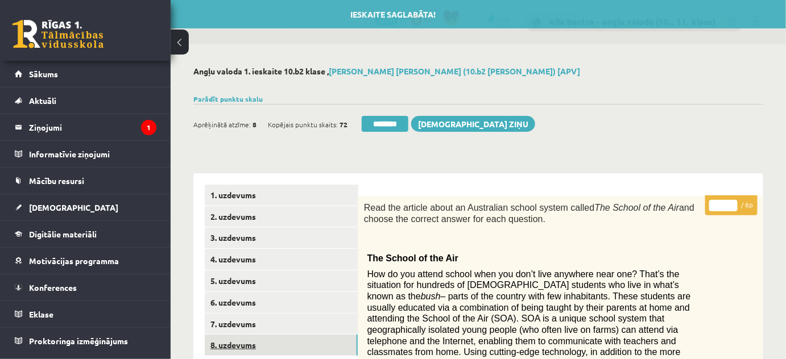
click at [259, 343] on link "8. uzdevums" at bounding box center [281, 345] width 153 height 21
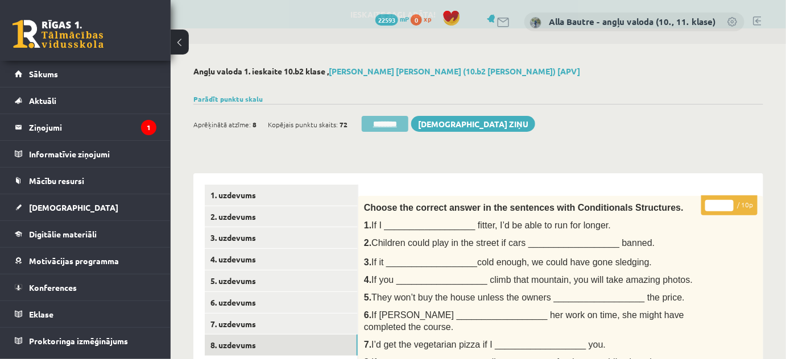
click at [401, 124] on input "********" at bounding box center [384, 124] width 47 height 16
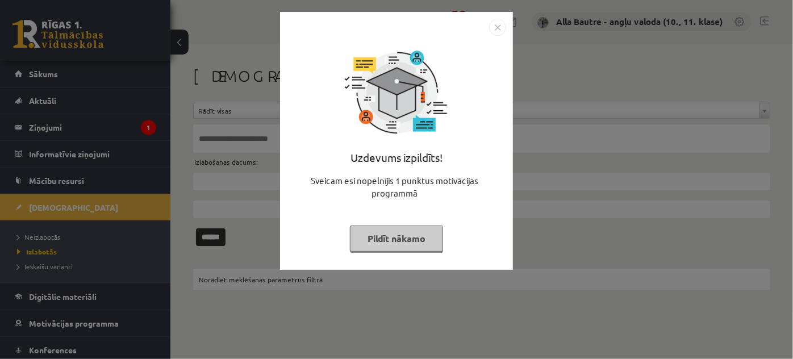
click at [494, 27] on img "Close" at bounding box center [497, 27] width 17 height 17
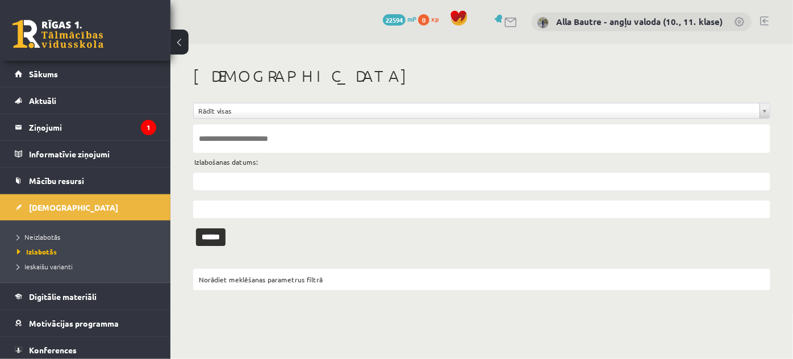
click at [53, 230] on li "Neizlabotās" at bounding box center [88, 237] width 142 height 15
click at [55, 238] on span "Neizlabotās" at bounding box center [41, 236] width 49 height 9
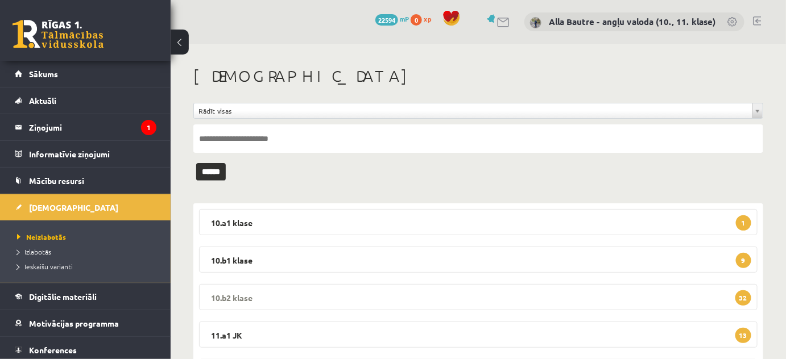
drag, startPoint x: 226, startPoint y: 293, endPoint x: 195, endPoint y: 243, distance: 58.2
click at [225, 293] on legend "10.b2 klase 32" at bounding box center [478, 297] width 558 height 26
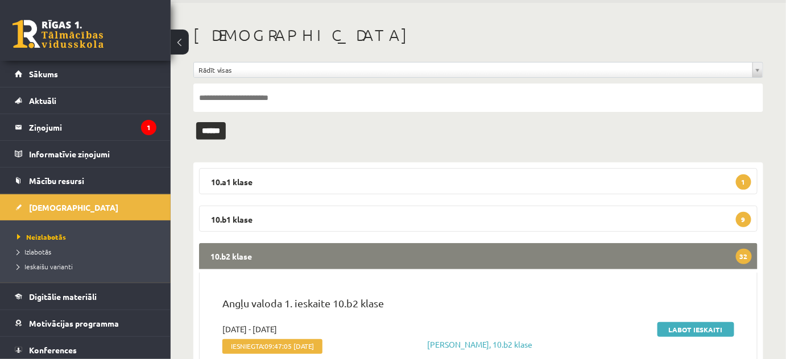
scroll to position [206, 0]
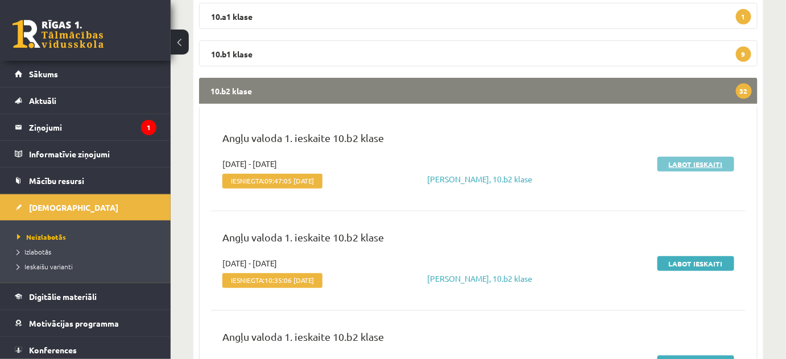
click at [676, 161] on link "Labot ieskaiti" at bounding box center [695, 164] width 77 height 15
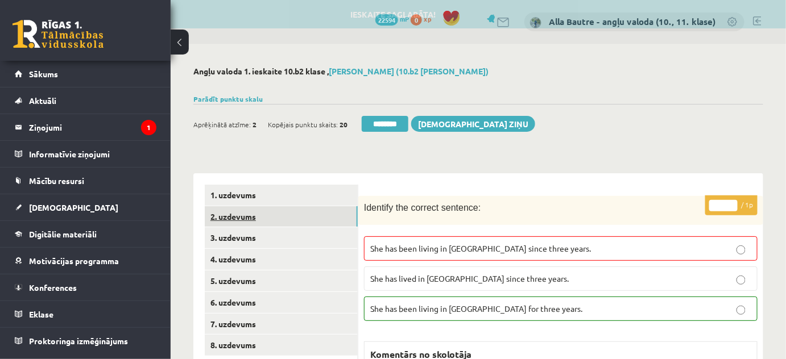
click at [244, 215] on link "2. uzdevums" at bounding box center [281, 216] width 153 height 21
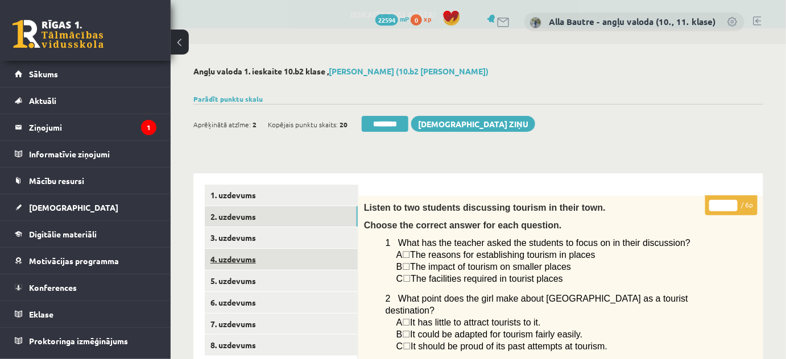
click at [238, 256] on link "4. uzdevums" at bounding box center [281, 259] width 153 height 21
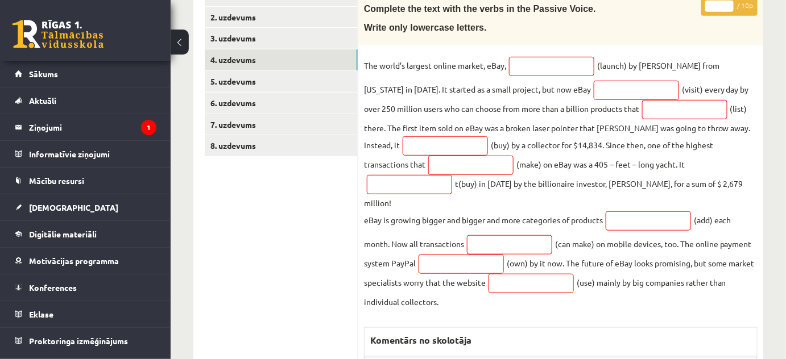
scroll to position [53, 0]
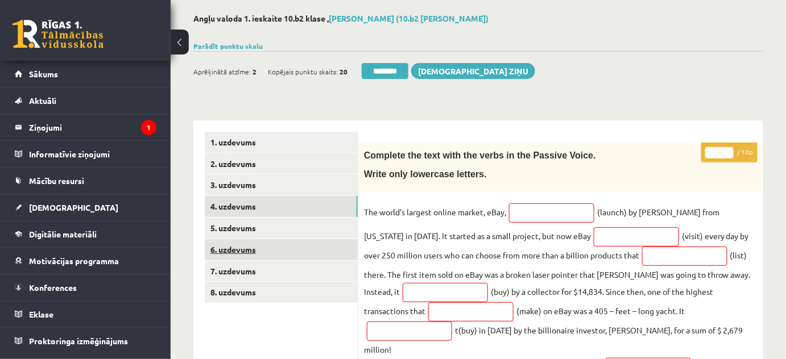
click at [225, 251] on link "6. uzdevums" at bounding box center [281, 249] width 153 height 21
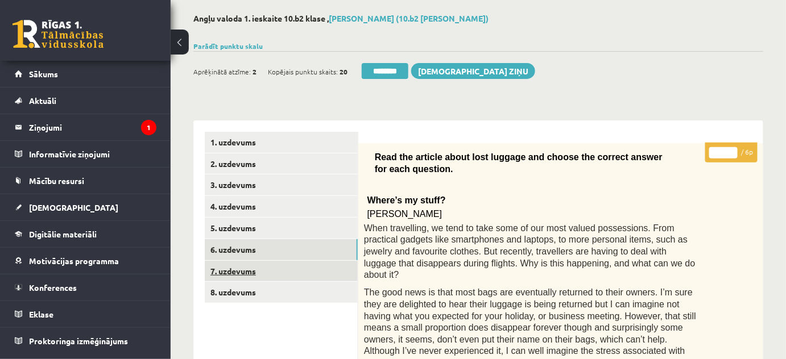
scroll to position [0, 0]
click at [229, 269] on link "7. uzdevums" at bounding box center [281, 271] width 153 height 21
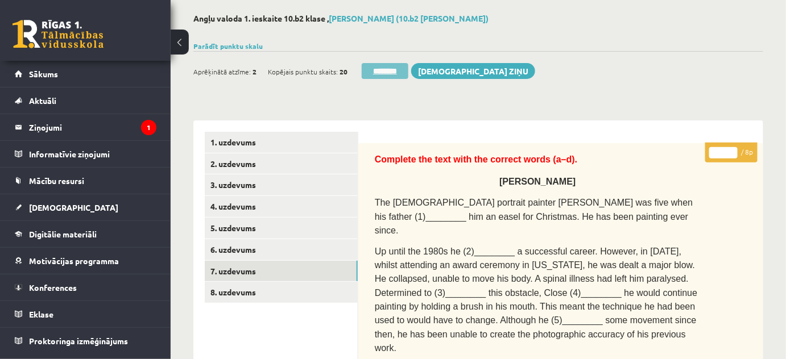
click at [384, 73] on input "********" at bounding box center [384, 71] width 47 height 16
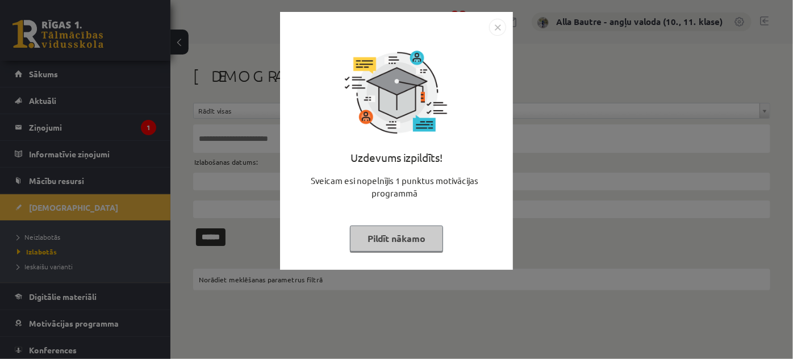
click at [501, 23] on img "Close" at bounding box center [497, 27] width 17 height 17
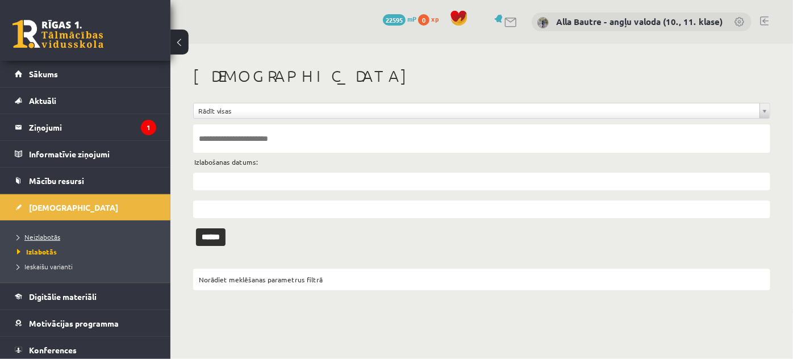
click at [36, 235] on span "Neizlabotās" at bounding box center [38, 236] width 43 height 9
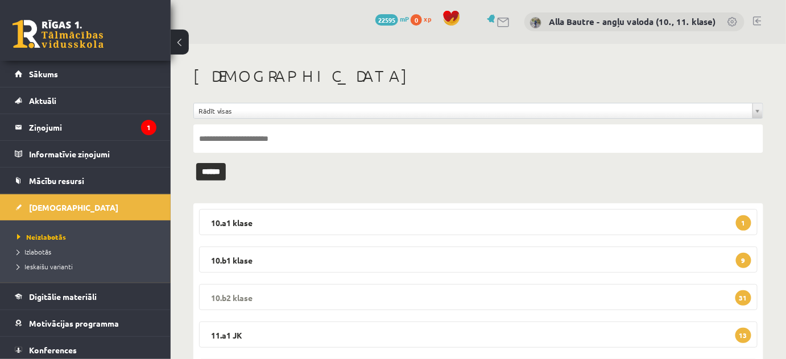
click at [226, 293] on legend "10.b2 klase 31" at bounding box center [478, 297] width 558 height 26
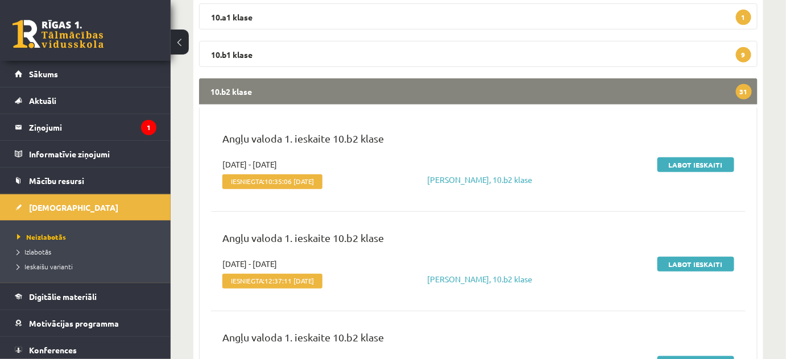
scroll to position [206, 0]
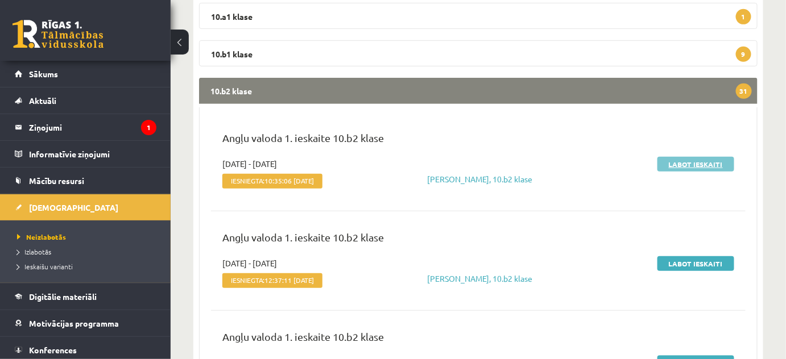
click at [710, 159] on link "Labot ieskaiti" at bounding box center [695, 164] width 77 height 15
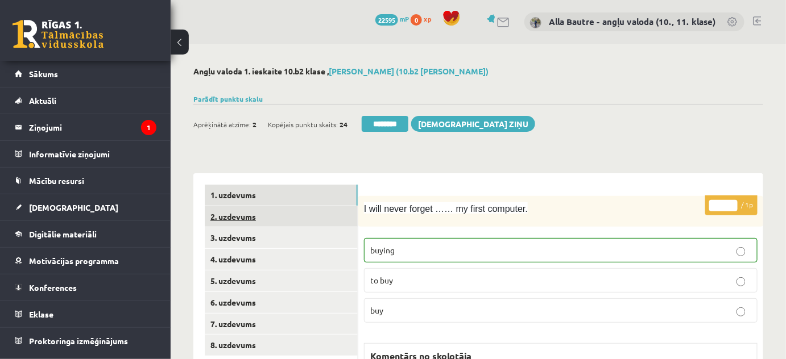
click at [229, 216] on link "2. uzdevums" at bounding box center [281, 216] width 153 height 21
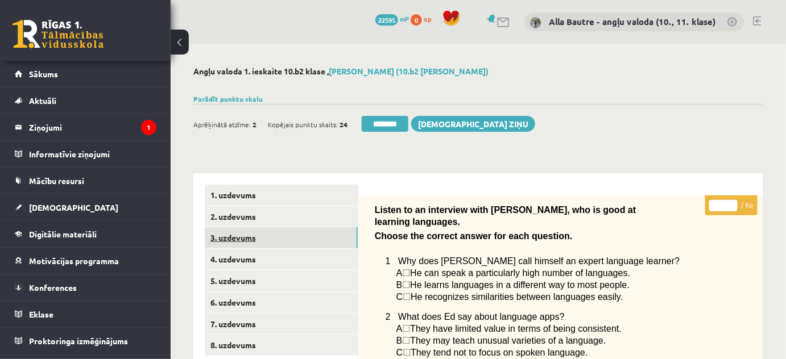
click at [214, 236] on link "3. uzdevums" at bounding box center [281, 237] width 153 height 21
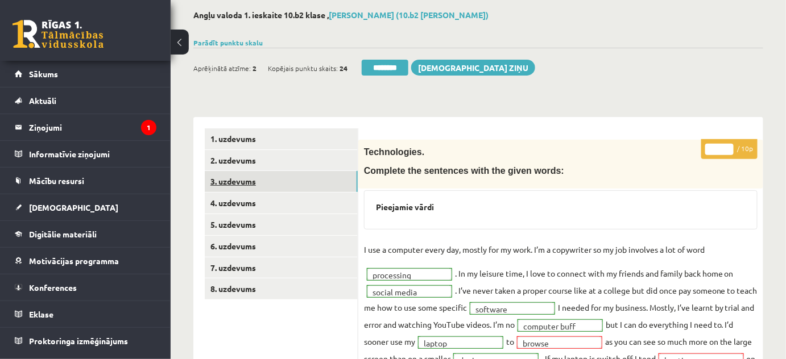
scroll to position [51, 0]
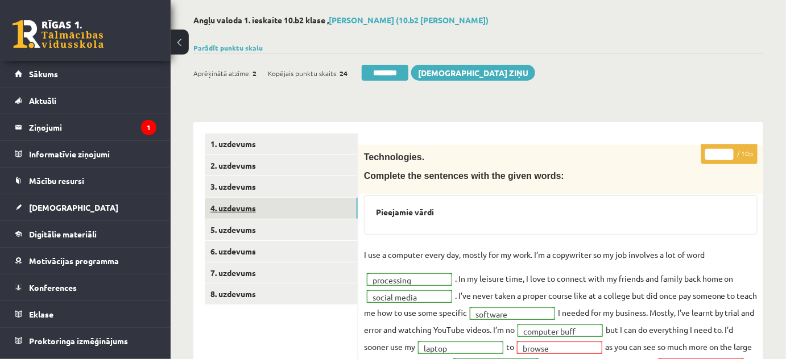
click at [228, 203] on link "4. uzdevums" at bounding box center [281, 208] width 153 height 21
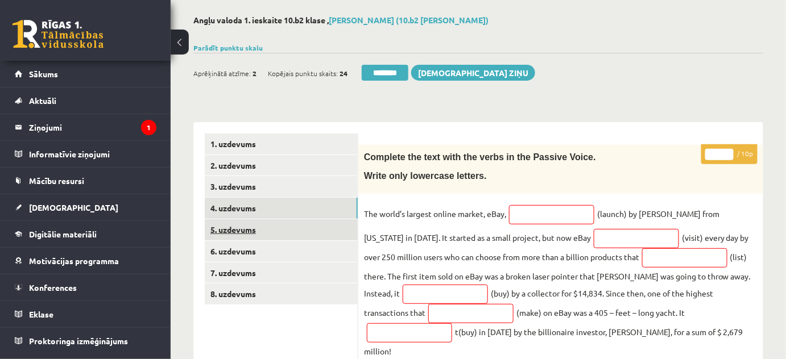
scroll to position [0, 0]
click at [230, 225] on link "5. uzdevums" at bounding box center [281, 229] width 153 height 21
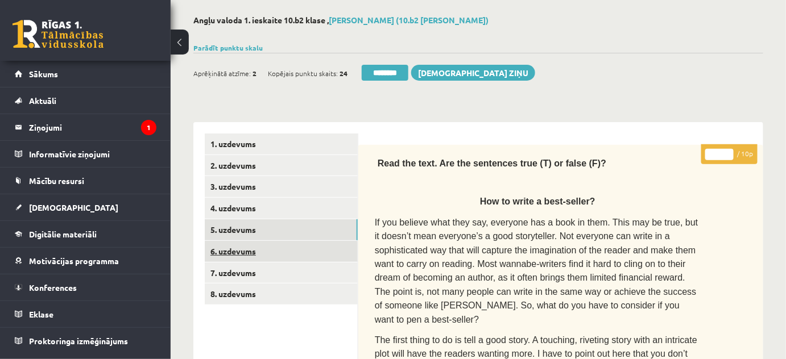
click at [232, 245] on link "6. uzdevums" at bounding box center [281, 251] width 153 height 21
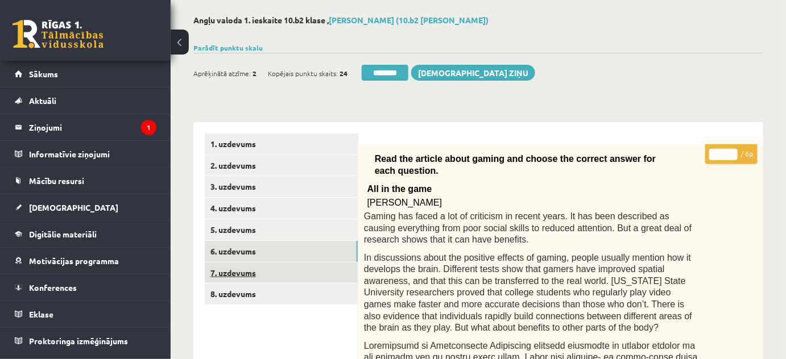
click at [231, 268] on link "7. uzdevums" at bounding box center [281, 273] width 153 height 21
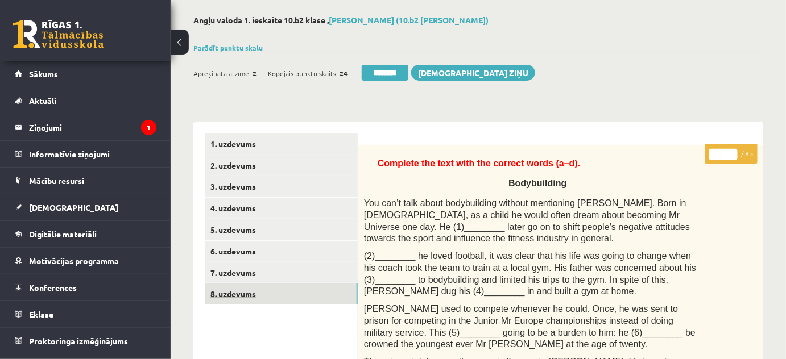
click at [224, 293] on link "8. uzdevums" at bounding box center [281, 294] width 153 height 21
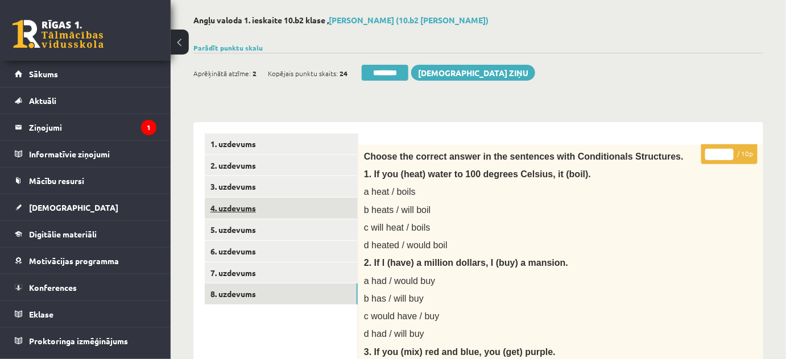
click at [226, 206] on link "4. uzdevums" at bounding box center [281, 208] width 153 height 21
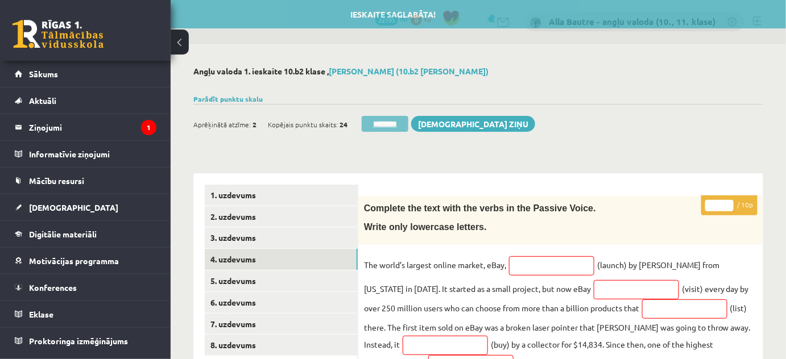
click at [369, 123] on input "********" at bounding box center [384, 124] width 47 height 16
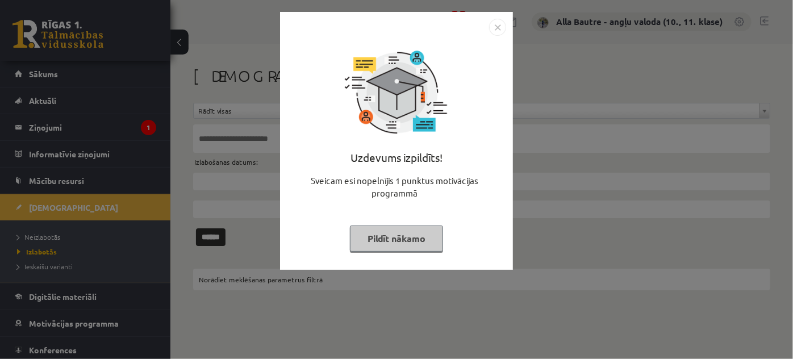
click at [501, 30] on img "Close" at bounding box center [497, 27] width 17 height 17
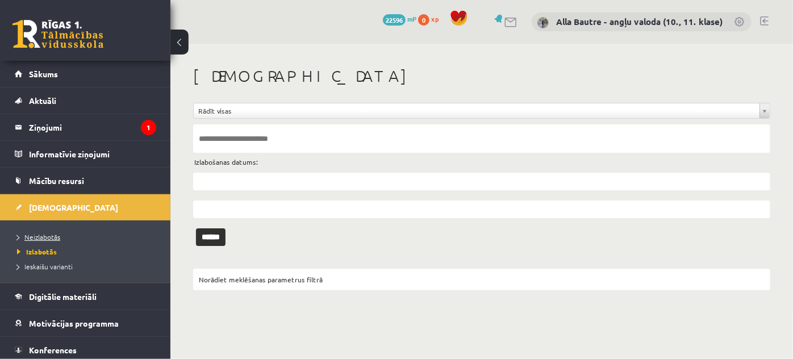
click at [48, 232] on link "Neizlabotās" at bounding box center [88, 237] width 142 height 10
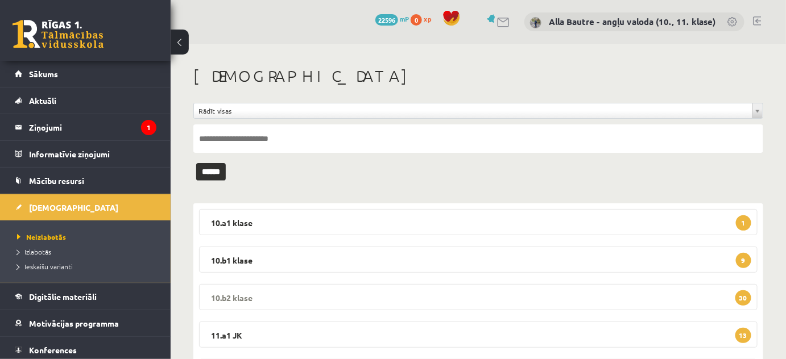
click at [225, 290] on legend "10.b2 klase 30" at bounding box center [478, 297] width 558 height 26
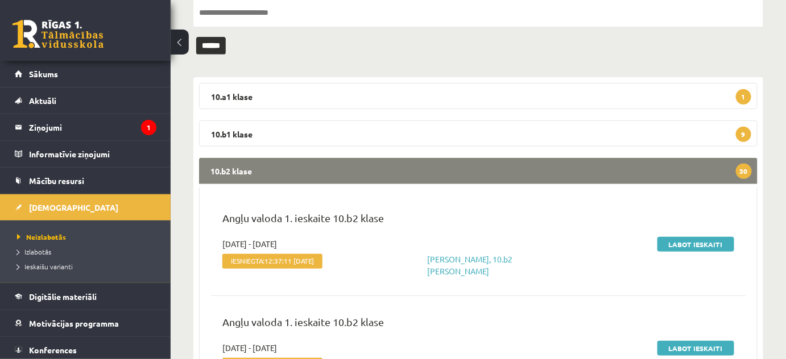
scroll to position [155, 0]
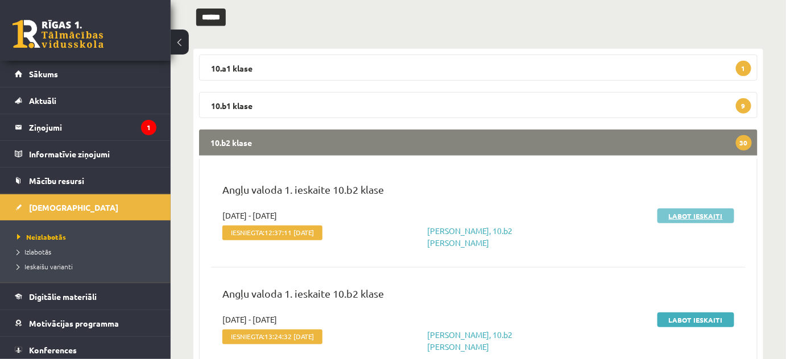
click at [696, 211] on link "Labot ieskaiti" at bounding box center [695, 216] width 77 height 15
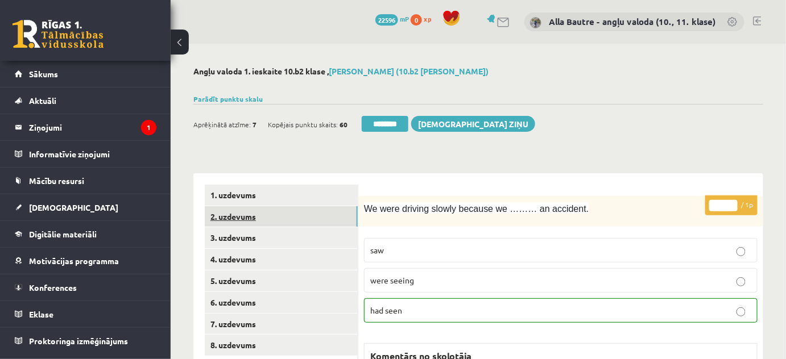
click at [224, 215] on link "2. uzdevums" at bounding box center [281, 216] width 153 height 21
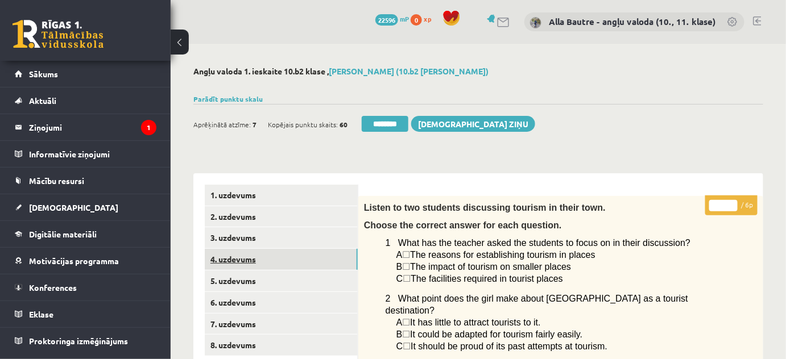
click at [229, 258] on link "4. uzdevums" at bounding box center [281, 259] width 153 height 21
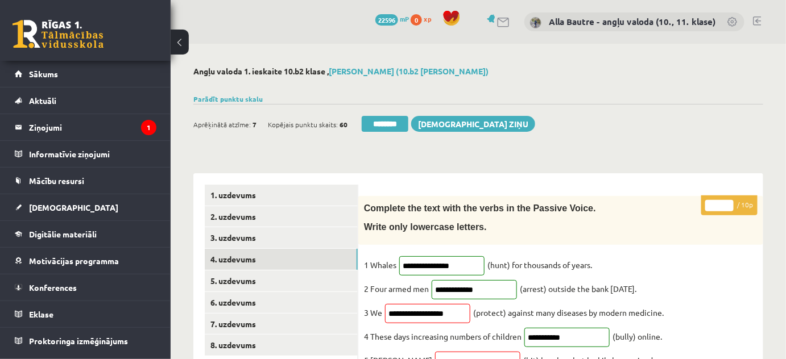
type input "*"
click at [728, 202] on input "*" at bounding box center [719, 205] width 28 height 11
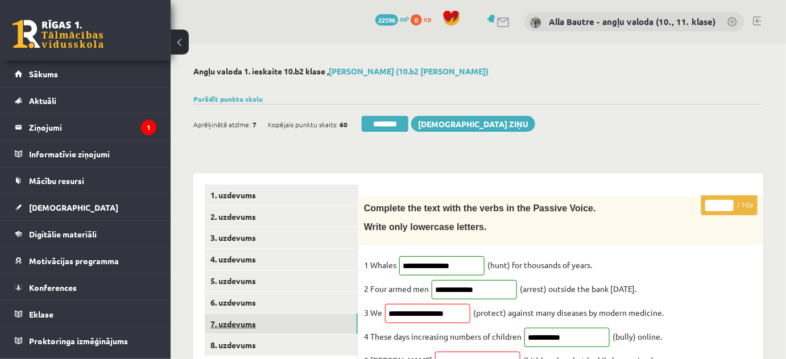
click at [249, 324] on link "7. uzdevums" at bounding box center [281, 324] width 153 height 21
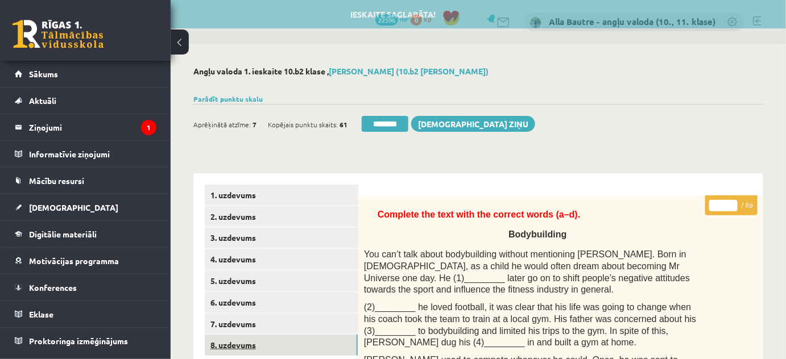
click at [248, 343] on link "8. uzdevums" at bounding box center [281, 345] width 153 height 21
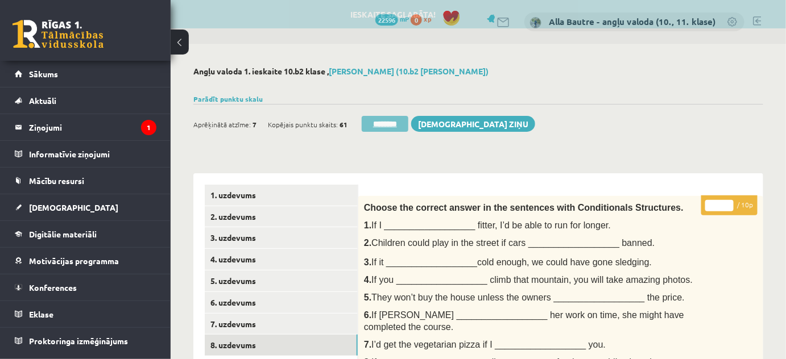
click at [394, 120] on input "********" at bounding box center [384, 124] width 47 height 16
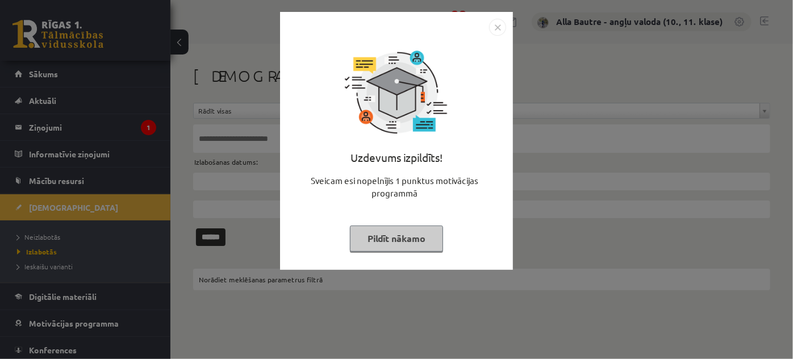
click at [503, 24] on img "Close" at bounding box center [497, 27] width 17 height 17
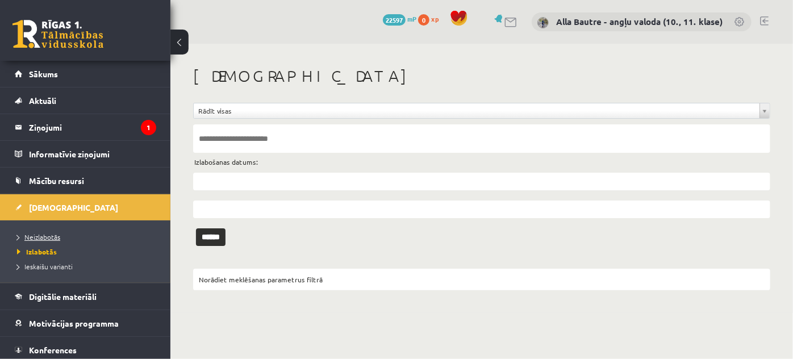
click at [42, 233] on span "Neizlabotās" at bounding box center [38, 236] width 43 height 9
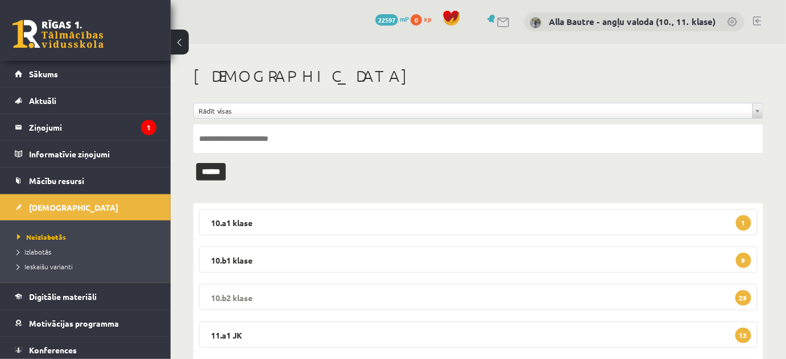
click at [222, 295] on legend "10.b2 klase 29" at bounding box center [478, 297] width 558 height 26
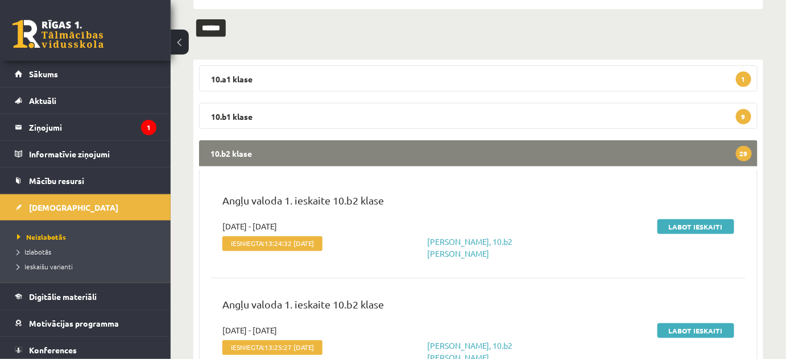
scroll to position [155, 0]
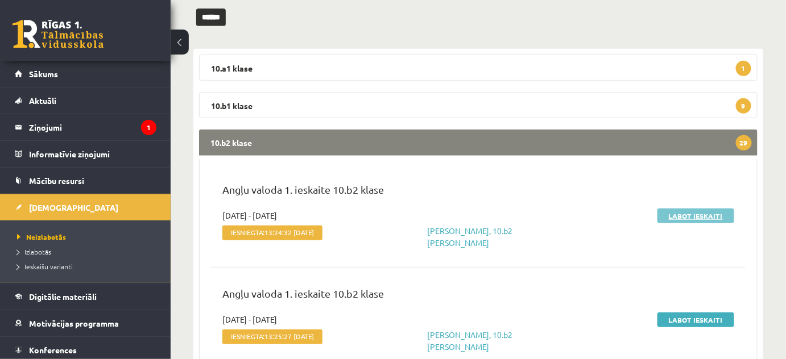
click at [681, 217] on link "Labot ieskaiti" at bounding box center [695, 216] width 77 height 15
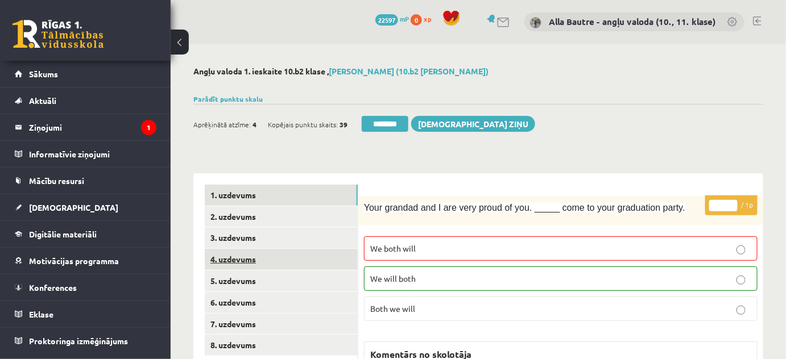
click at [232, 256] on link "4. uzdevums" at bounding box center [281, 259] width 153 height 21
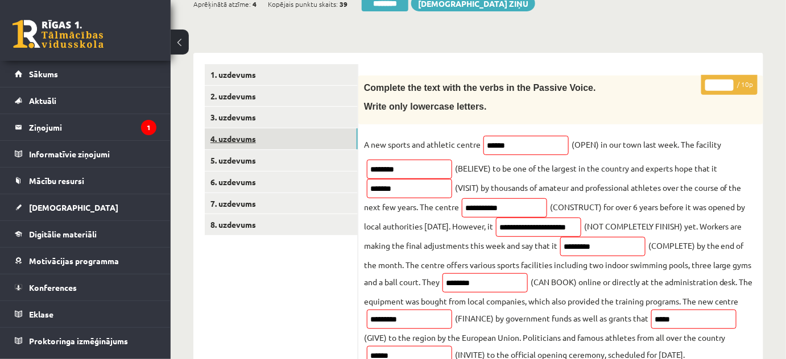
scroll to position [103, 0]
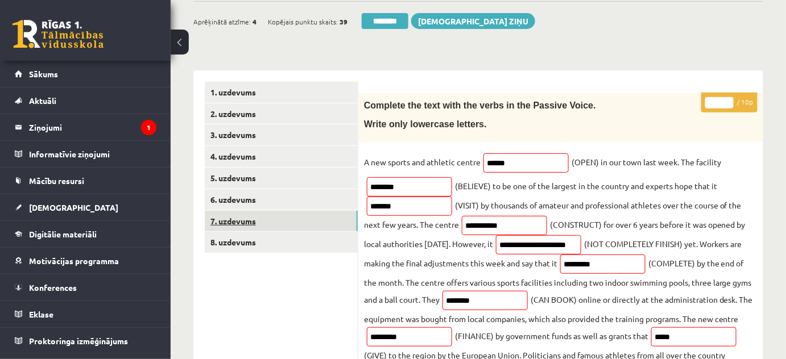
click at [238, 216] on link "7. uzdevums" at bounding box center [281, 221] width 153 height 21
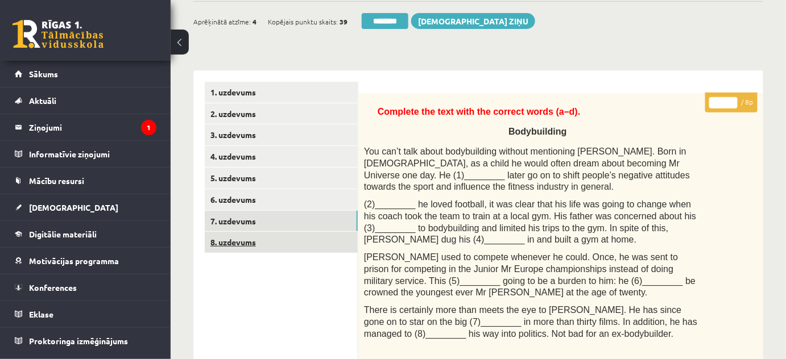
click at [239, 238] on link "8. uzdevums" at bounding box center [281, 242] width 153 height 21
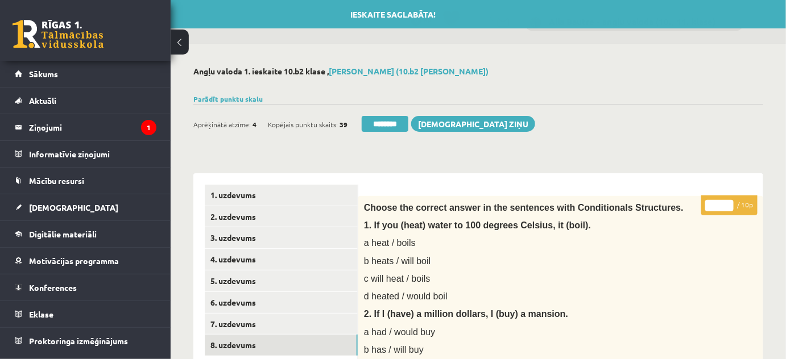
scroll to position [0, 0]
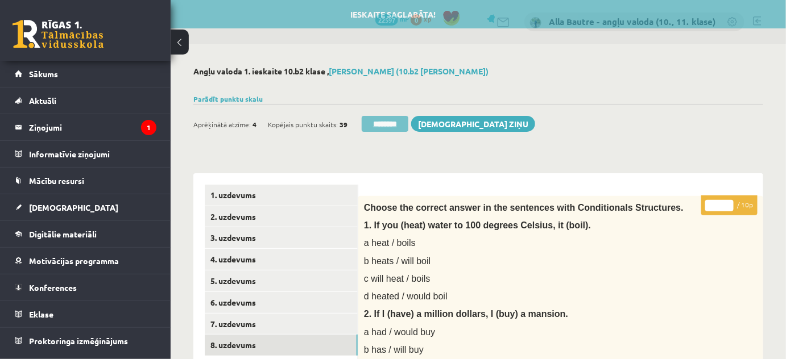
click at [376, 124] on input "********" at bounding box center [384, 124] width 47 height 16
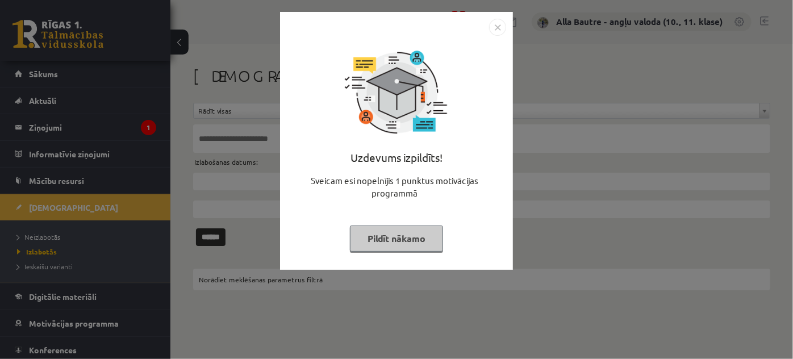
click at [501, 28] on img "Close" at bounding box center [497, 27] width 17 height 17
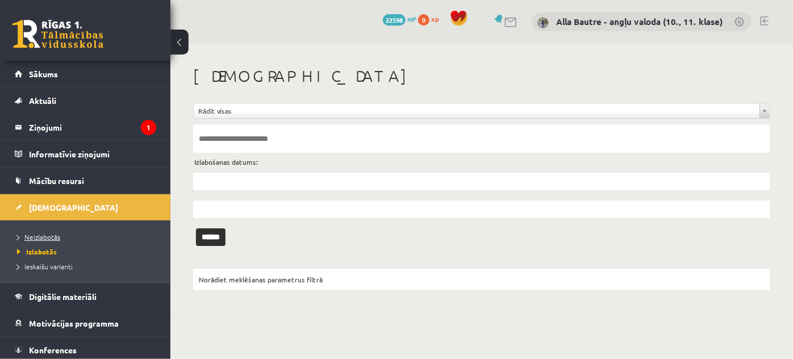
click at [59, 233] on span "Neizlabotās" at bounding box center [38, 236] width 43 height 9
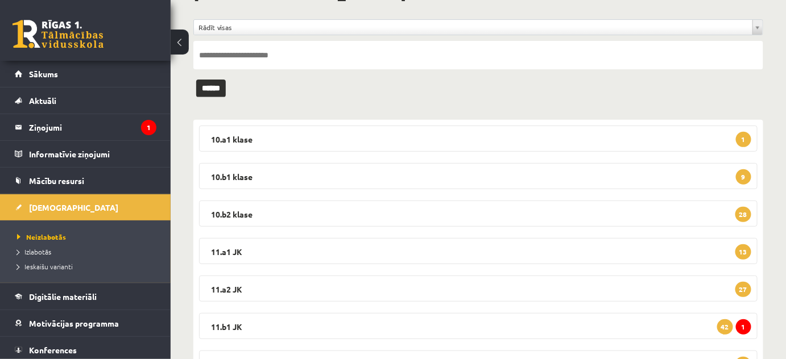
scroll to position [103, 0]
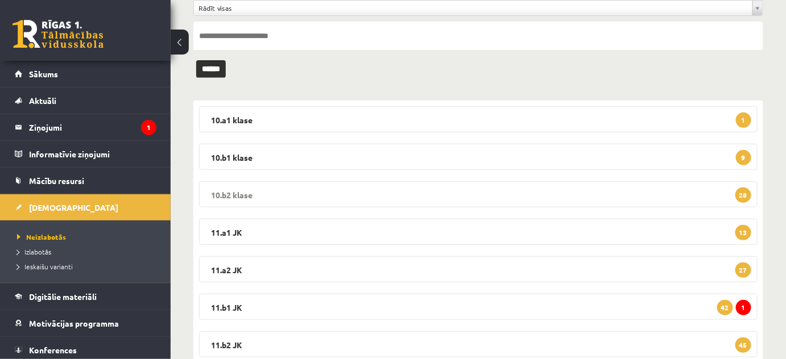
click at [224, 195] on legend "10.b2 klase 28" at bounding box center [478, 194] width 558 height 26
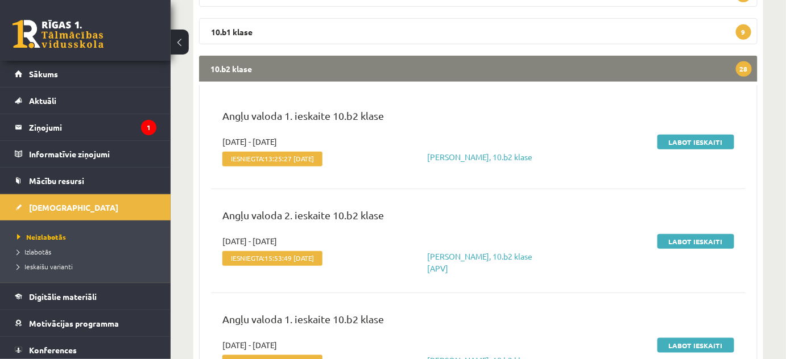
scroll to position [258, 0]
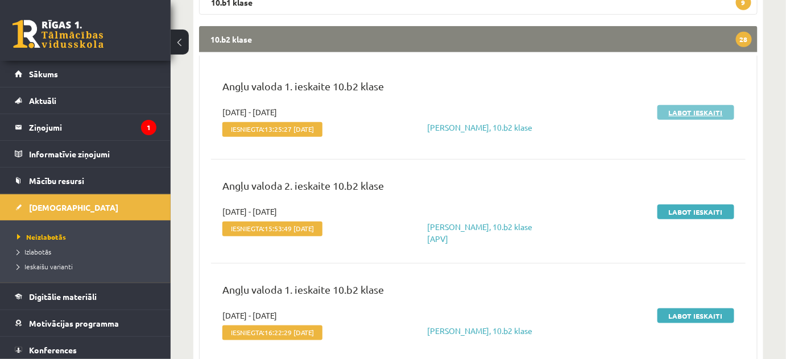
click at [683, 115] on link "Labot ieskaiti" at bounding box center [695, 112] width 77 height 15
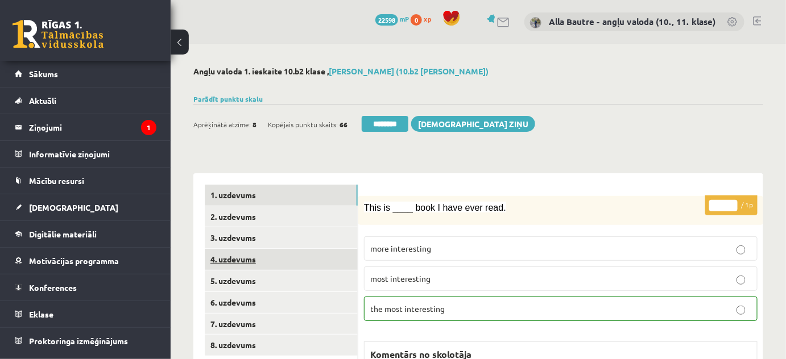
click at [236, 260] on link "4. uzdevums" at bounding box center [281, 259] width 153 height 21
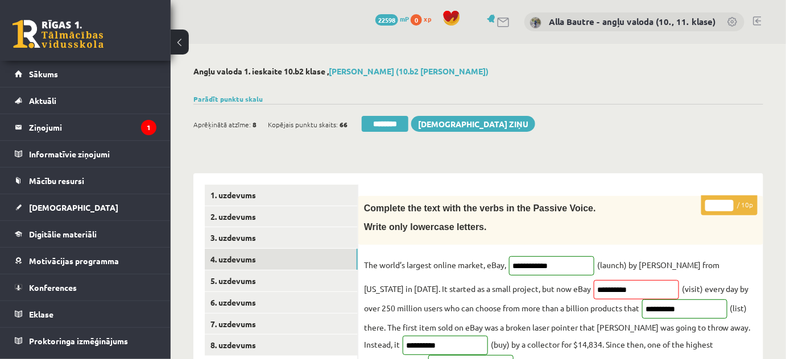
click at [728, 201] on input "*" at bounding box center [719, 205] width 28 height 11
type input "**"
click at [728, 201] on input "**" at bounding box center [719, 205] width 28 height 11
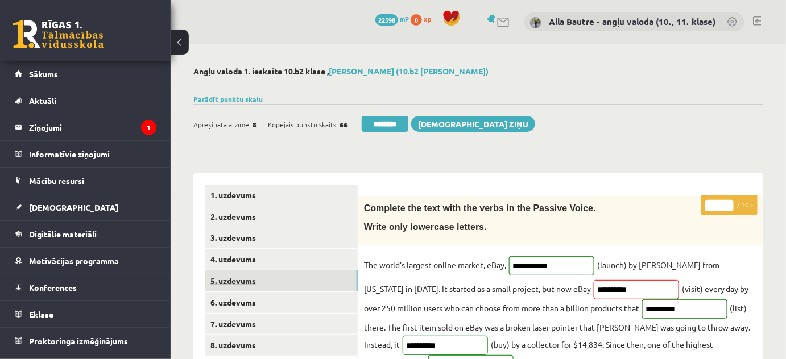
click at [249, 284] on link "5. uzdevums" at bounding box center [281, 281] width 153 height 21
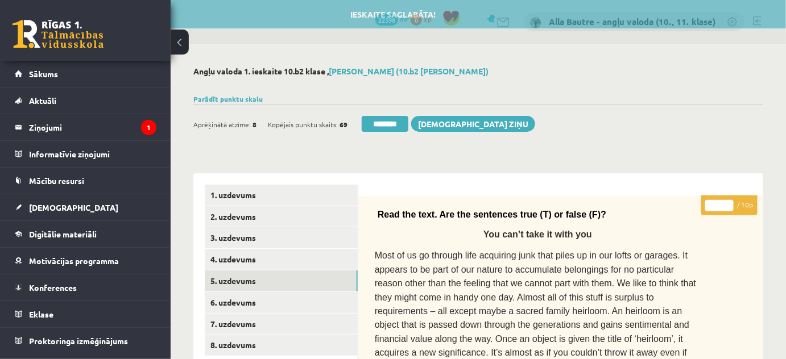
drag, startPoint x: 392, startPoint y: 121, endPoint x: 434, endPoint y: 39, distance: 92.3
click at [392, 121] on input "********" at bounding box center [384, 124] width 47 height 16
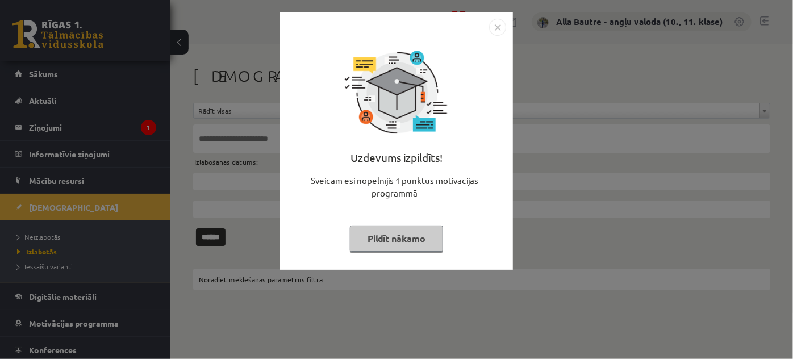
click at [494, 30] on img "Close" at bounding box center [497, 27] width 17 height 17
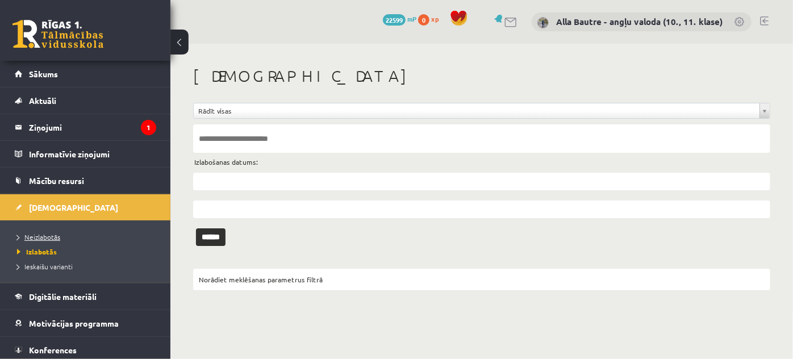
click at [51, 234] on span "Neizlabotās" at bounding box center [38, 236] width 43 height 9
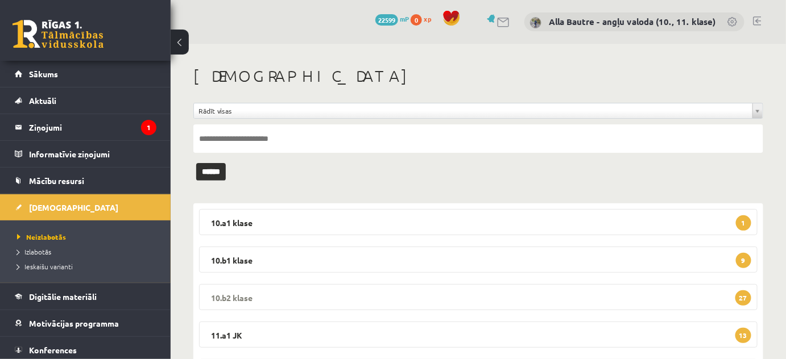
click at [219, 298] on legend "10.b2 [PERSON_NAME] 27" at bounding box center [478, 297] width 558 height 26
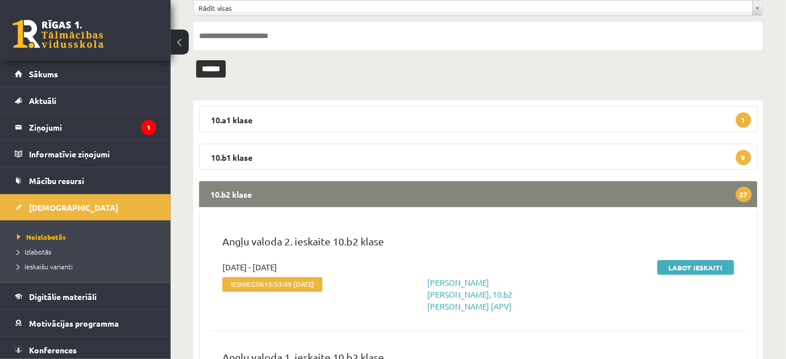
scroll to position [206, 0]
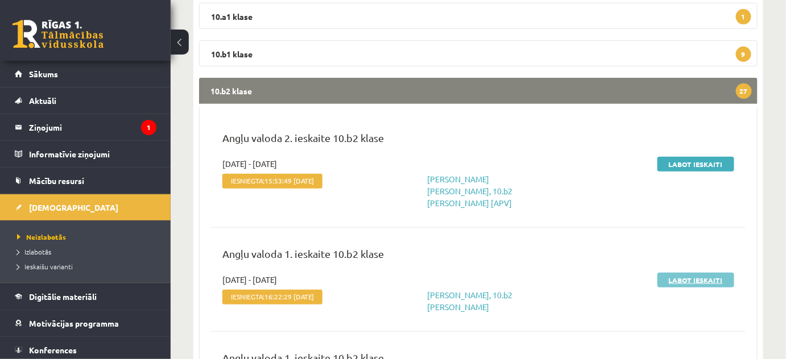
click at [714, 273] on link "Labot ieskaiti" at bounding box center [695, 280] width 77 height 15
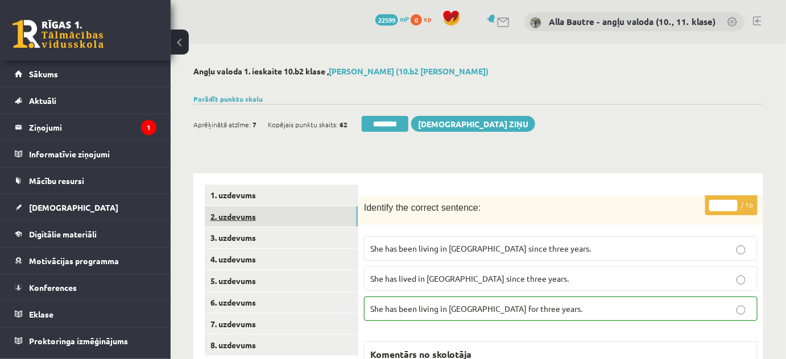
click at [237, 216] on link "2. uzdevums" at bounding box center [281, 216] width 153 height 21
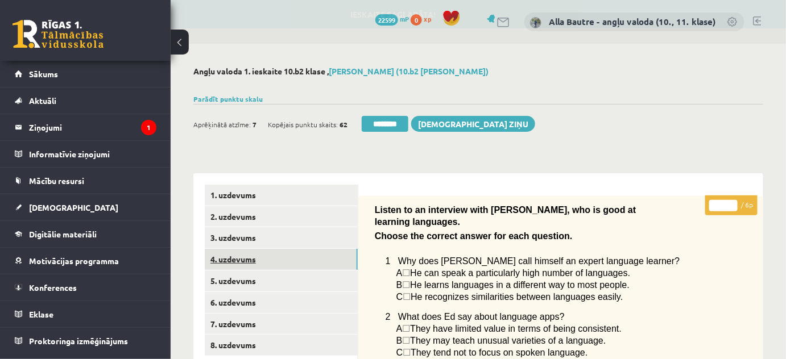
click at [241, 255] on link "4. uzdevums" at bounding box center [281, 259] width 153 height 21
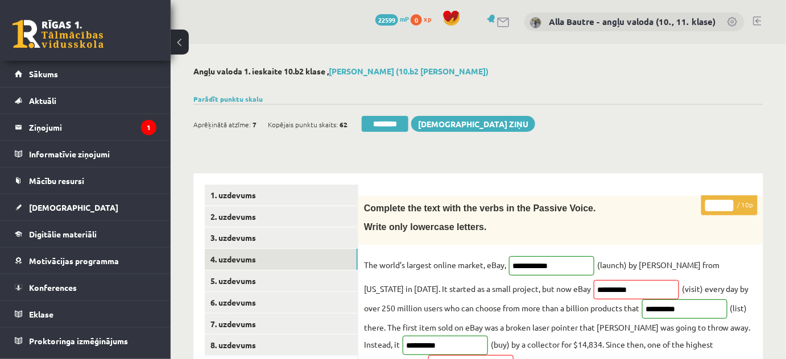
click at [728, 204] on input "*" at bounding box center [719, 205] width 28 height 11
type input "*"
click at [728, 204] on input "*" at bounding box center [719, 205] width 28 height 11
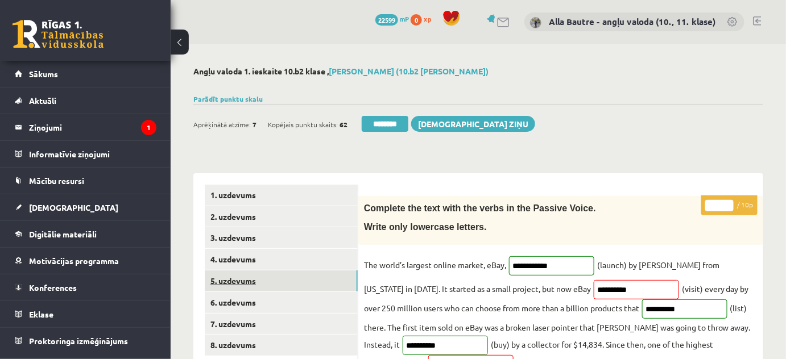
click at [271, 280] on link "5. uzdevums" at bounding box center [281, 281] width 153 height 21
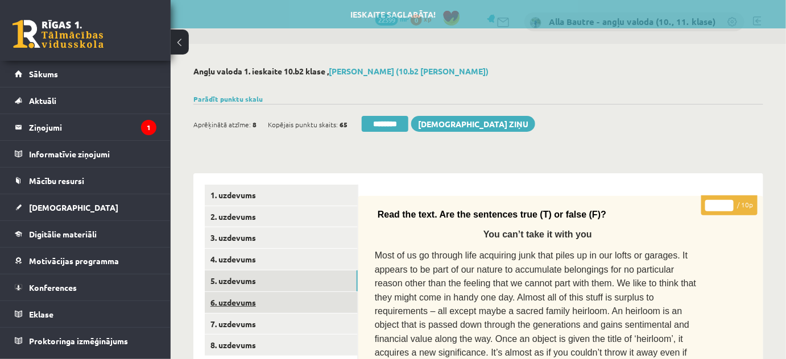
click at [256, 301] on link "6. uzdevums" at bounding box center [281, 302] width 153 height 21
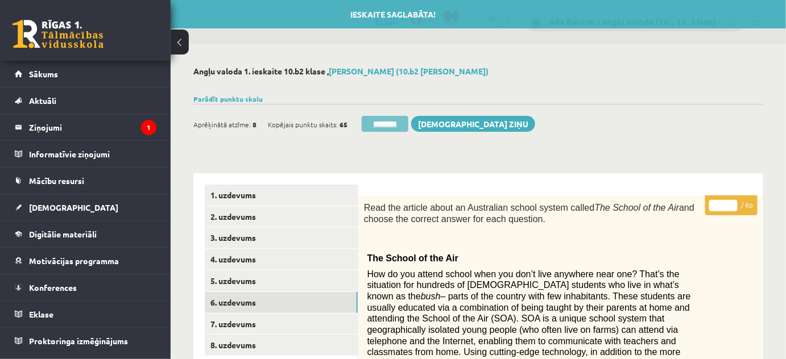
click at [408, 122] on input "********" at bounding box center [384, 124] width 47 height 16
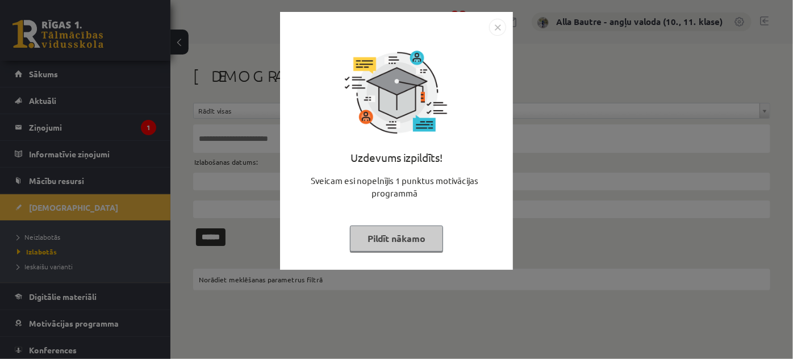
click at [497, 28] on img "Close" at bounding box center [497, 27] width 17 height 17
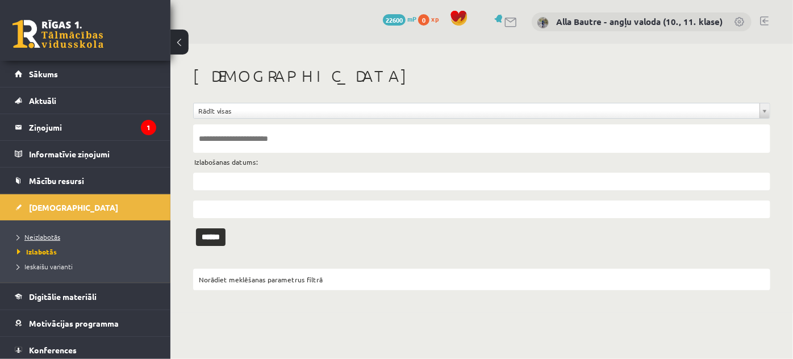
click at [38, 234] on span "Neizlabotās" at bounding box center [38, 236] width 43 height 9
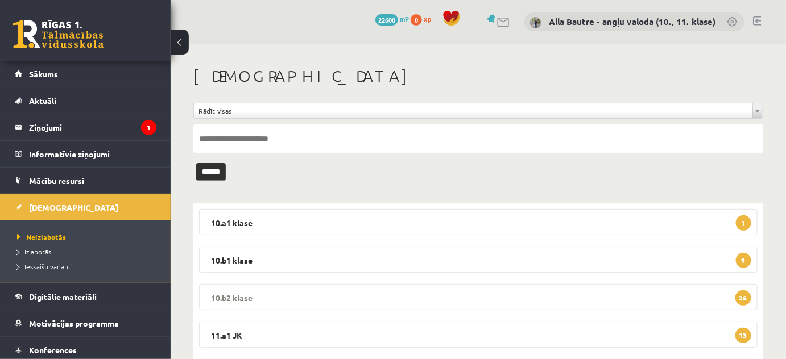
click at [244, 297] on legend "10.b2 klase 26" at bounding box center [478, 297] width 558 height 26
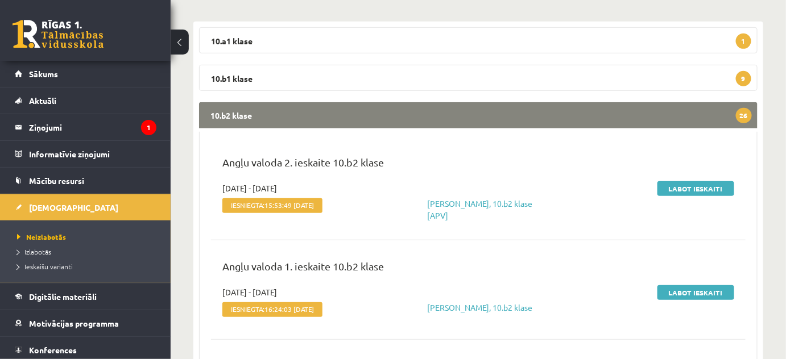
scroll to position [206, 0]
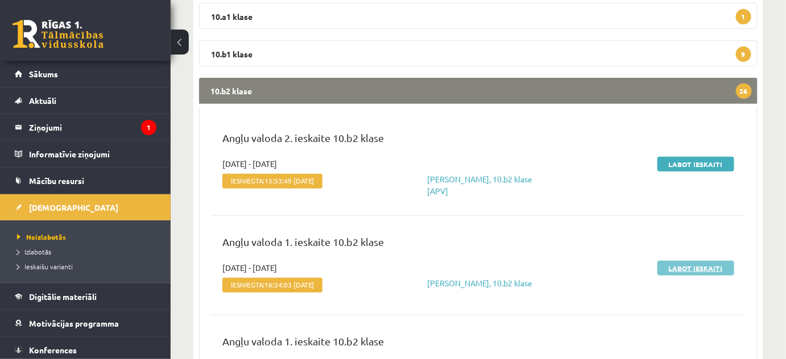
click at [689, 267] on link "Labot ieskaiti" at bounding box center [695, 268] width 77 height 15
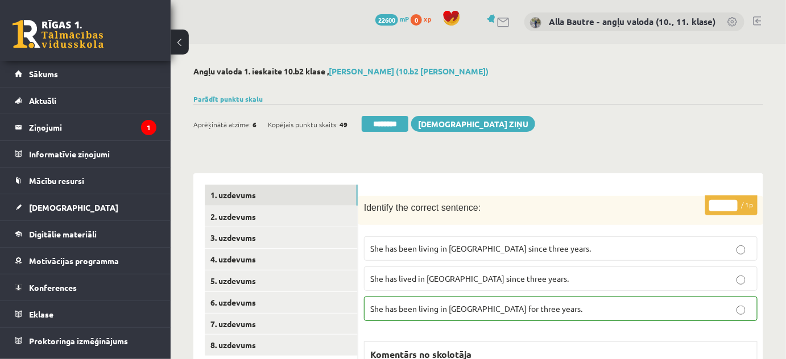
click at [602, 120] on div "Aprēķinātā atzīme: 6 Kopējais punktu skaits: 49 ******** [DEMOGRAPHIC_DATA] ziņu" at bounding box center [478, 120] width 570 height 32
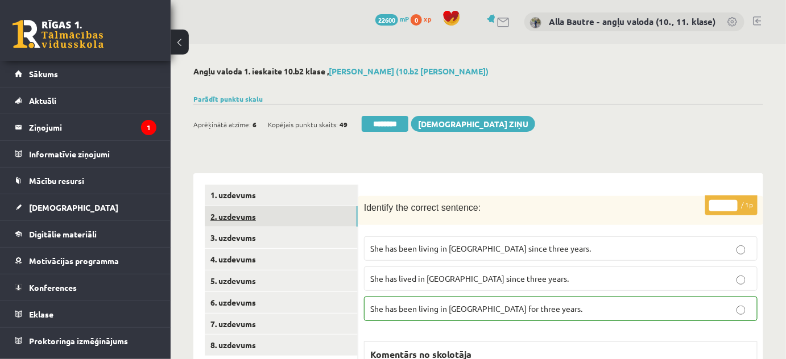
click at [244, 216] on link "2. uzdevums" at bounding box center [281, 216] width 153 height 21
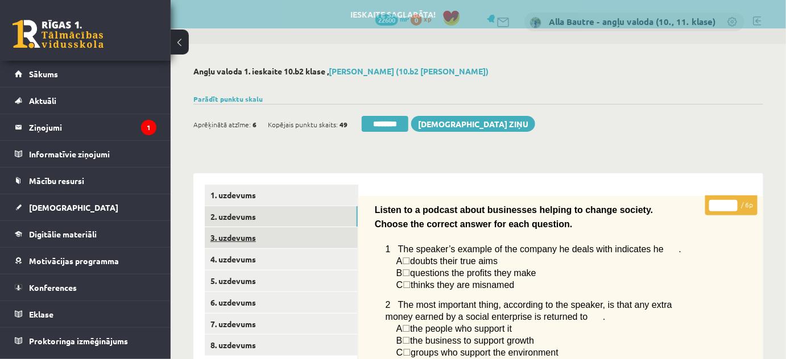
click at [240, 236] on link "3. uzdevums" at bounding box center [281, 237] width 153 height 21
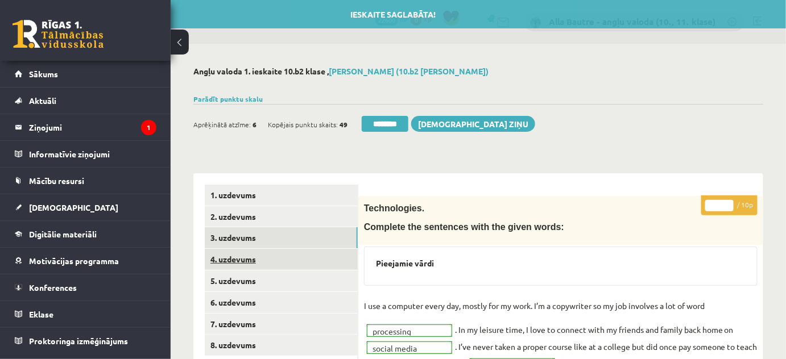
click at [237, 259] on link "4. uzdevums" at bounding box center [281, 259] width 153 height 21
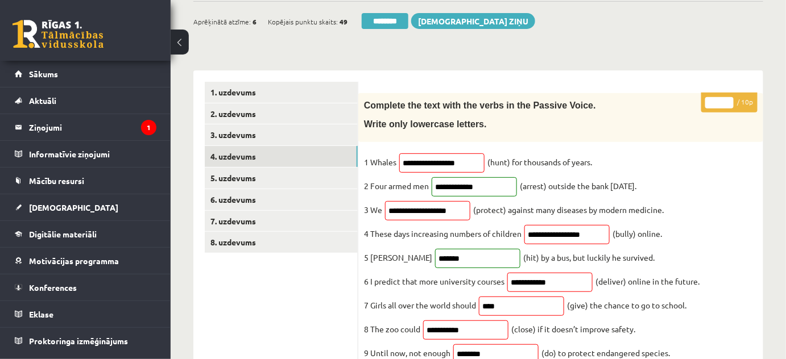
scroll to position [155, 0]
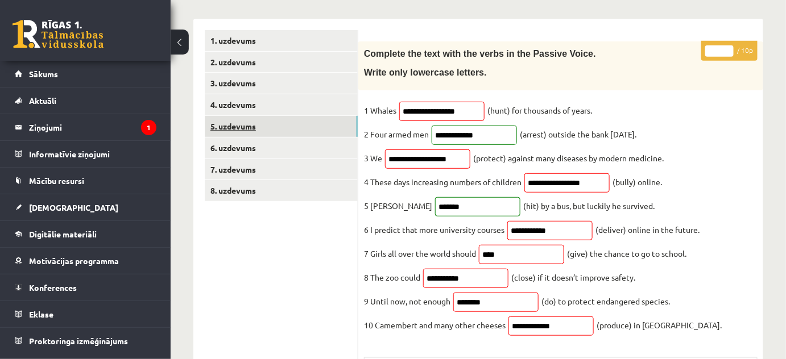
click at [240, 126] on link "5. uzdevums" at bounding box center [281, 126] width 153 height 21
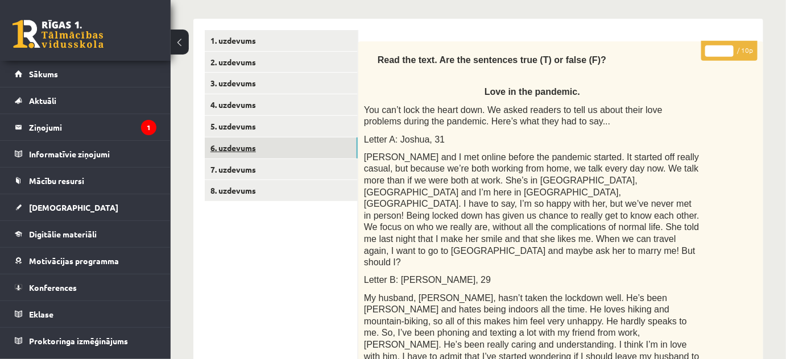
click at [241, 146] on link "6. uzdevums" at bounding box center [281, 148] width 153 height 21
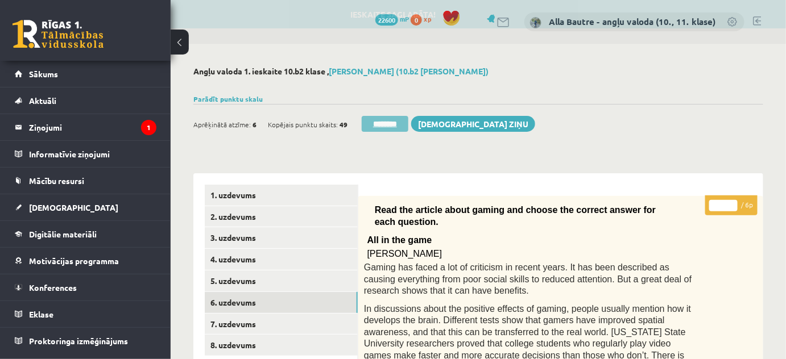
scroll to position [0, 0]
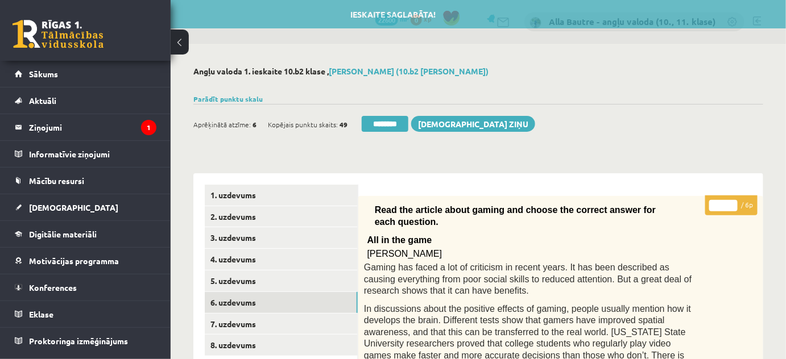
click at [377, 113] on div "Ieskaite saglabāta! Aprēķinātā atzīme: 6 Kopējais punktu skaits: 49 ******** [D…" at bounding box center [478, 120] width 570 height 32
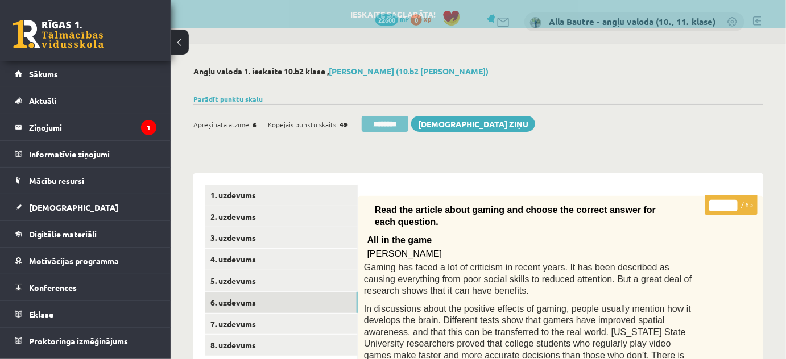
click at [378, 118] on input "********" at bounding box center [384, 124] width 47 height 16
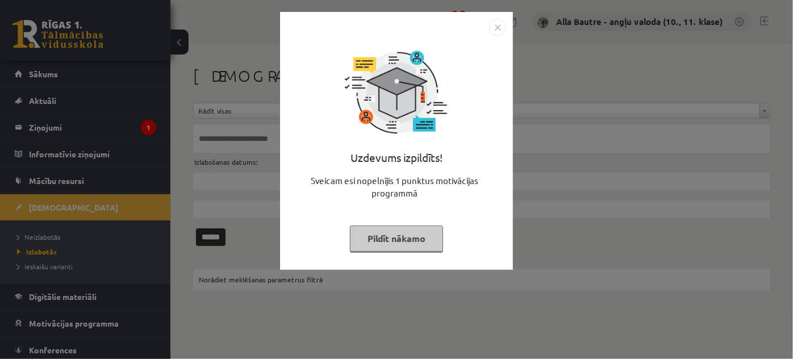
click at [500, 30] on img "Close" at bounding box center [497, 27] width 17 height 17
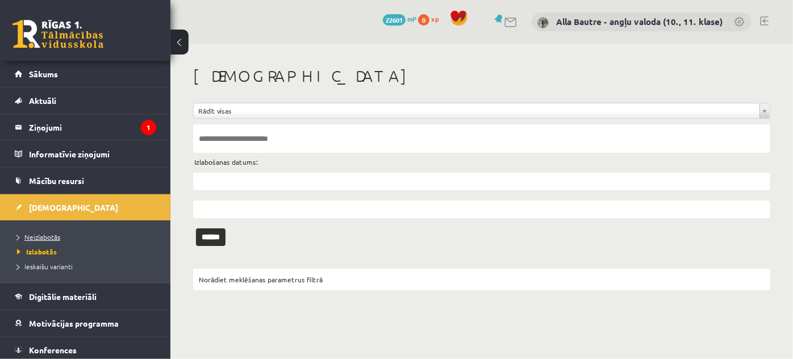
click at [33, 236] on span "Neizlabotās" at bounding box center [38, 236] width 43 height 9
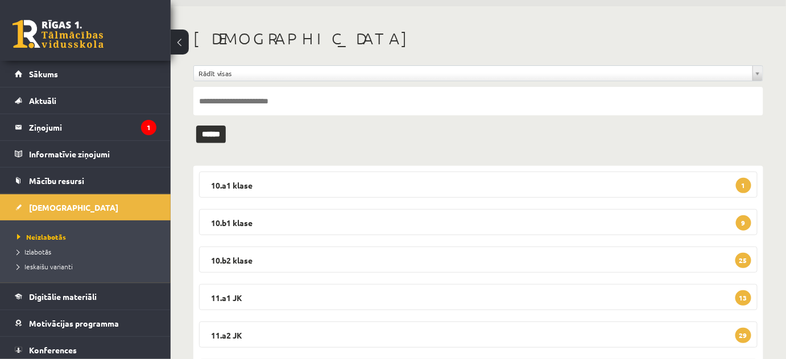
scroll to position [155, 0]
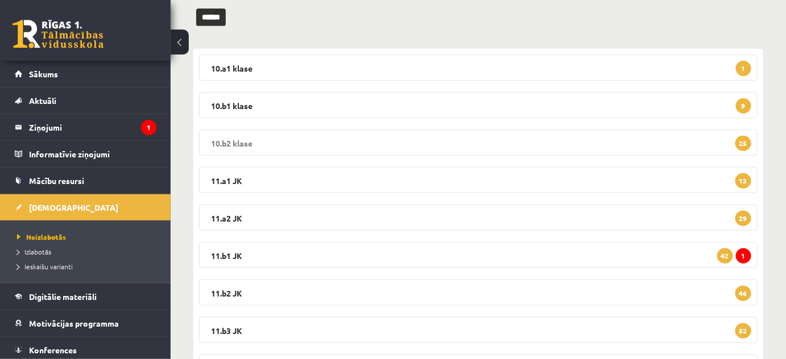
click at [235, 142] on legend "10.b2 klase 25" at bounding box center [478, 143] width 558 height 26
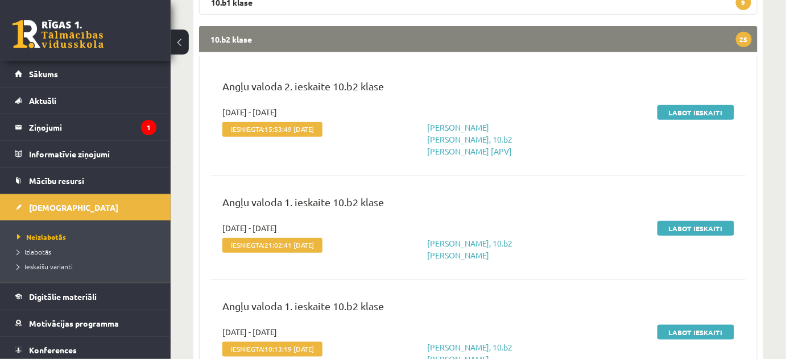
scroll to position [310, 0]
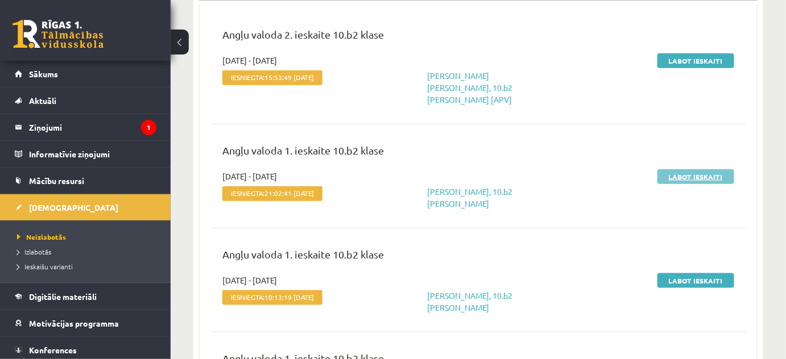
click at [699, 169] on link "Labot ieskaiti" at bounding box center [695, 176] width 77 height 15
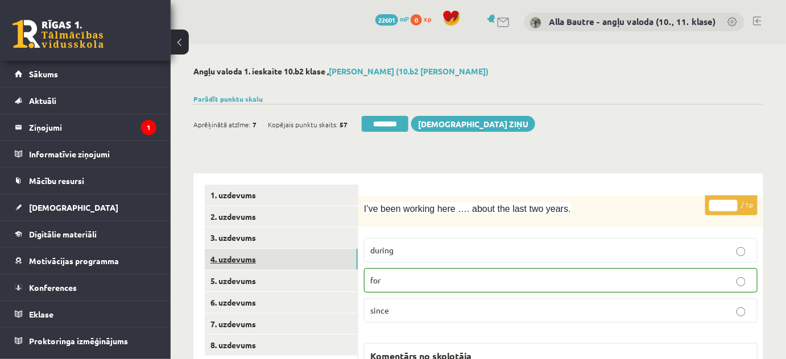
click at [231, 254] on link "4. uzdevums" at bounding box center [281, 259] width 153 height 21
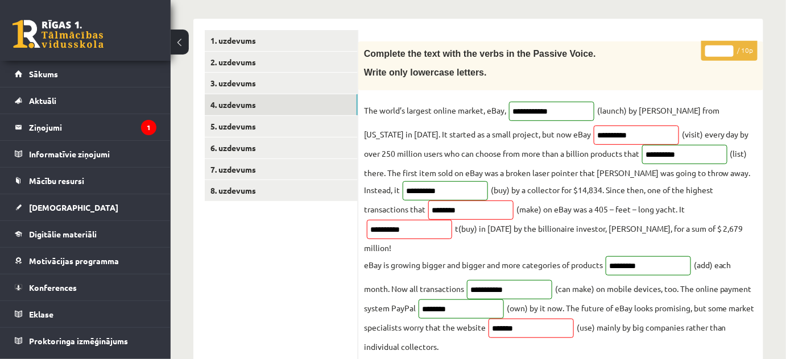
click at [727, 47] on input "*" at bounding box center [719, 50] width 28 height 11
type input "*"
click at [727, 47] on input "*" at bounding box center [719, 50] width 28 height 11
click at [243, 117] on link "5. uzdevums" at bounding box center [281, 126] width 153 height 21
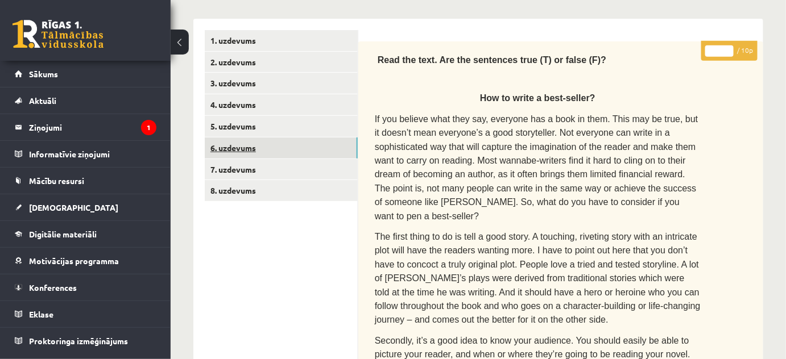
click at [243, 144] on link "6. uzdevums" at bounding box center [281, 148] width 153 height 21
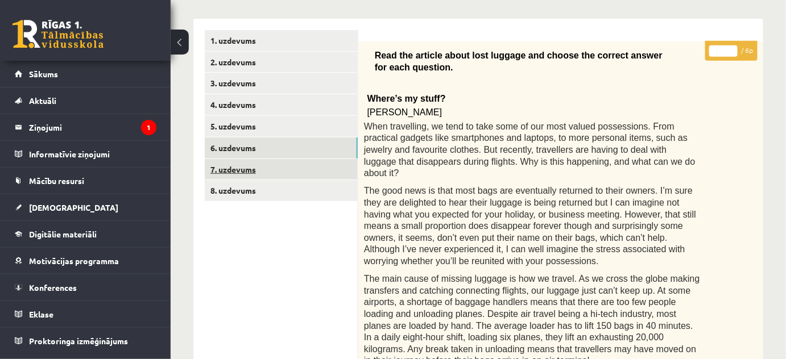
click at [246, 168] on link "7. uzdevums" at bounding box center [281, 169] width 153 height 21
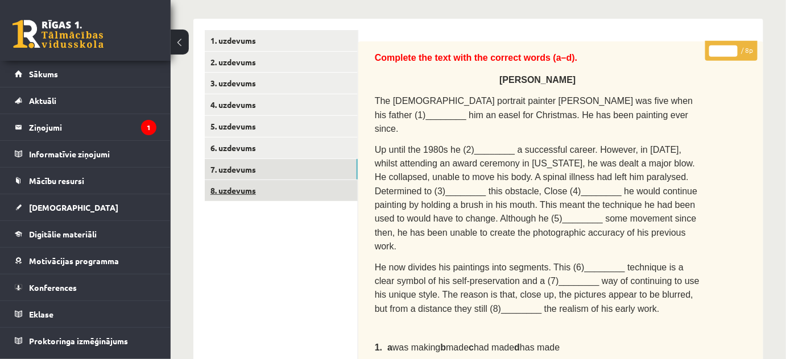
click at [240, 193] on link "8. uzdevums" at bounding box center [281, 190] width 153 height 21
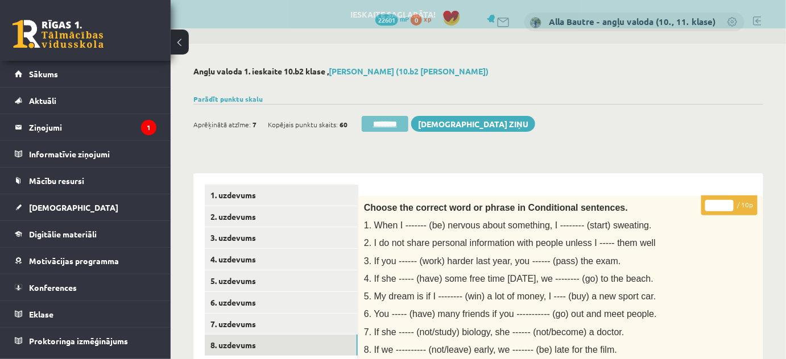
click at [368, 123] on input "********" at bounding box center [384, 124] width 47 height 16
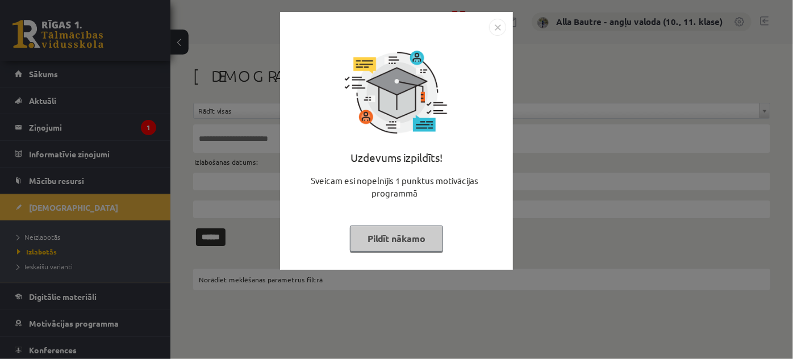
click at [493, 30] on img "Close" at bounding box center [497, 27] width 17 height 17
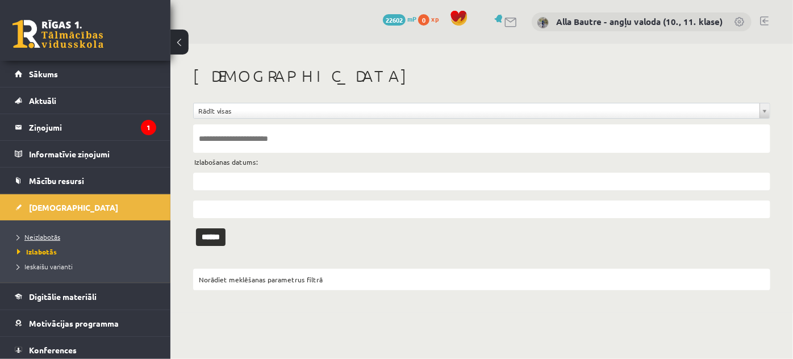
click at [31, 234] on span "Neizlabotās" at bounding box center [38, 236] width 43 height 9
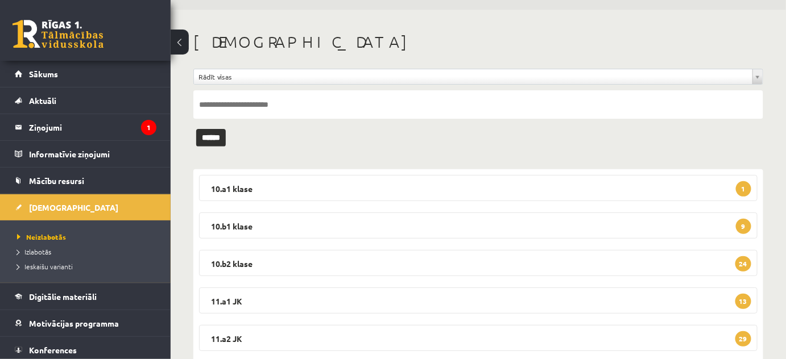
scroll to position [51, 0]
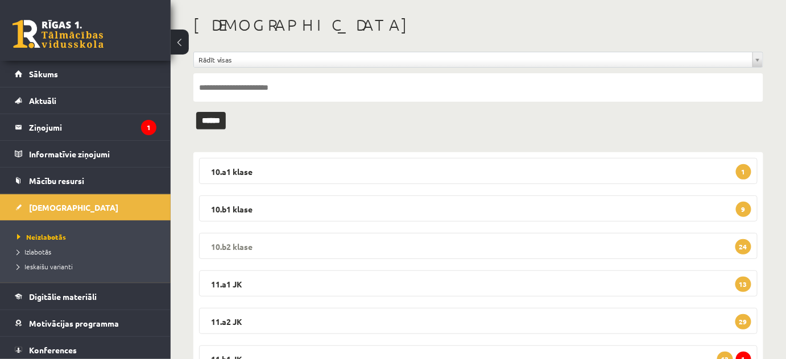
click at [221, 245] on legend "10.b2 klase 24" at bounding box center [478, 246] width 558 height 26
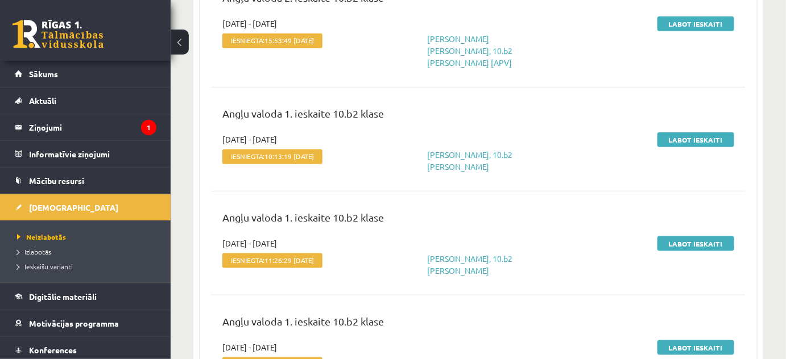
scroll to position [361, 0]
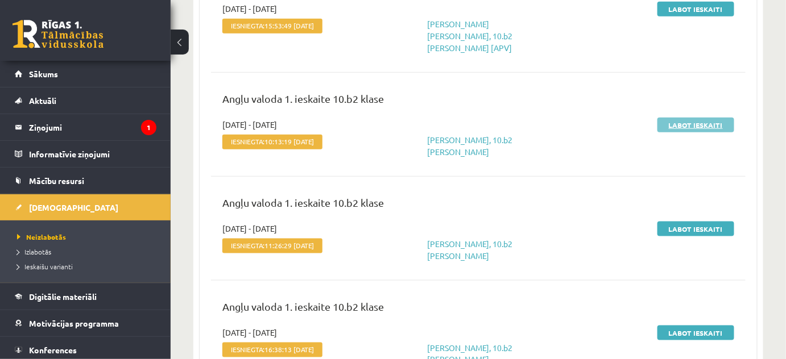
click at [696, 118] on link "Labot ieskaiti" at bounding box center [695, 125] width 77 height 15
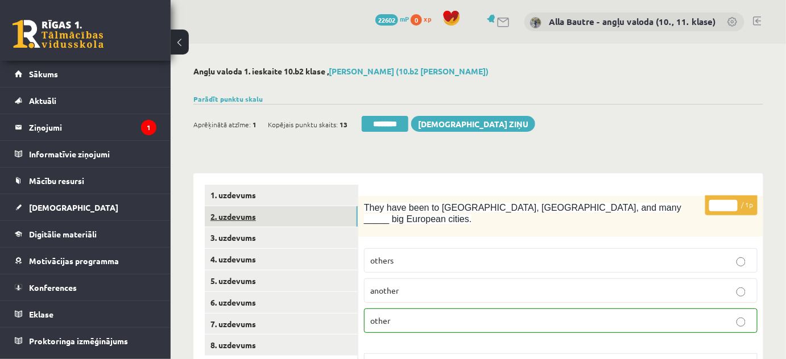
click at [241, 211] on link "2. uzdevums" at bounding box center [281, 216] width 153 height 21
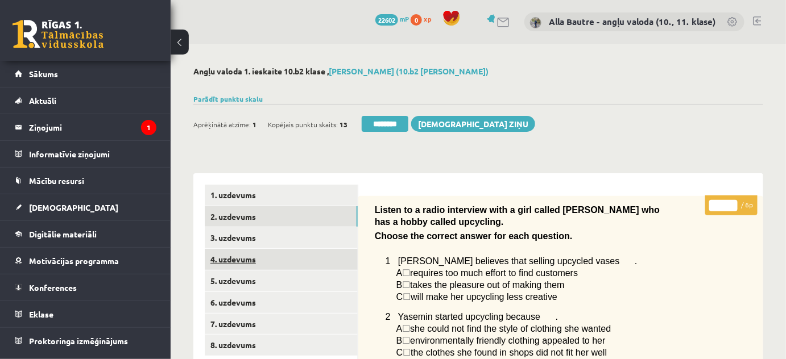
click at [240, 259] on link "4. uzdevums" at bounding box center [281, 259] width 153 height 21
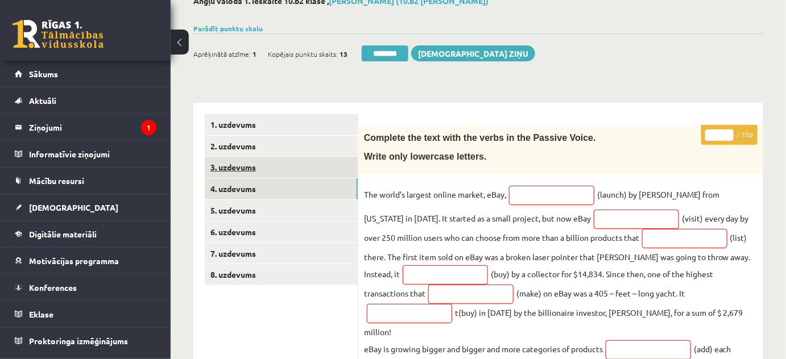
scroll to position [51, 0]
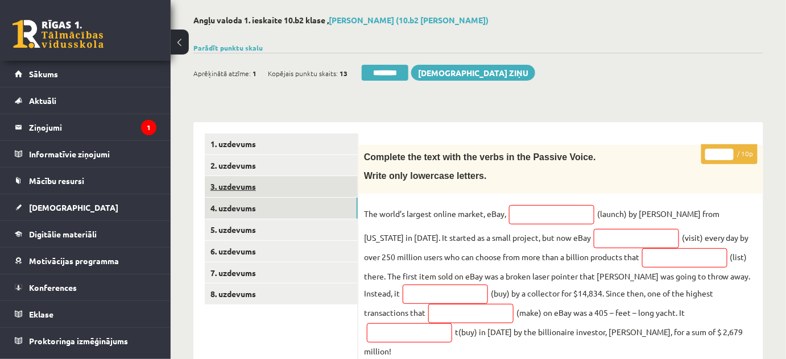
click at [234, 184] on link "3. uzdevums" at bounding box center [281, 186] width 153 height 21
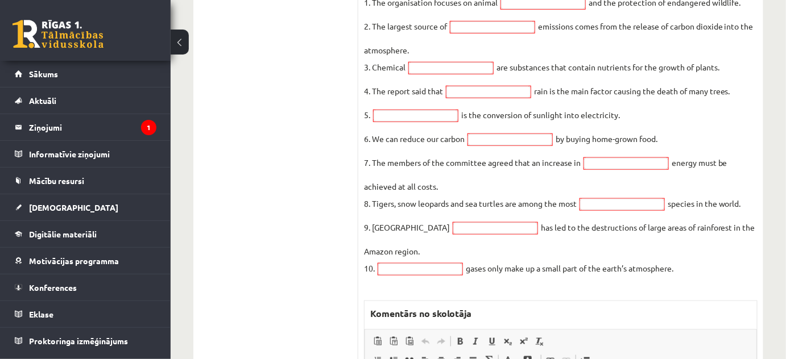
scroll to position [206, 0]
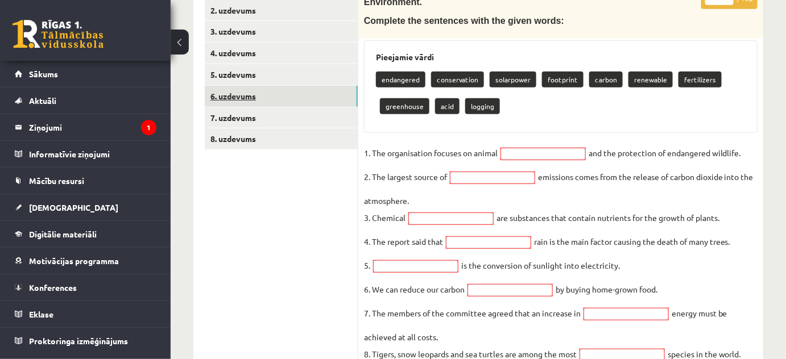
click at [246, 90] on link "6. uzdevums" at bounding box center [281, 96] width 153 height 21
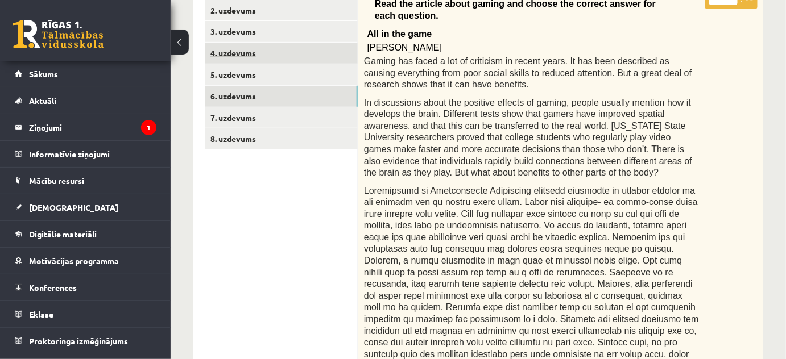
scroll to position [0, 0]
click at [247, 46] on link "4. uzdevums" at bounding box center [281, 53] width 153 height 21
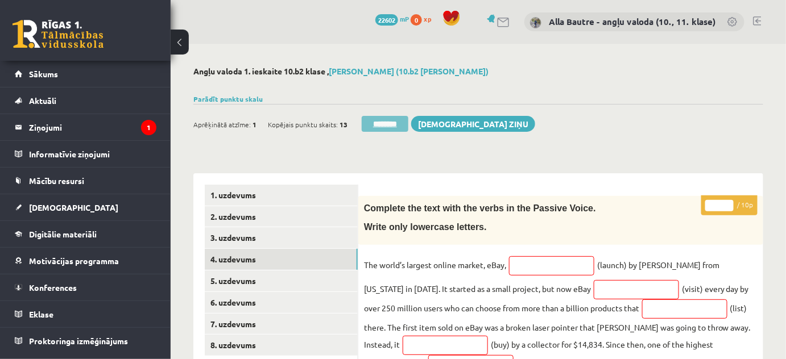
click at [393, 118] on input "********" at bounding box center [384, 124] width 47 height 16
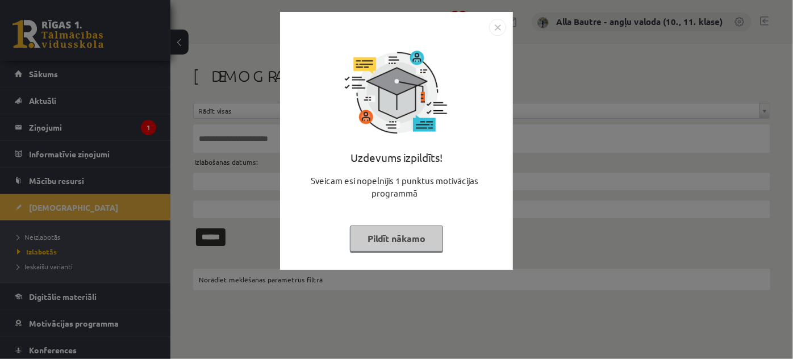
click at [493, 22] on img "Close" at bounding box center [497, 27] width 17 height 17
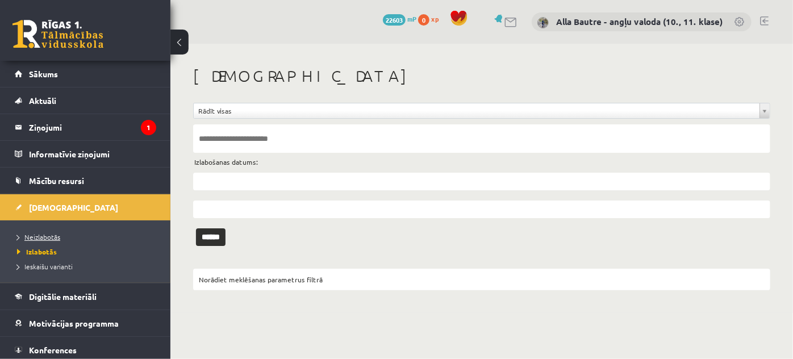
click at [39, 238] on span "Neizlabotās" at bounding box center [38, 236] width 43 height 9
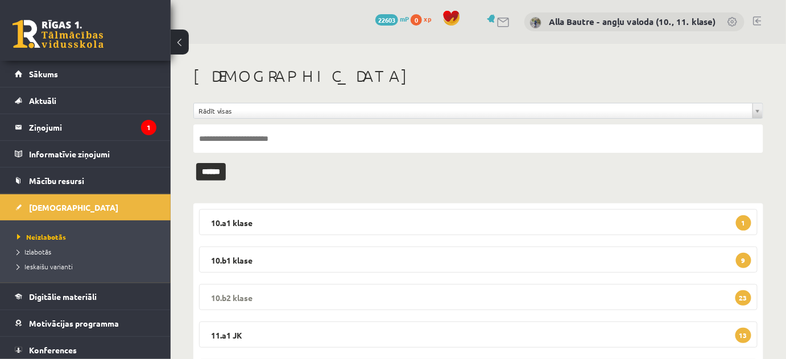
click at [236, 298] on legend "10.b2 klase 23" at bounding box center [478, 297] width 558 height 26
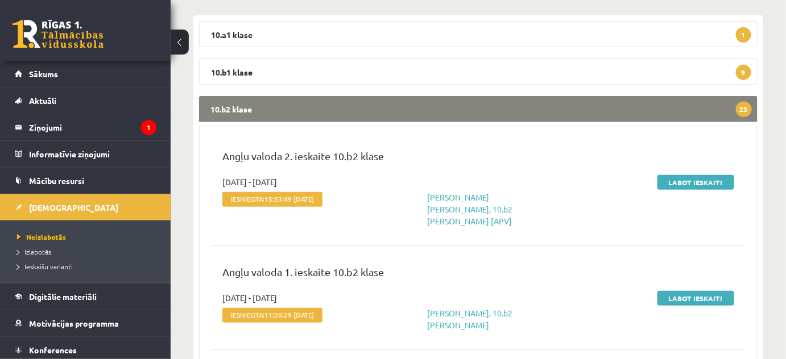
scroll to position [258, 0]
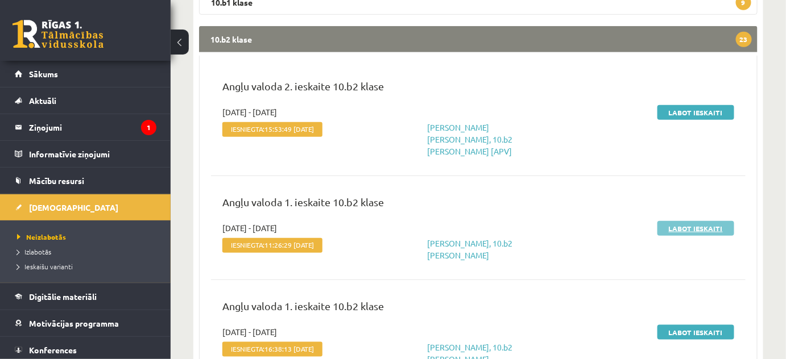
click at [673, 221] on link "Labot ieskaiti" at bounding box center [695, 228] width 77 height 15
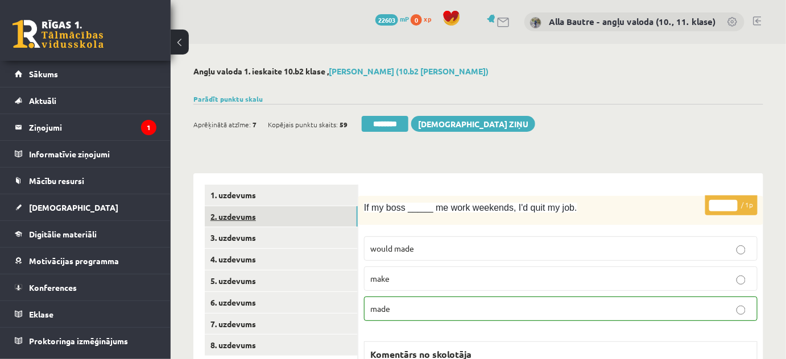
click at [236, 219] on link "2. uzdevums" at bounding box center [281, 216] width 153 height 21
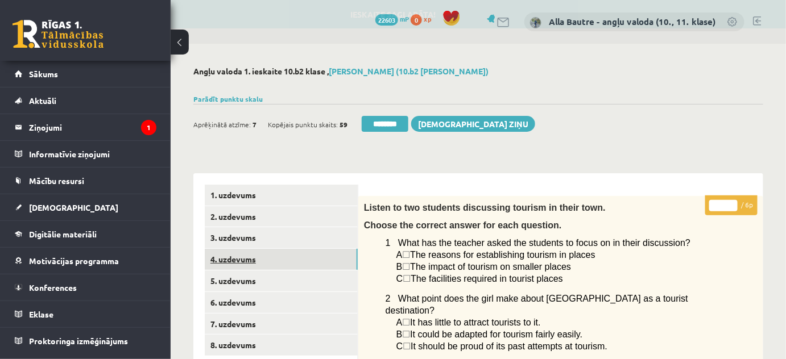
click at [236, 259] on link "4. uzdevums" at bounding box center [281, 259] width 153 height 21
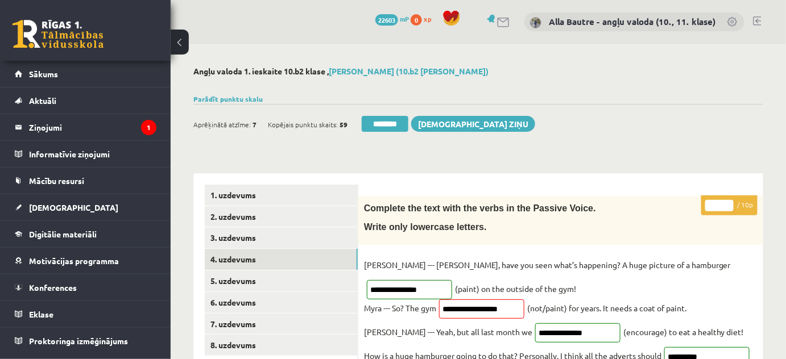
click at [728, 204] on input "*" at bounding box center [719, 205] width 28 height 11
type input "**"
click at [728, 204] on input "**" at bounding box center [719, 205] width 28 height 11
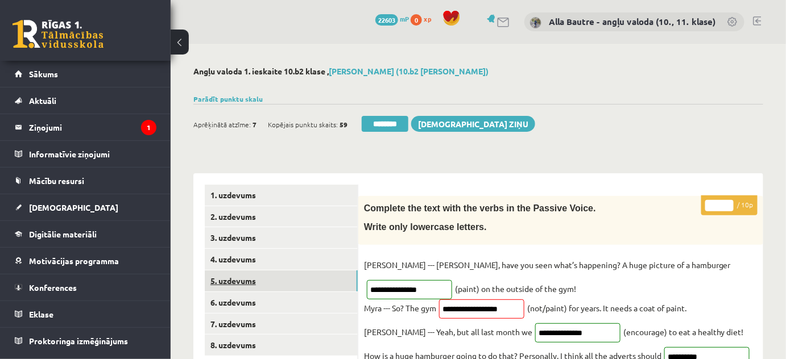
click at [257, 277] on link "5. uzdevums" at bounding box center [281, 281] width 153 height 21
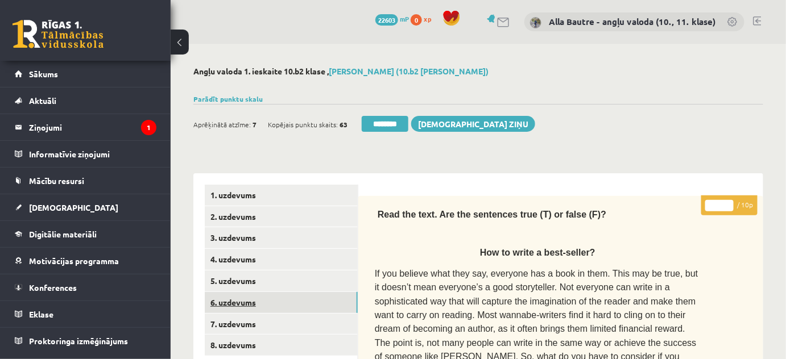
click at [256, 299] on link "6. uzdevums" at bounding box center [281, 302] width 153 height 21
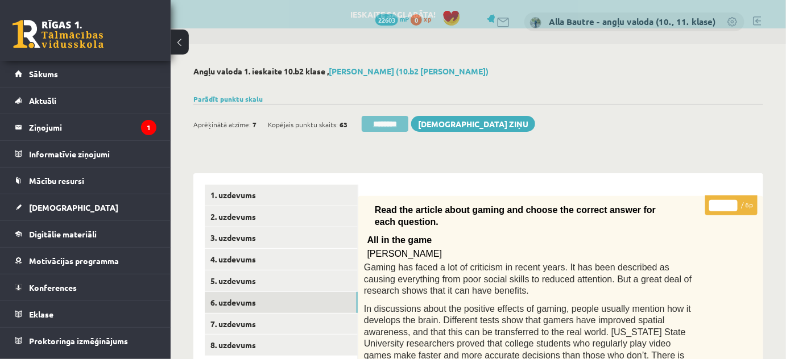
click at [369, 120] on input "********" at bounding box center [384, 124] width 47 height 16
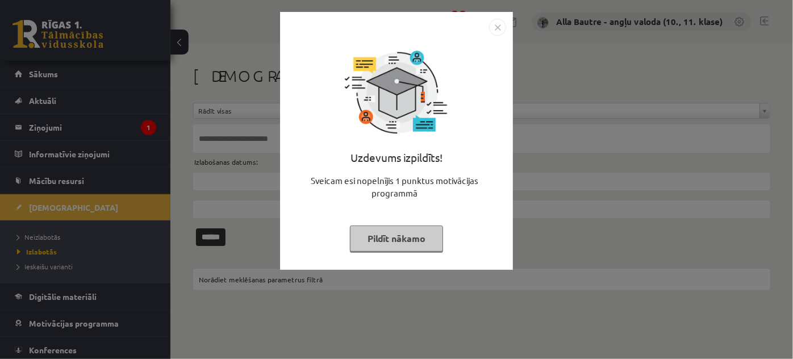
click at [492, 28] on img "Close" at bounding box center [497, 27] width 17 height 17
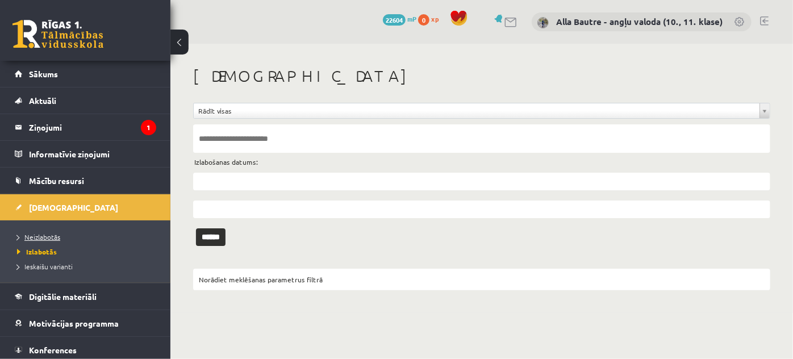
click at [30, 232] on link "Neizlabotās" at bounding box center [88, 237] width 142 height 10
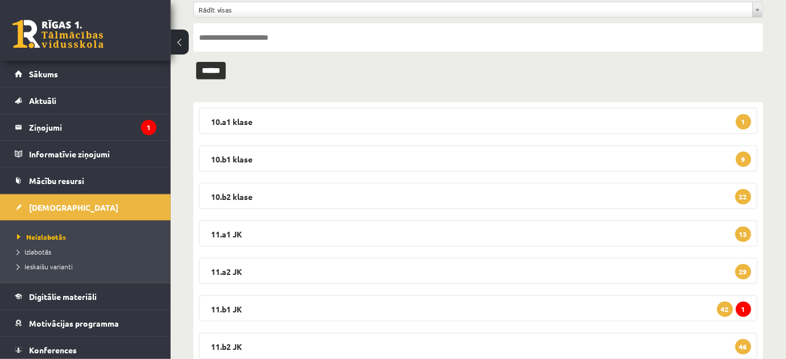
scroll to position [103, 0]
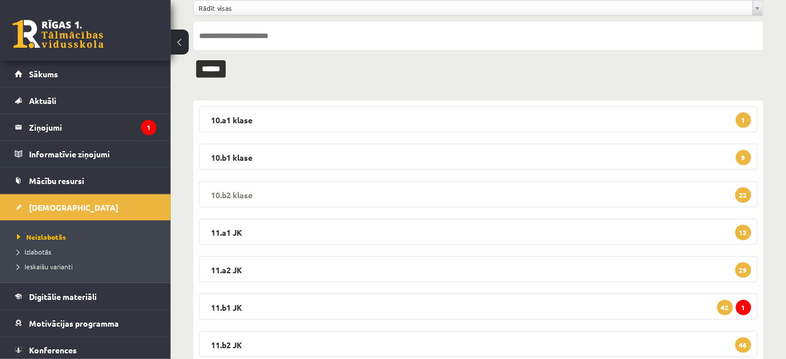
click at [221, 190] on legend "10.b2 klase 22" at bounding box center [478, 194] width 558 height 26
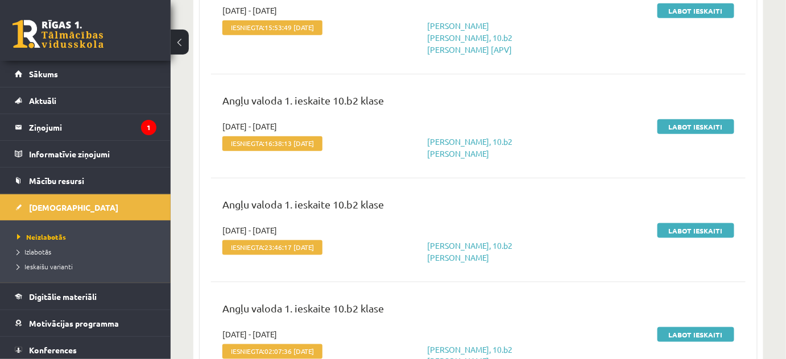
scroll to position [361, 0]
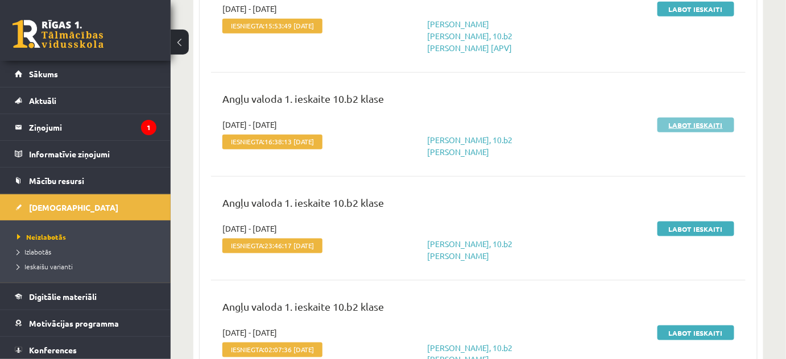
click at [692, 118] on link "Labot ieskaiti" at bounding box center [695, 125] width 77 height 15
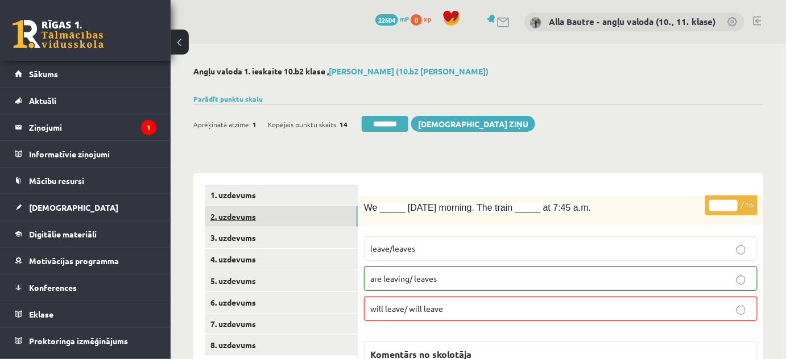
click at [242, 218] on link "2. uzdevums" at bounding box center [281, 216] width 153 height 21
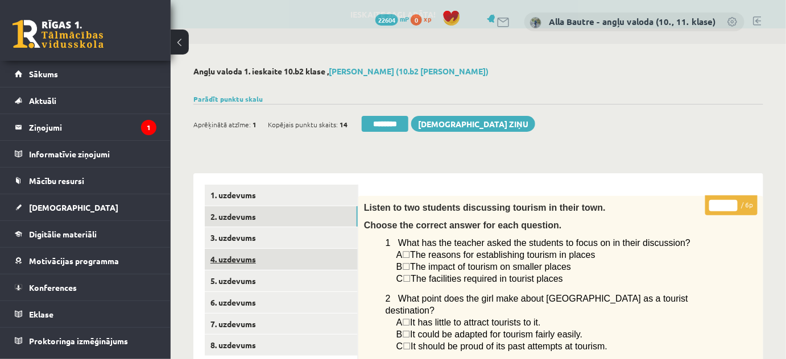
click at [235, 259] on link "4. uzdevums" at bounding box center [281, 259] width 153 height 21
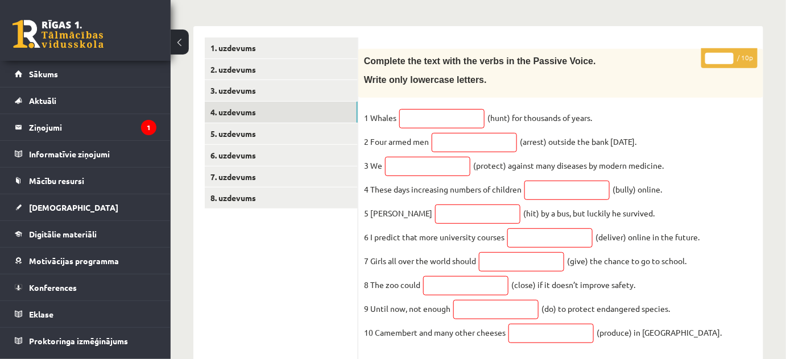
scroll to position [51, 0]
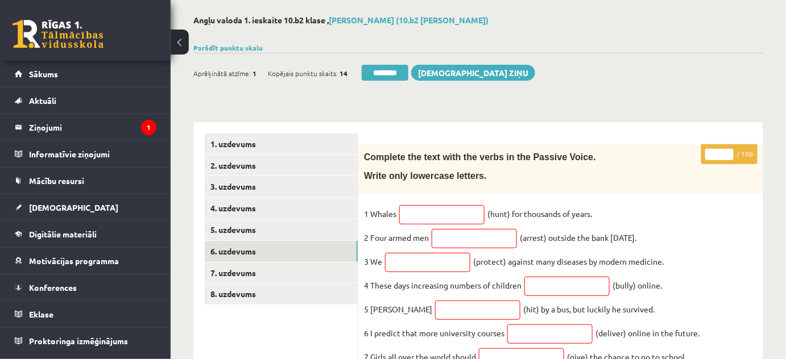
click at [235, 257] on link "6. uzdevums" at bounding box center [281, 251] width 153 height 21
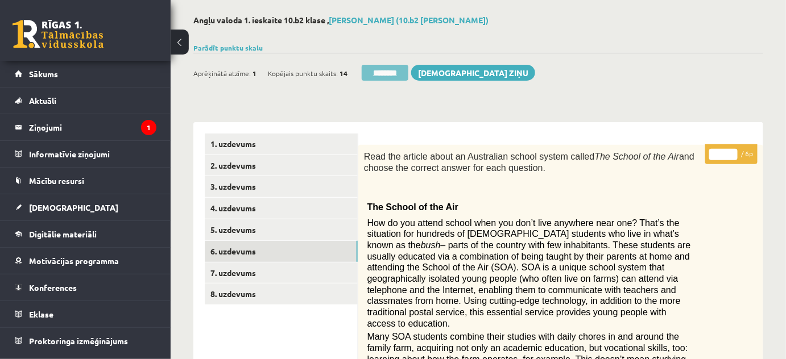
scroll to position [0, 0]
click at [403, 72] on input "********" at bounding box center [384, 73] width 47 height 16
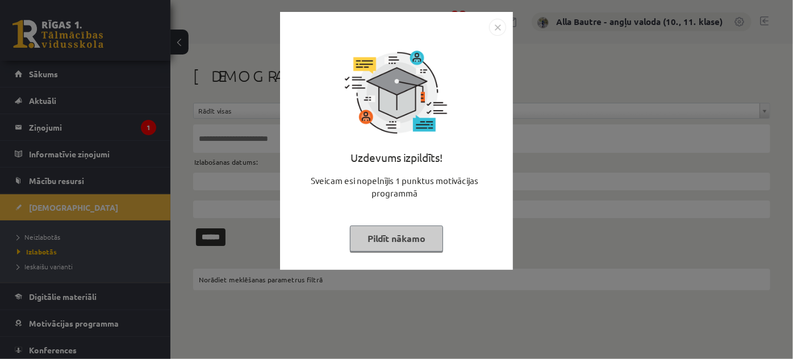
click at [496, 30] on img "Close" at bounding box center [497, 27] width 17 height 17
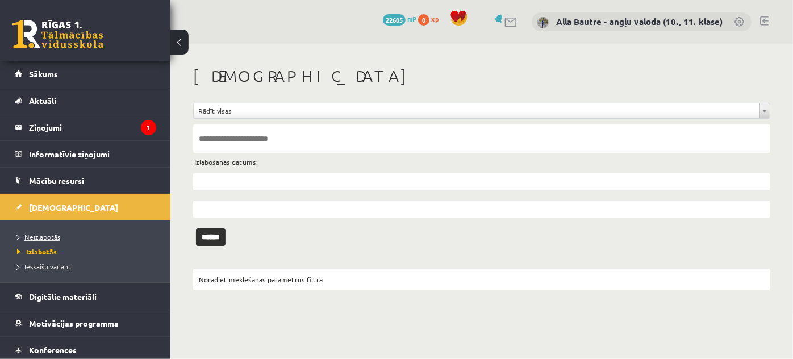
click at [36, 236] on span "Neizlabotās" at bounding box center [38, 236] width 43 height 9
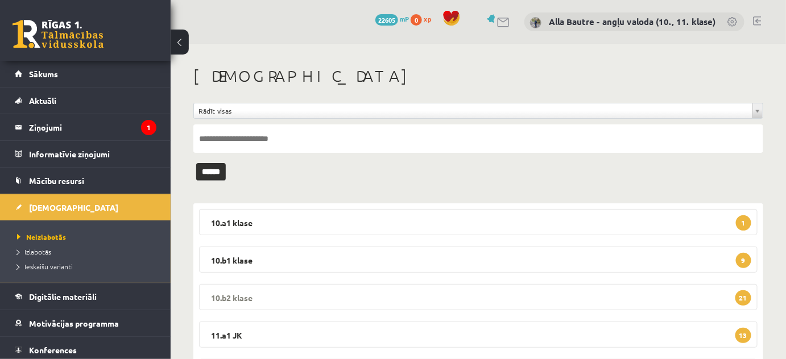
click at [223, 293] on legend "10.b2 klase 21" at bounding box center [478, 297] width 558 height 26
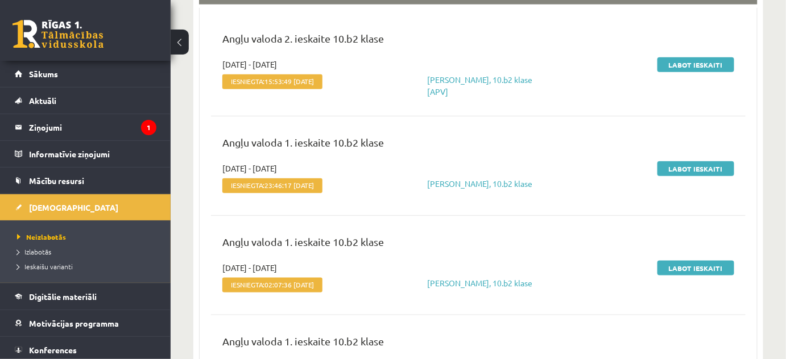
scroll to position [310, 0]
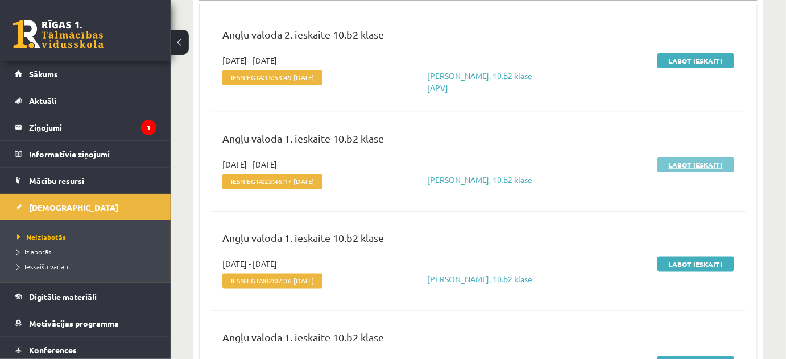
click at [680, 163] on link "Labot ieskaiti" at bounding box center [695, 164] width 77 height 15
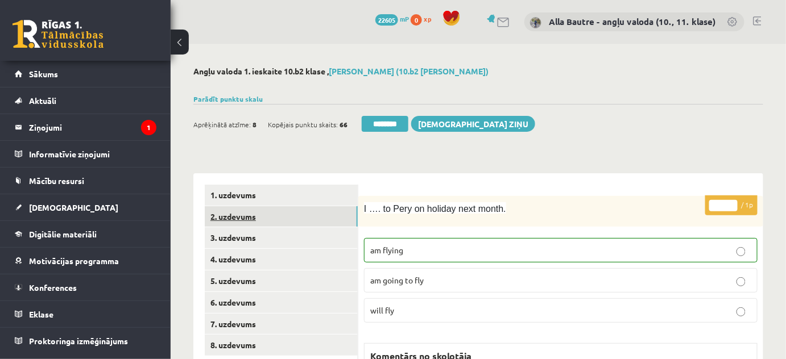
click at [241, 217] on link "2. uzdevums" at bounding box center [281, 216] width 153 height 21
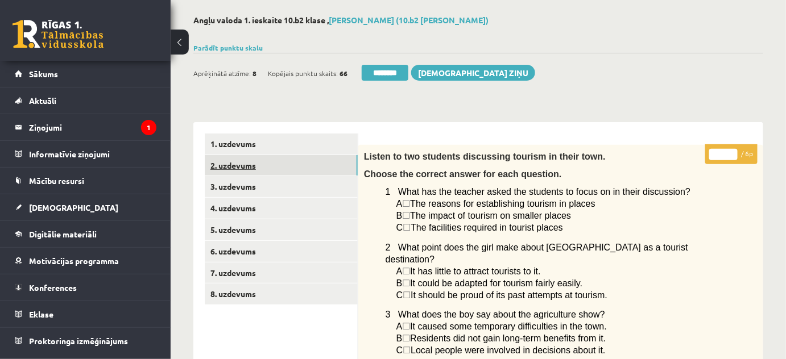
scroll to position [103, 0]
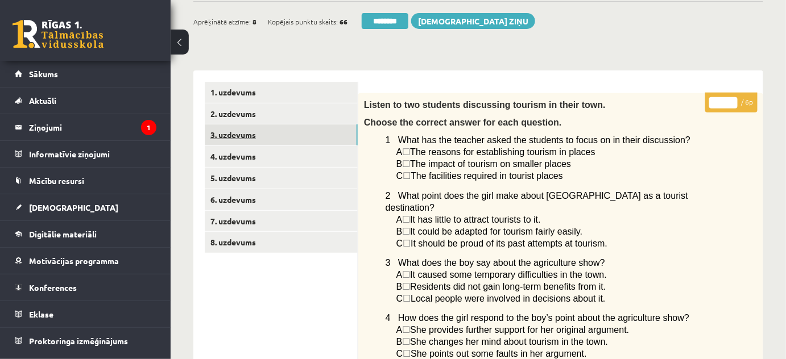
click at [220, 135] on link "3. uzdevums" at bounding box center [281, 134] width 153 height 21
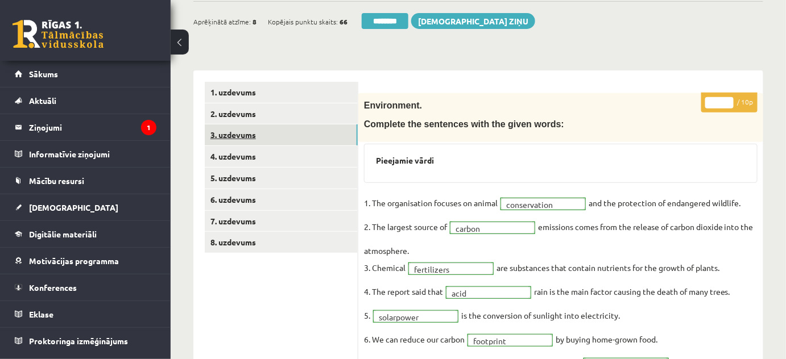
scroll to position [0, 0]
click at [223, 156] on link "4. uzdevums" at bounding box center [281, 156] width 153 height 21
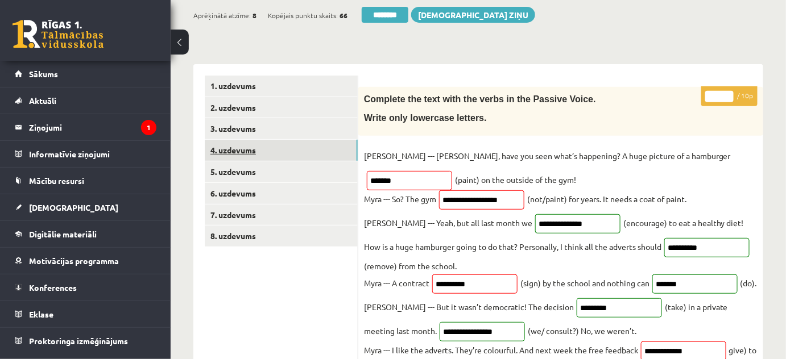
scroll to position [103, 0]
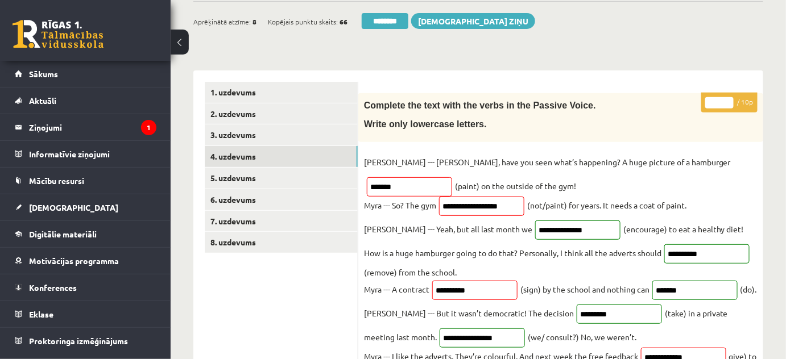
click at [728, 98] on input "*" at bounding box center [719, 102] width 28 height 11
type input "*"
click at [728, 98] on input "*" at bounding box center [719, 102] width 28 height 11
click at [227, 176] on link "5. uzdevums" at bounding box center [281, 178] width 153 height 21
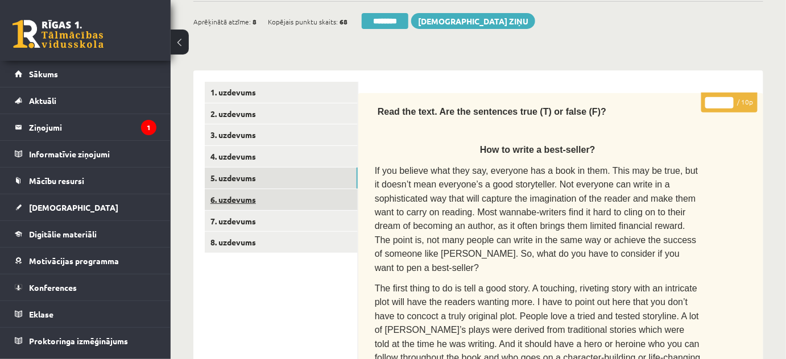
scroll to position [0, 0]
click at [229, 198] on link "6. uzdevums" at bounding box center [281, 199] width 153 height 21
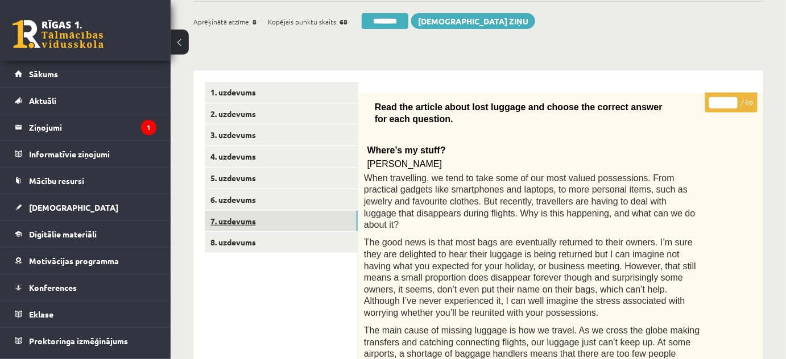
click at [230, 215] on link "7. uzdevums" at bounding box center [281, 221] width 153 height 21
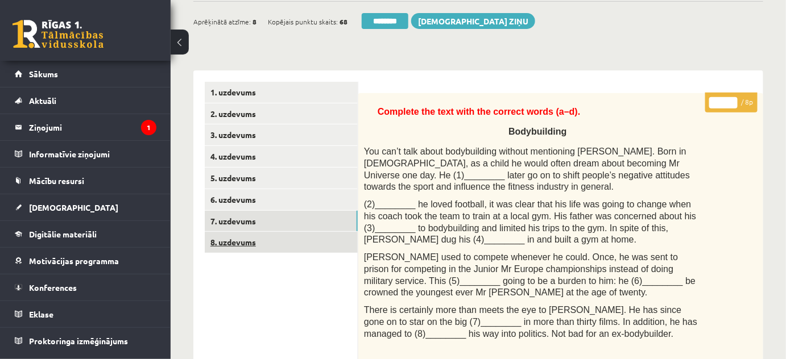
click at [232, 241] on link "8. uzdevums" at bounding box center [281, 242] width 153 height 21
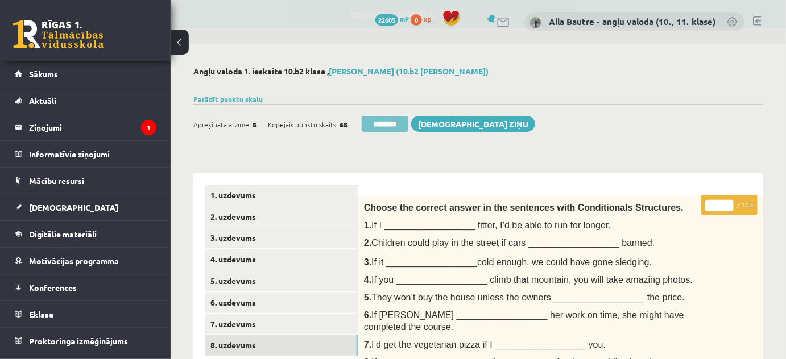
click at [390, 124] on input "********" at bounding box center [384, 124] width 47 height 16
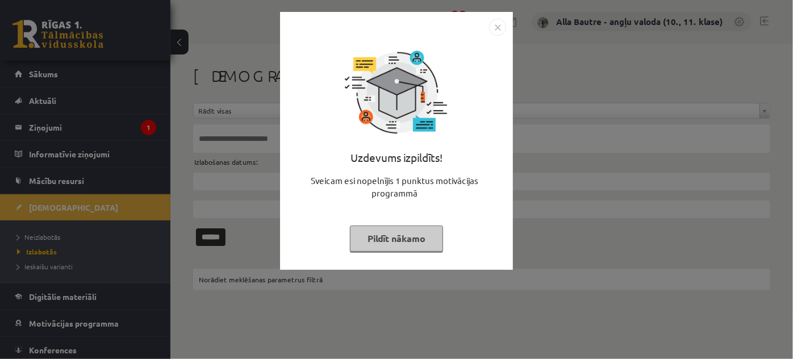
click at [497, 23] on img "Close" at bounding box center [497, 27] width 17 height 17
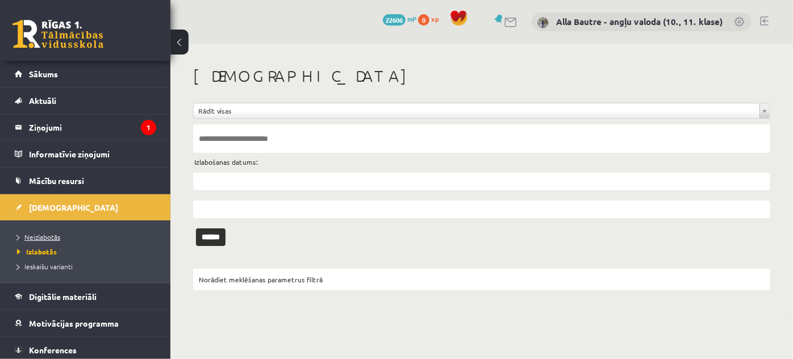
click at [36, 233] on span "Neizlabotās" at bounding box center [38, 236] width 43 height 9
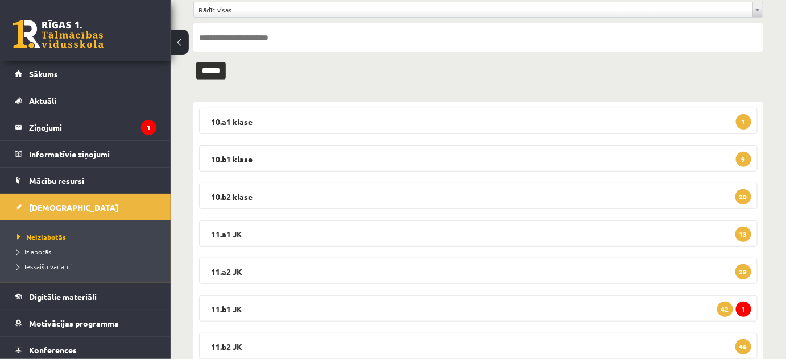
scroll to position [103, 0]
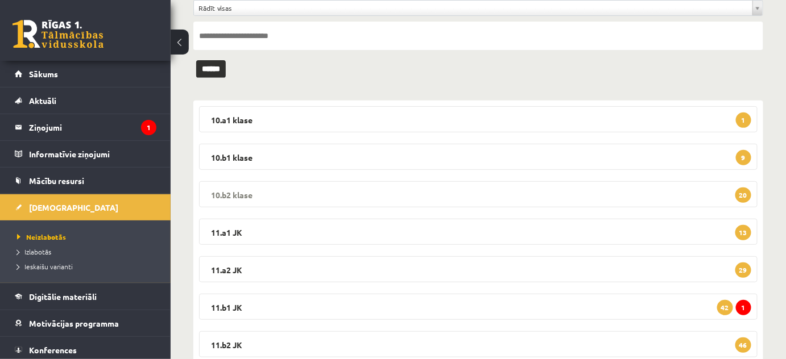
click at [243, 190] on legend "10.b2 [PERSON_NAME] 20" at bounding box center [478, 194] width 558 height 26
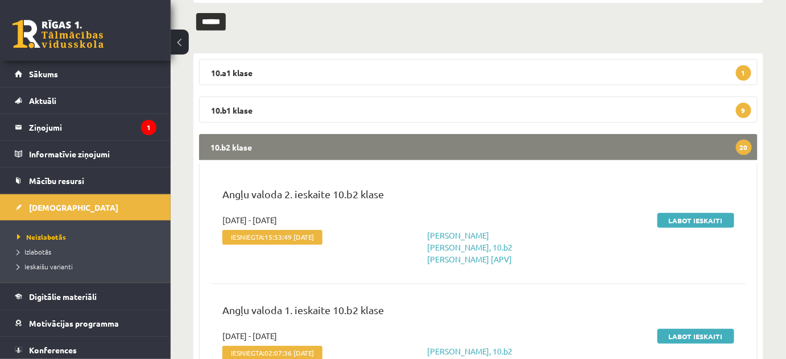
scroll to position [0, 0]
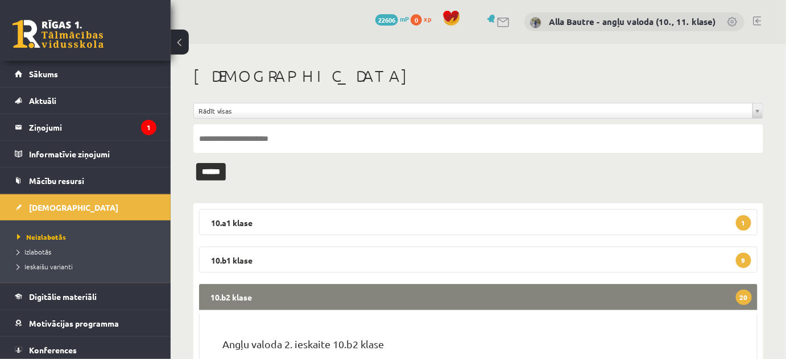
click at [758, 20] on link at bounding box center [757, 20] width 9 height 9
